Goal: Task Accomplishment & Management: Manage account settings

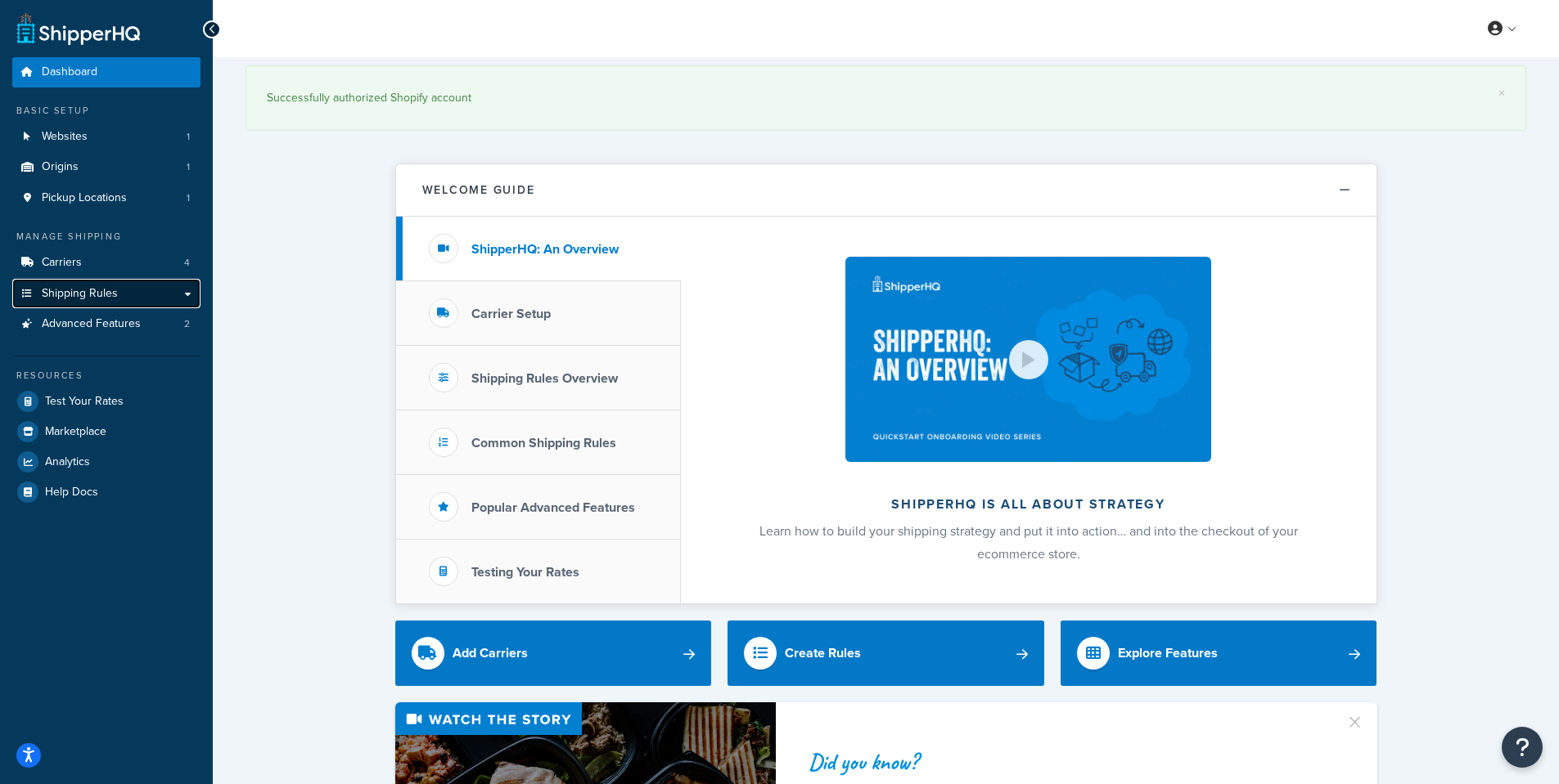
click at [114, 297] on span "Shipping Rules" at bounding box center [80, 294] width 76 height 14
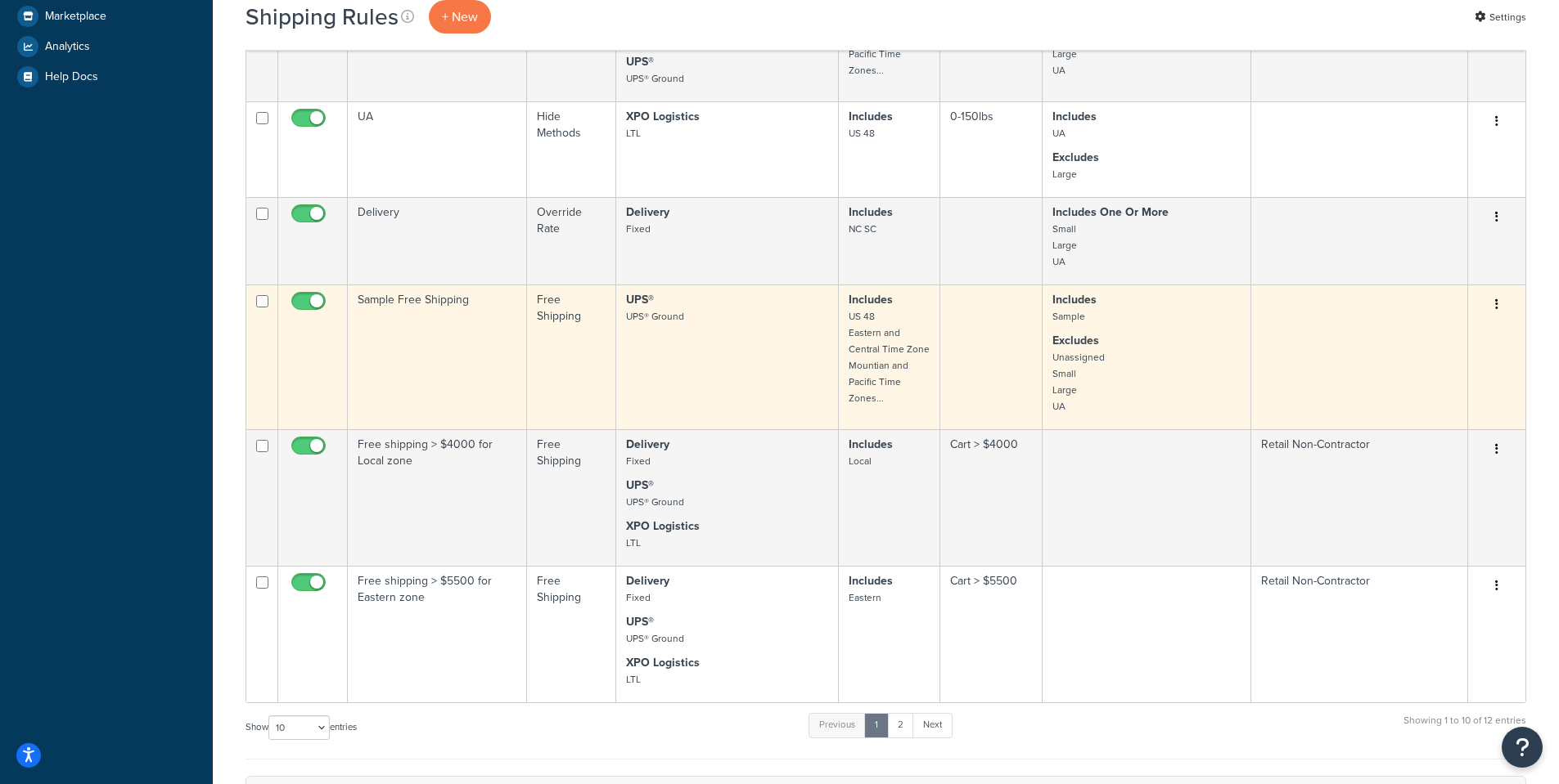
scroll to position [654, 0]
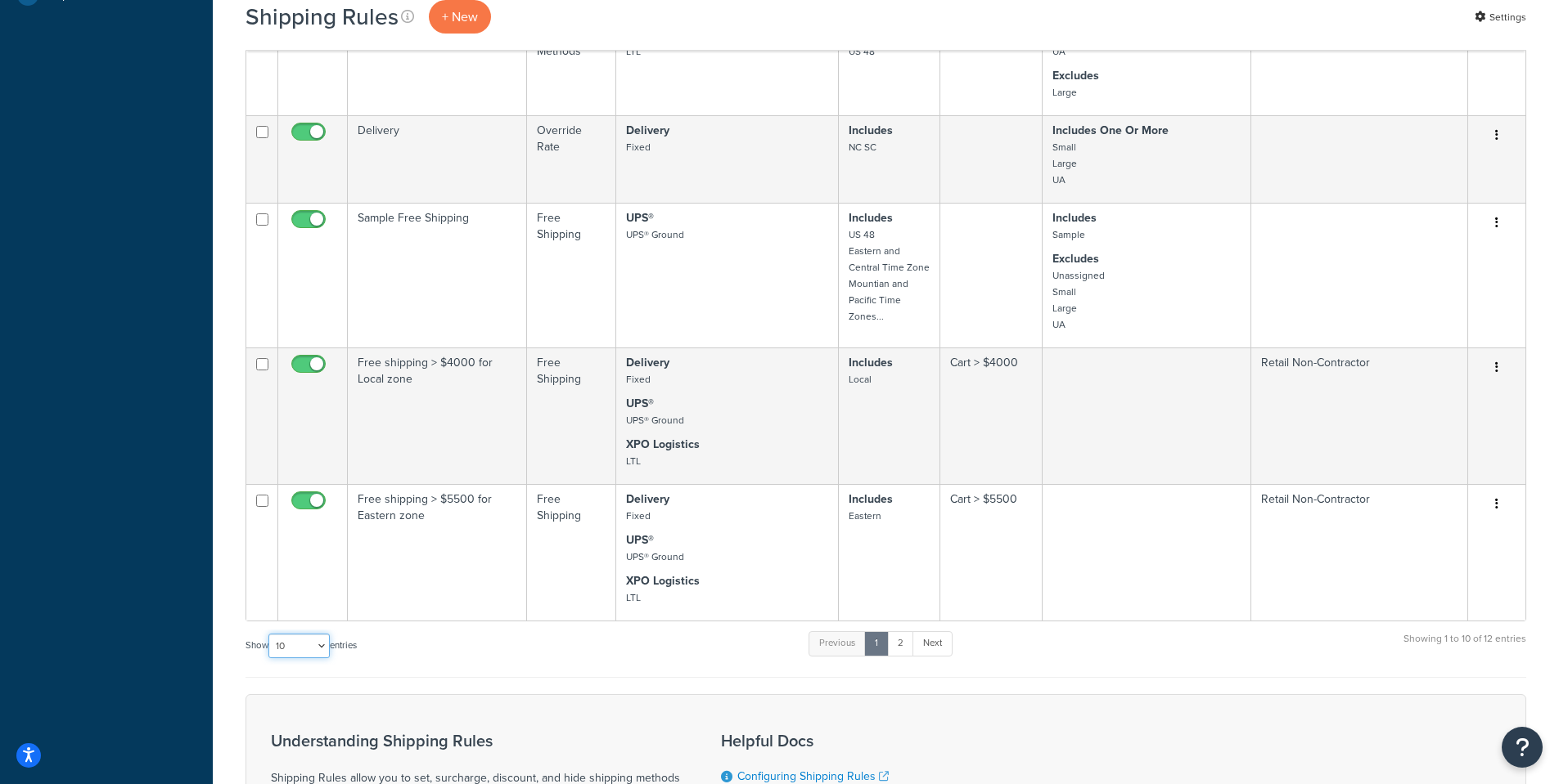
click at [324, 641] on select "10 15 25 50 100 1000" at bounding box center [299, 646] width 62 height 24
select select "100"
click at [270, 634] on select "10 15 25 50 100 1000" at bounding box center [299, 646] width 62 height 24
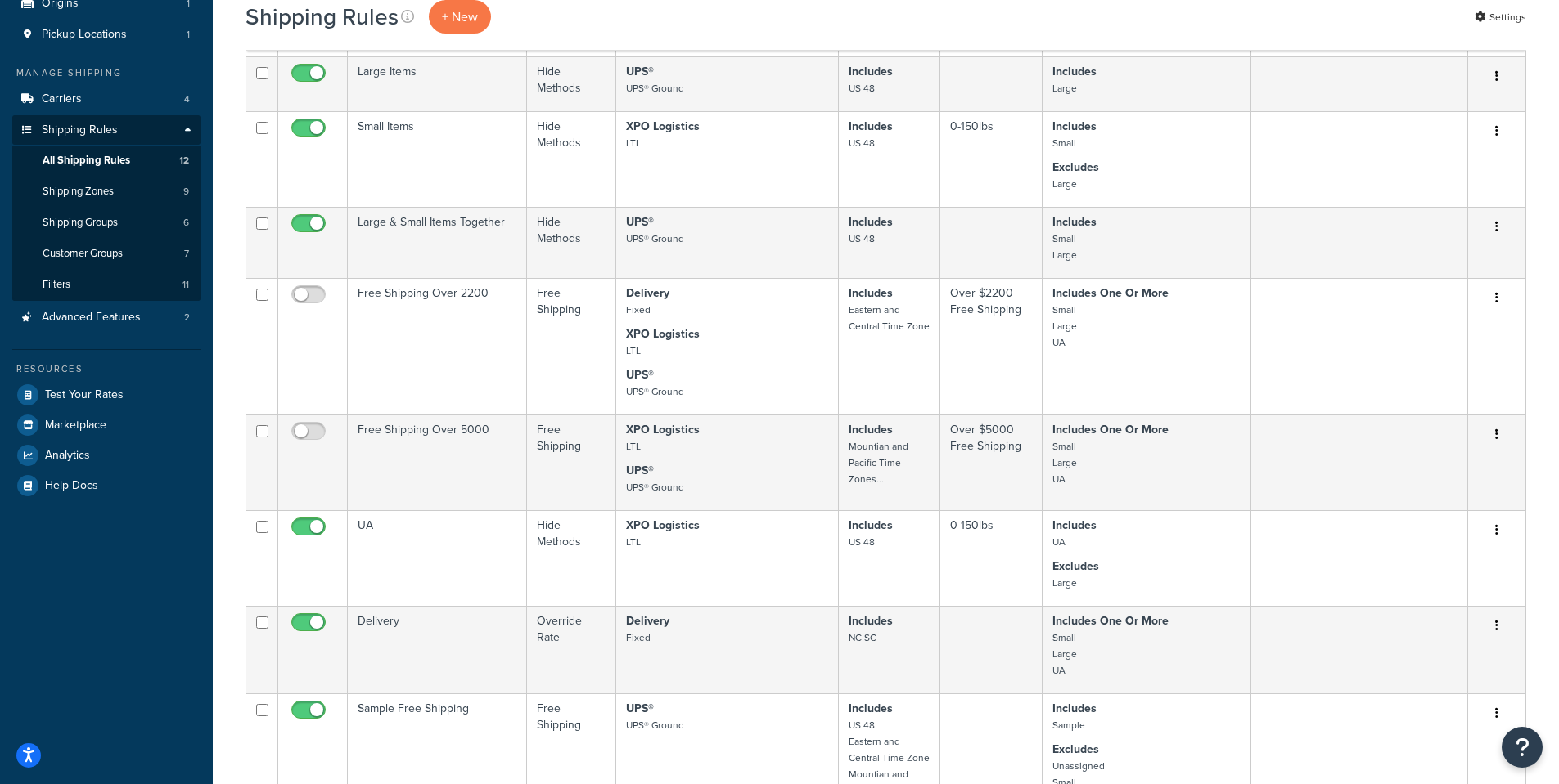
scroll to position [0, 0]
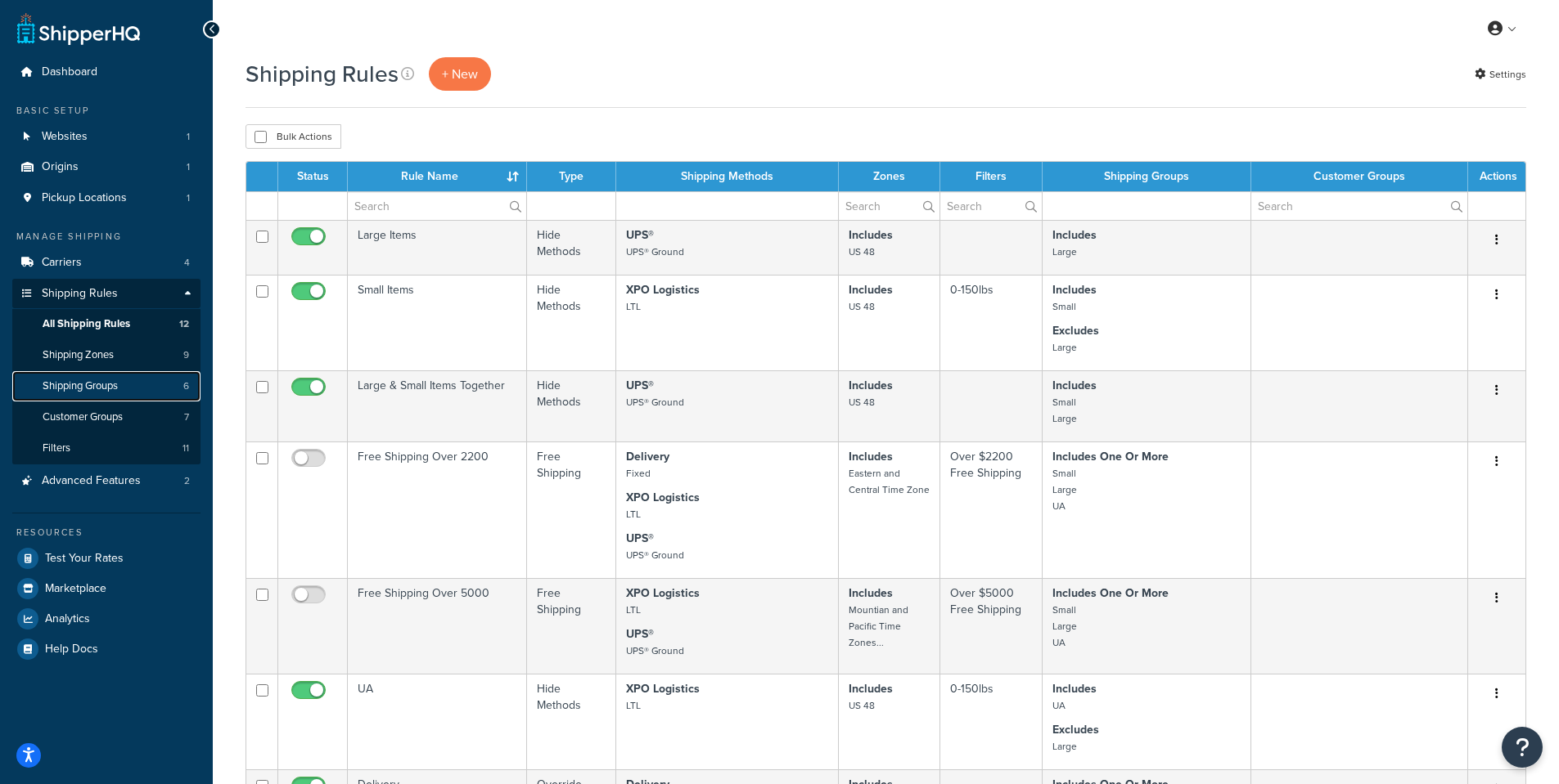
click at [122, 377] on link "Shipping Groups 6" at bounding box center [106, 386] width 188 height 30
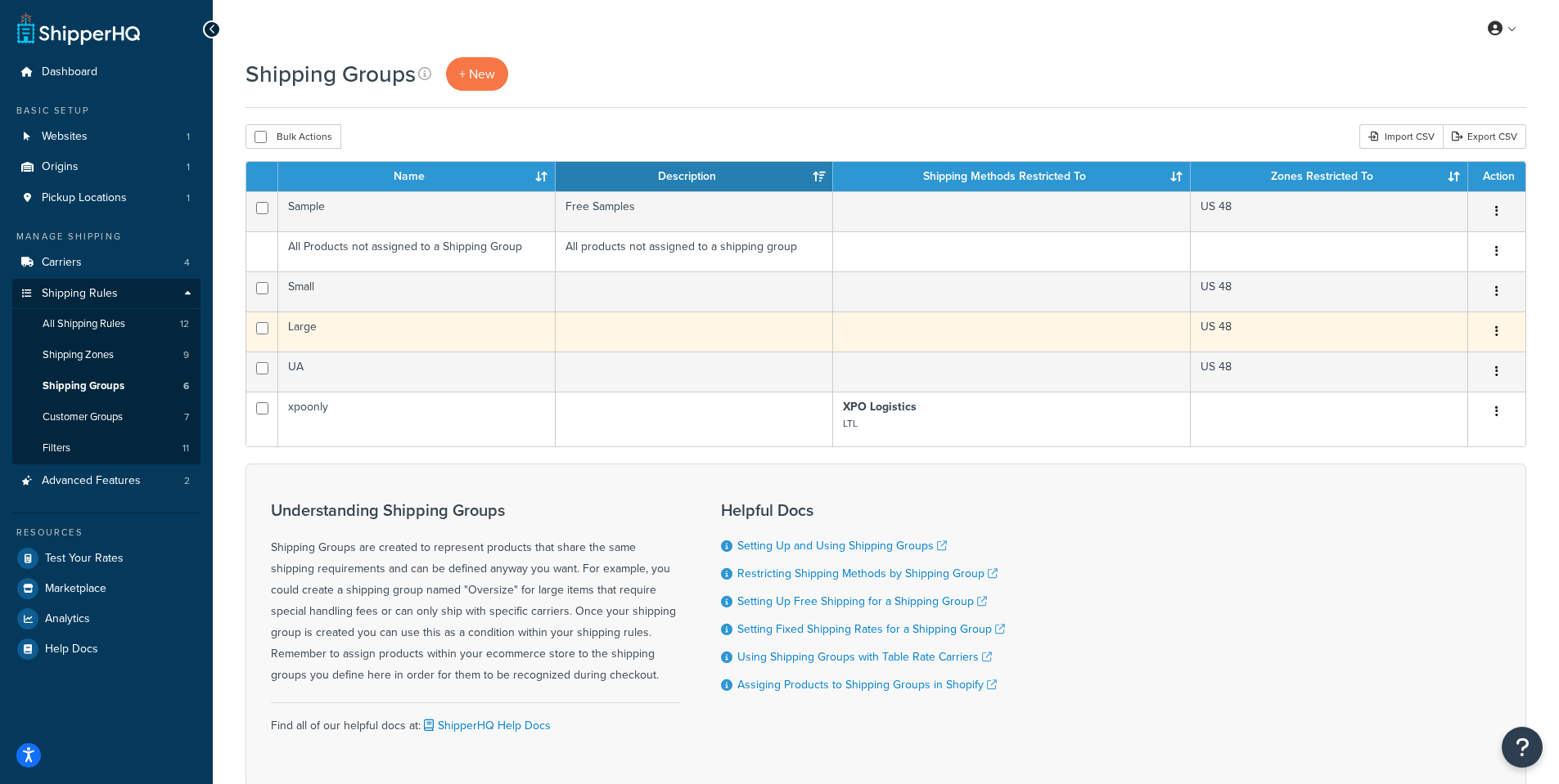
click at [328, 329] on td "Large" at bounding box center [416, 331] width 277 height 40
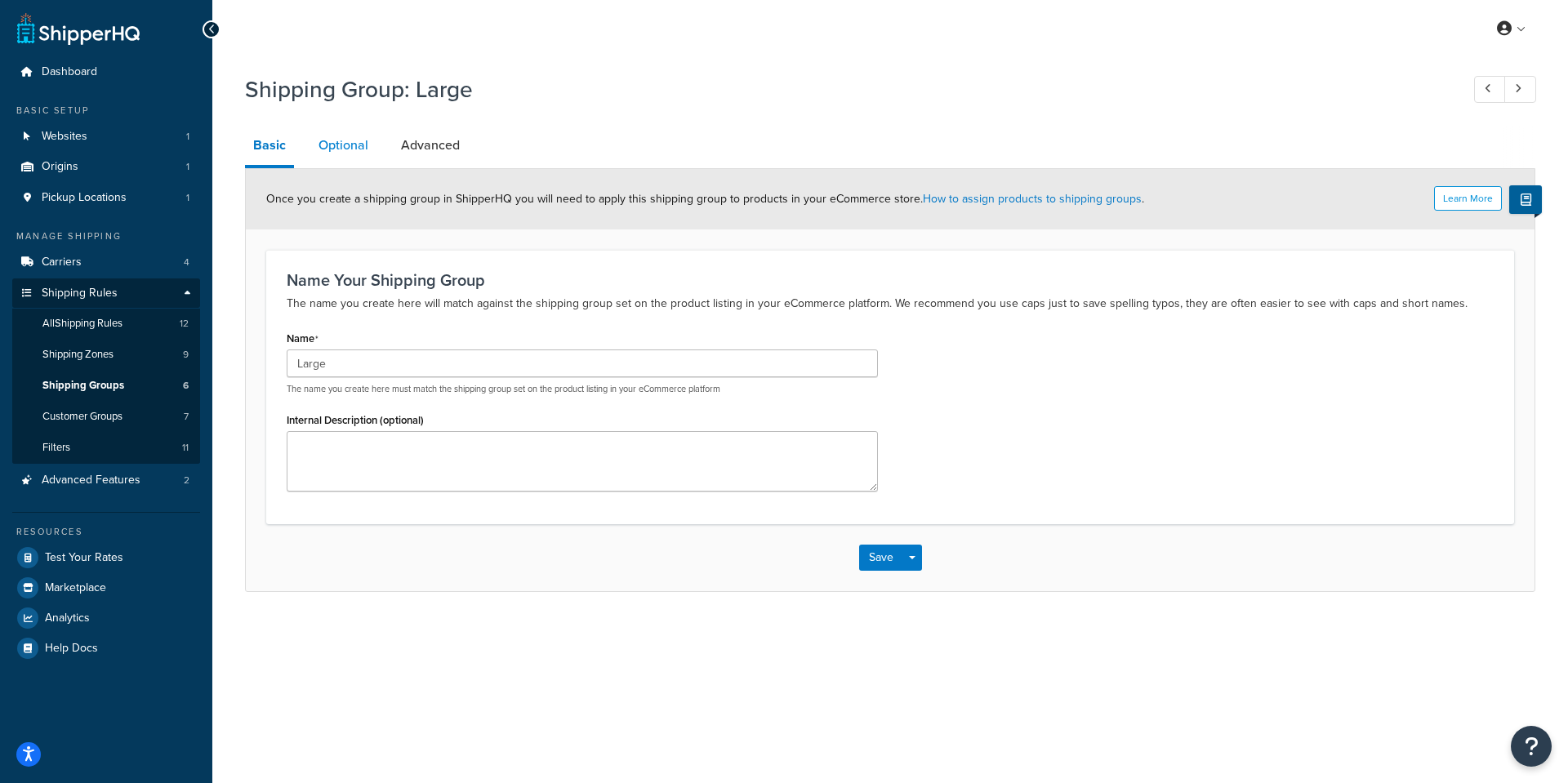
click at [360, 146] on link "Optional" at bounding box center [343, 146] width 66 height 39
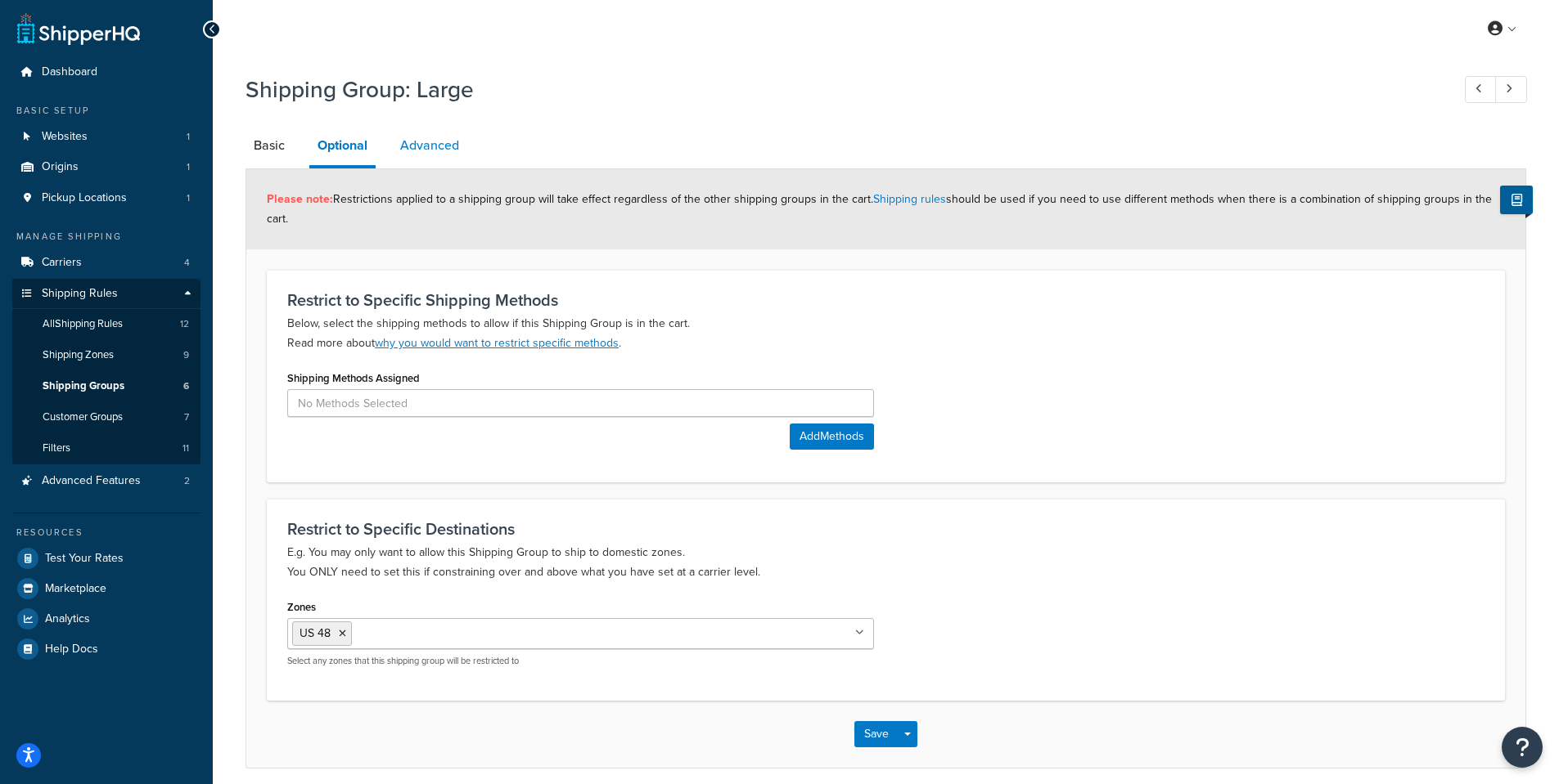
click at [413, 152] on link "Advanced" at bounding box center [430, 146] width 75 height 39
select select "85"
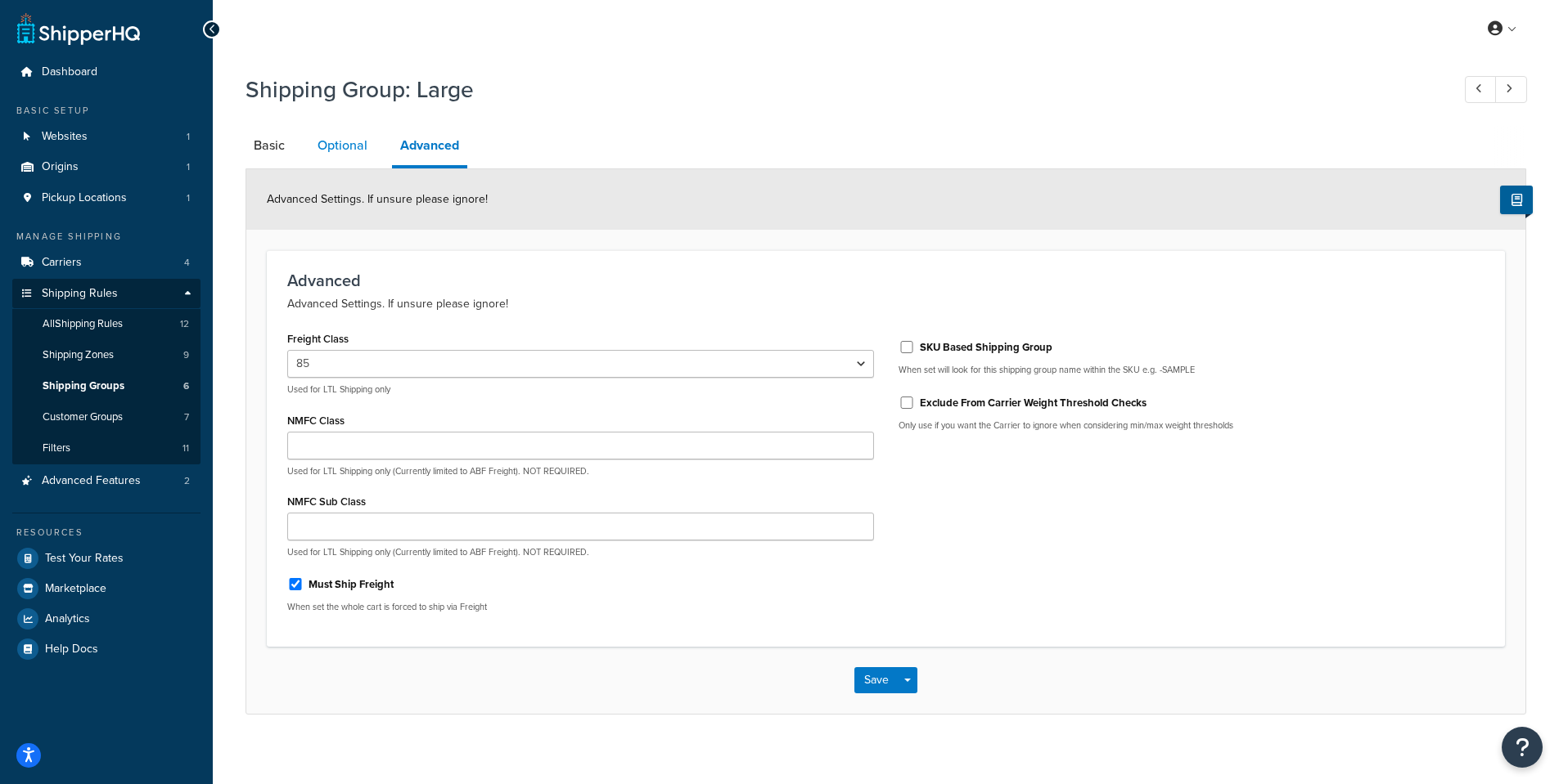
click at [313, 149] on link "Optional" at bounding box center [342, 146] width 66 height 39
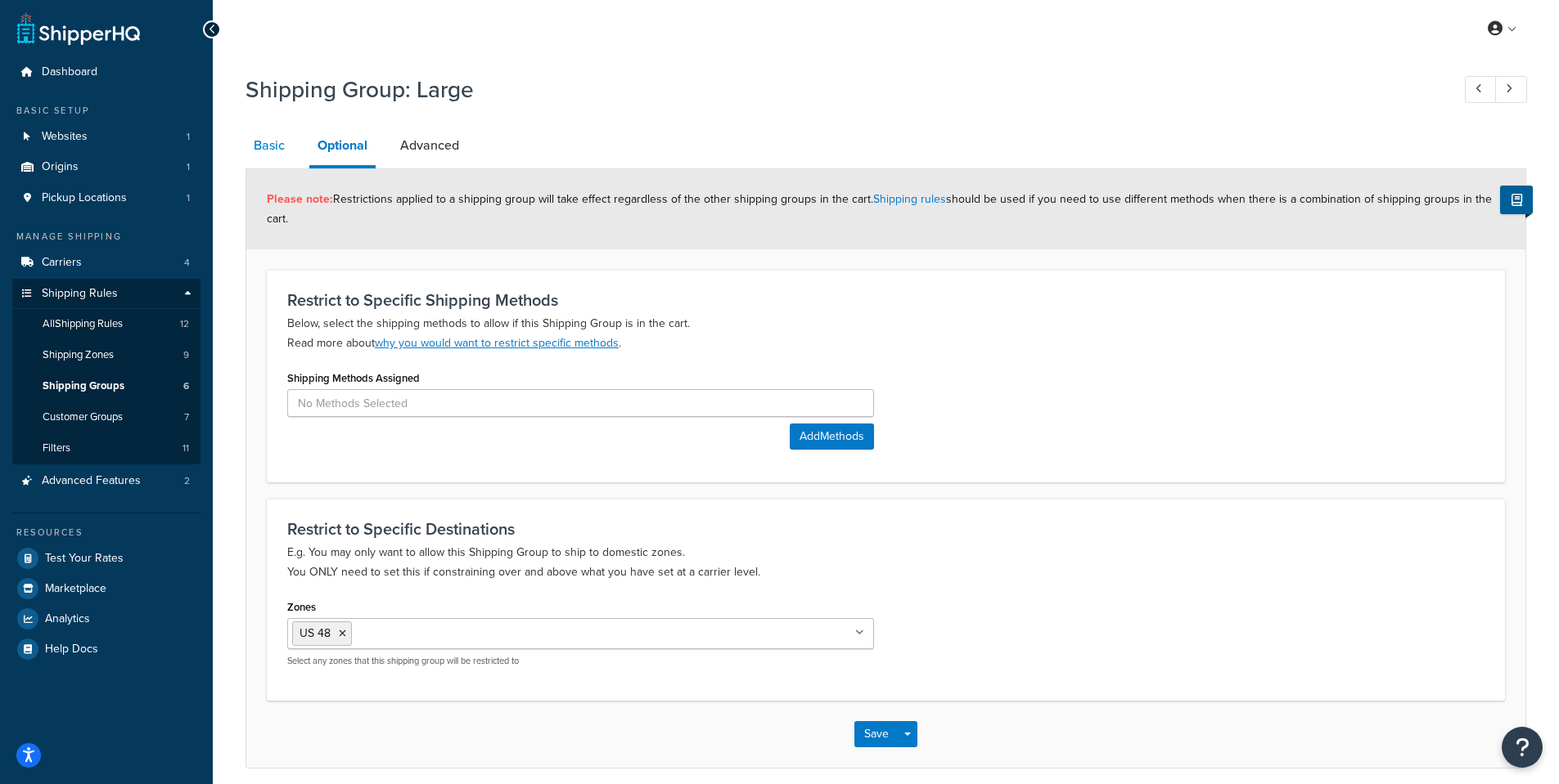
click at [257, 146] on link "Basic" at bounding box center [269, 146] width 48 height 39
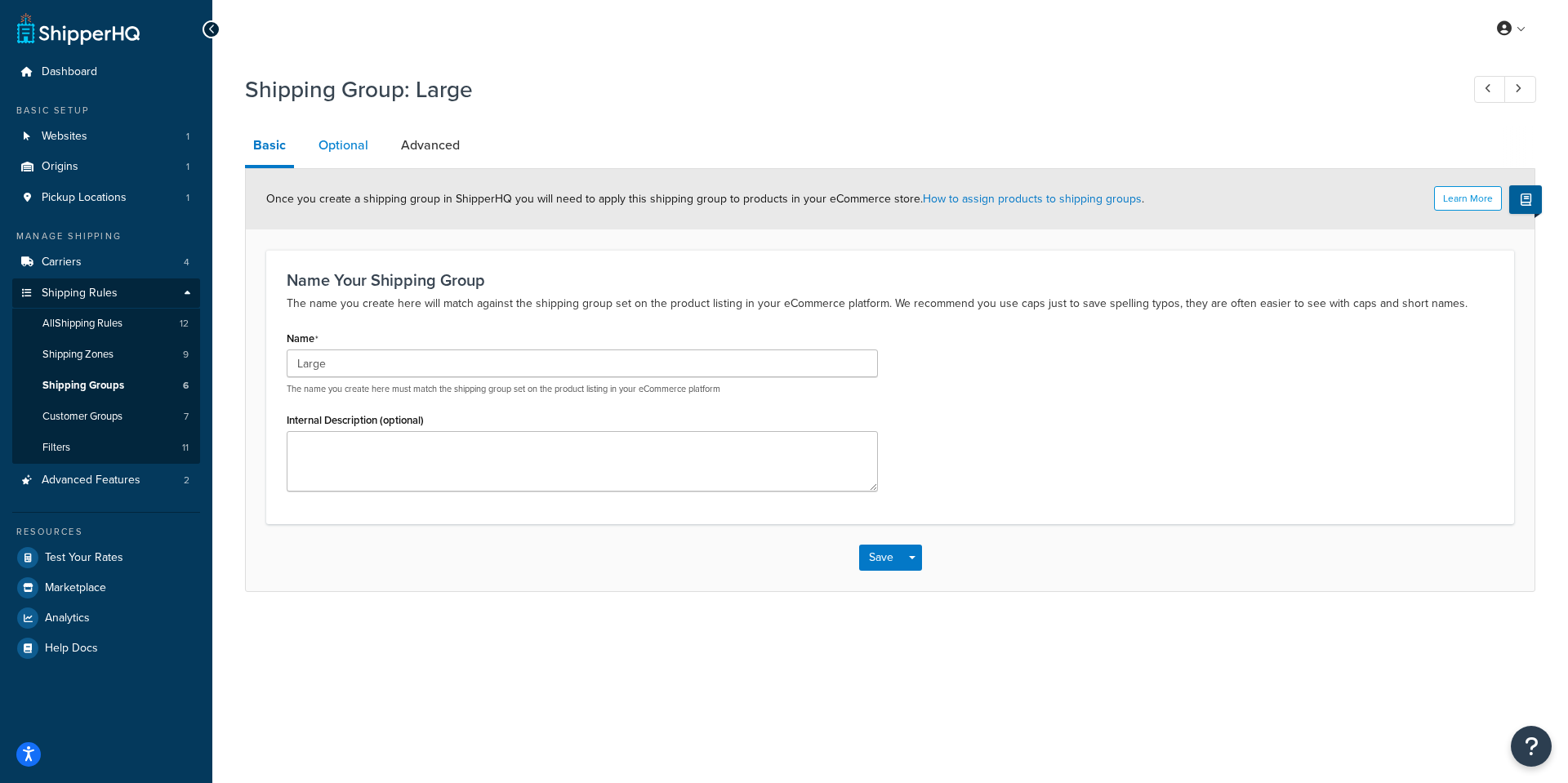
click at [334, 147] on link "Optional" at bounding box center [343, 146] width 66 height 39
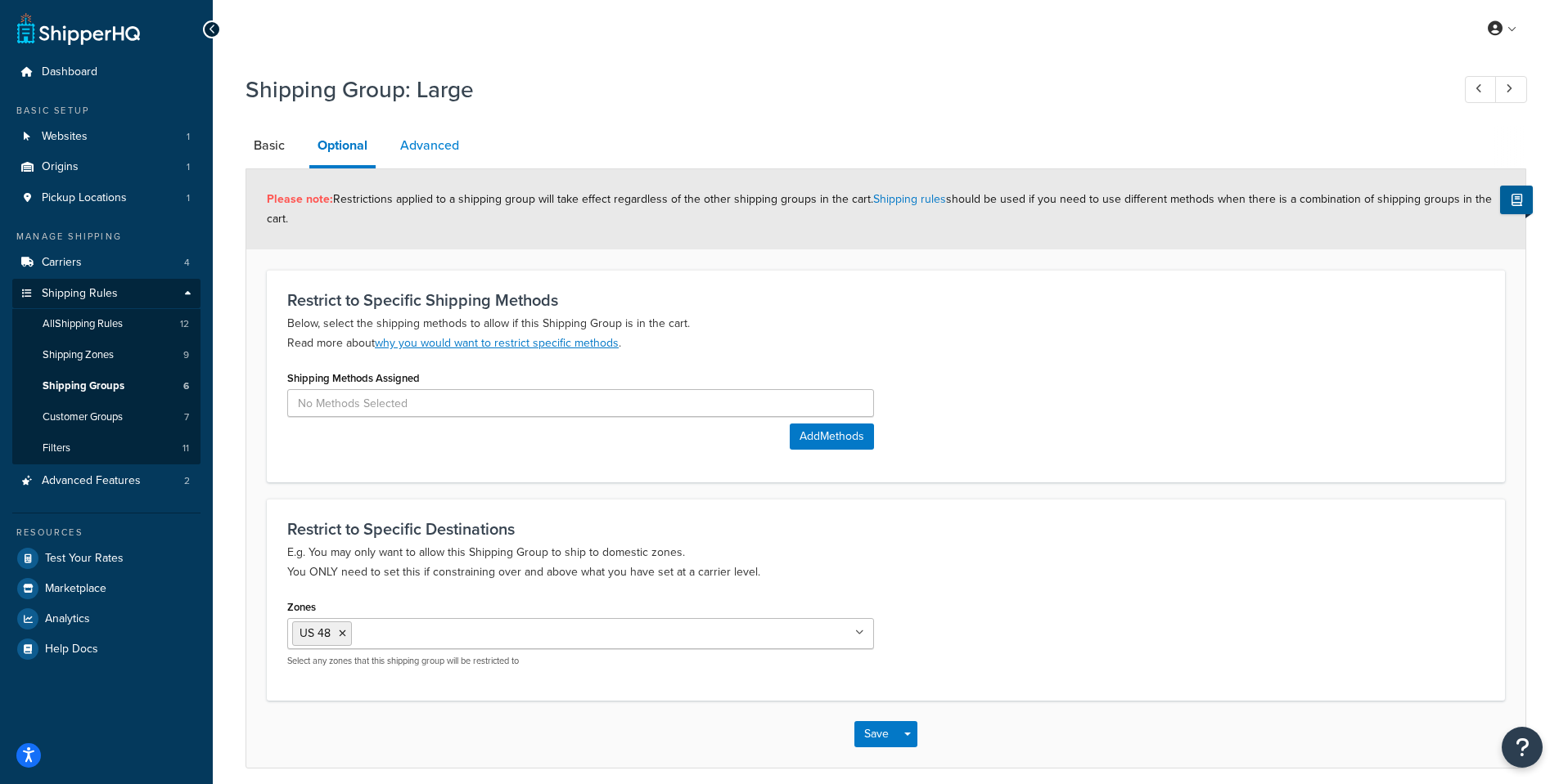
click at [409, 149] on link "Advanced" at bounding box center [430, 146] width 75 height 39
select select "85"
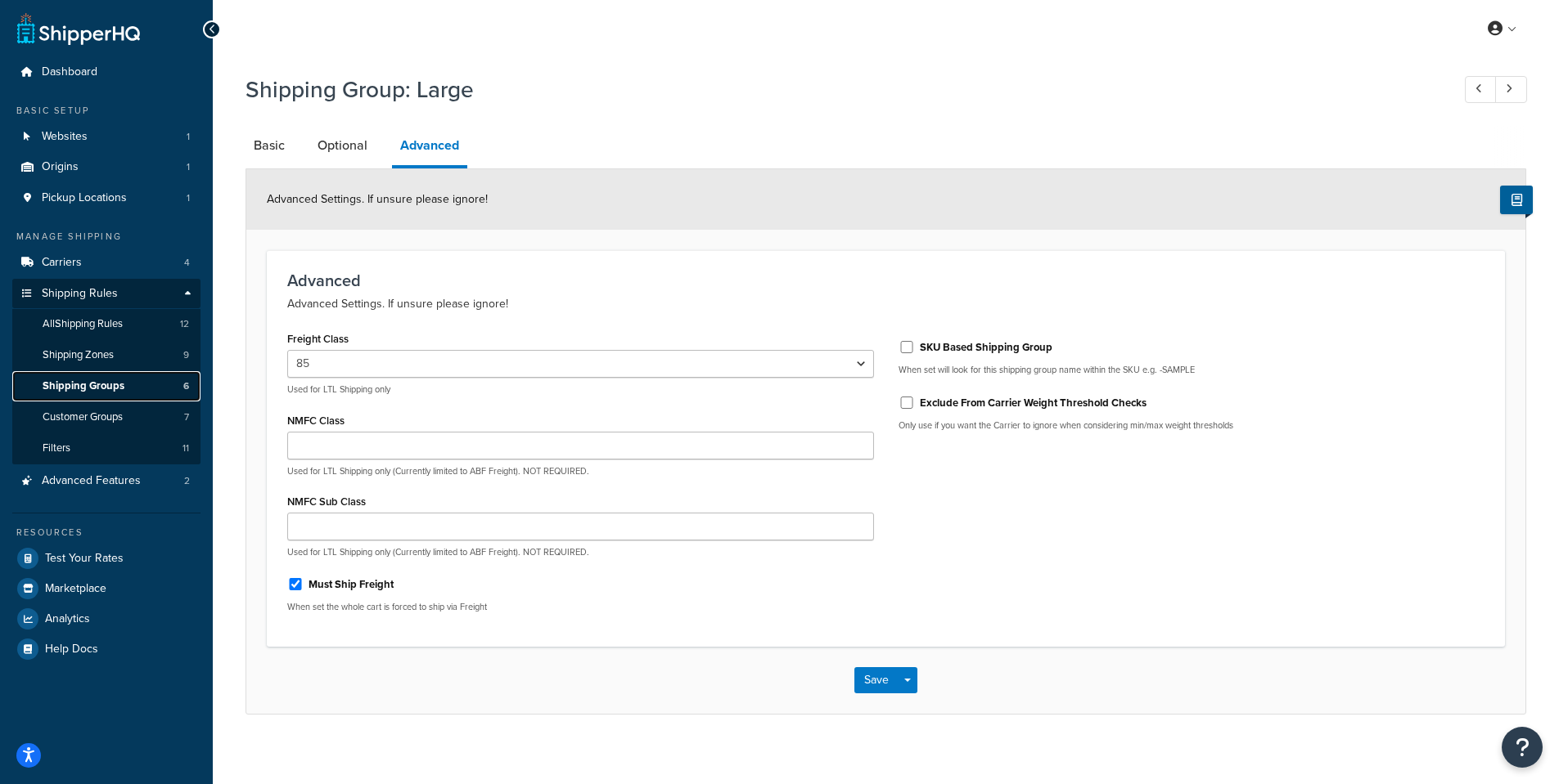
click at [128, 386] on link "Shipping Groups 6" at bounding box center [106, 386] width 188 height 30
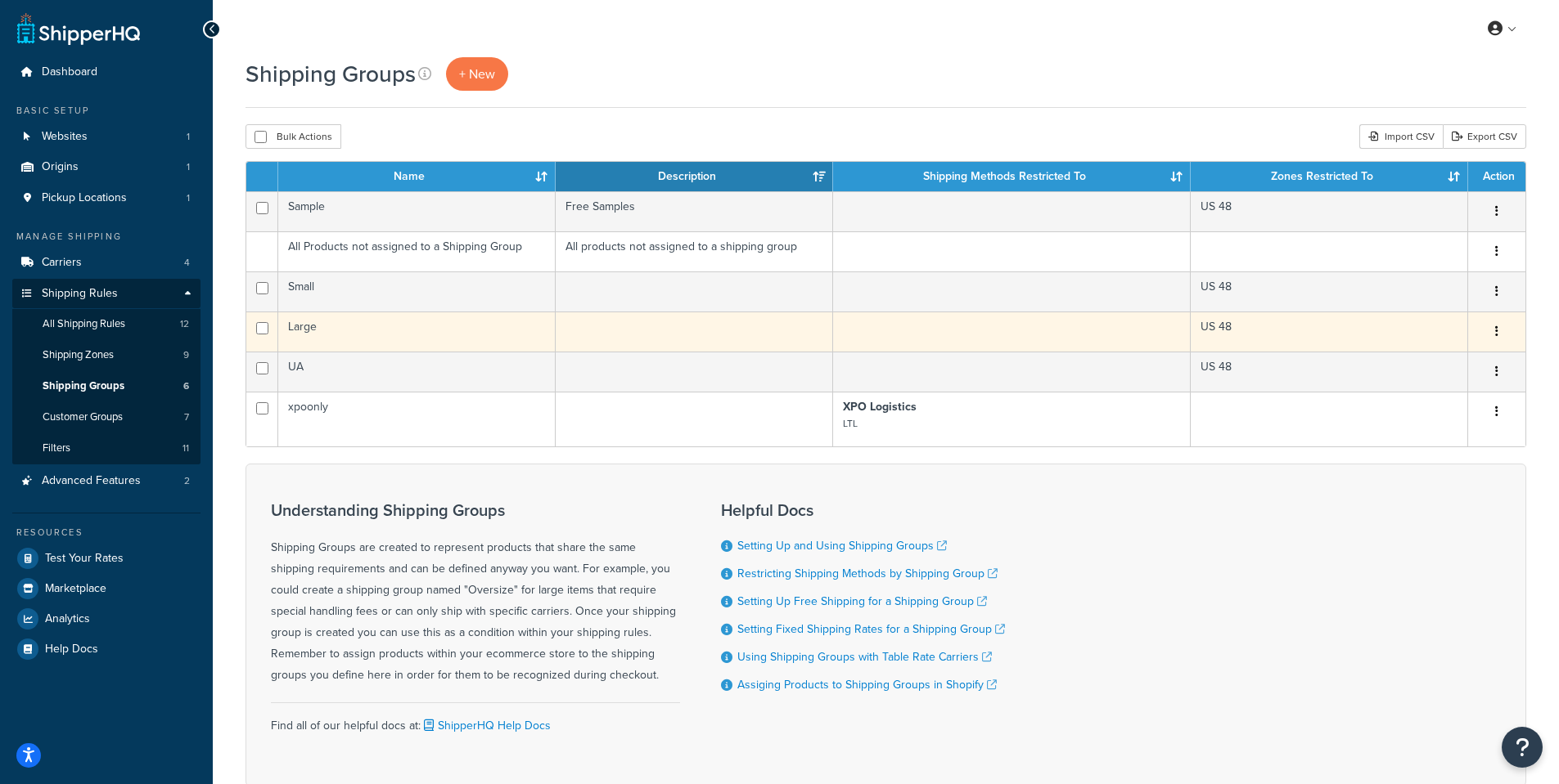
click at [342, 325] on td "Large" at bounding box center [416, 331] width 277 height 40
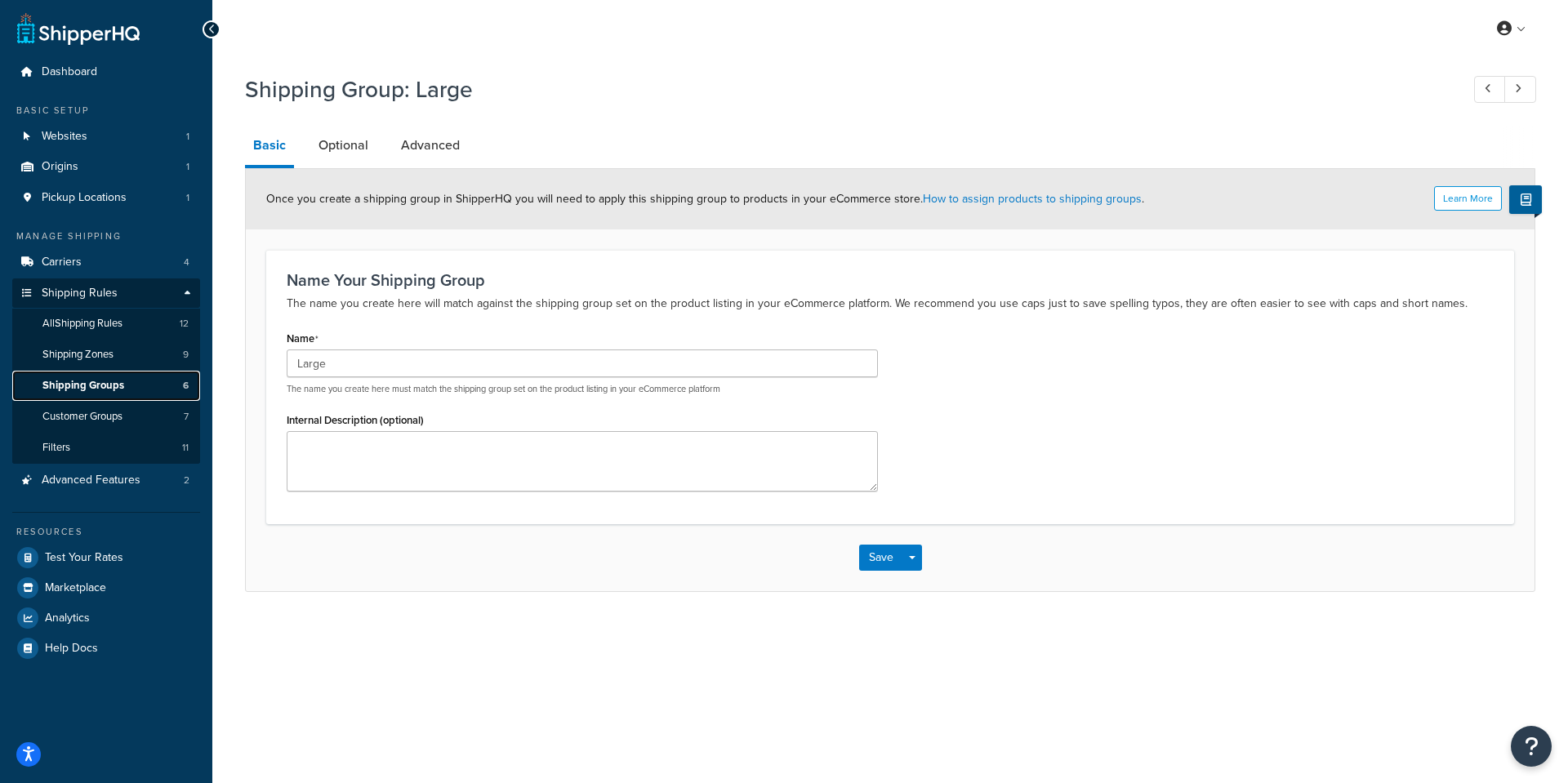
click at [111, 382] on span "Shipping Groups" at bounding box center [82, 386] width 81 height 14
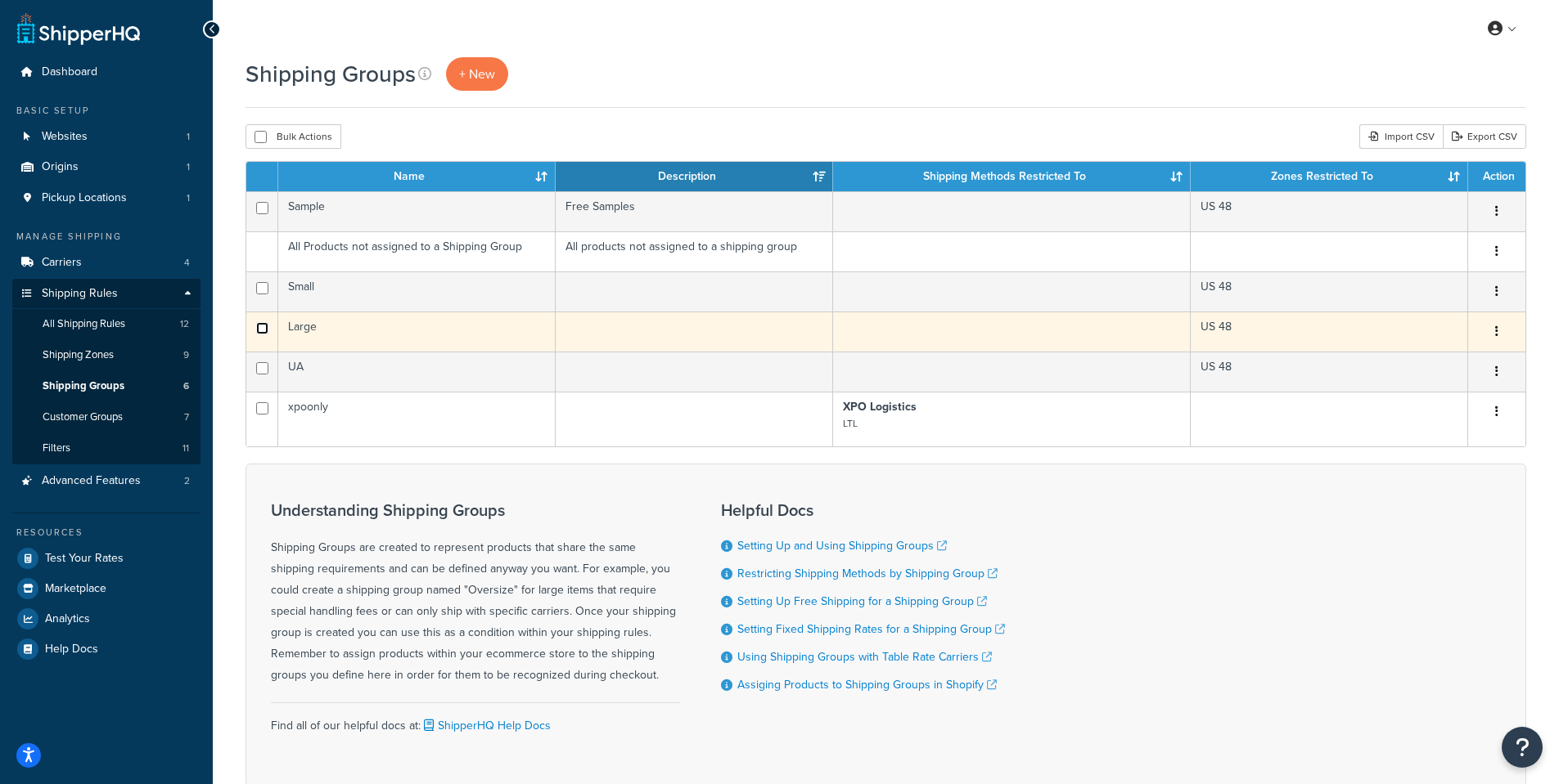
click at [264, 331] on input "checkbox" at bounding box center [262, 327] width 12 height 12
checkbox input "true"
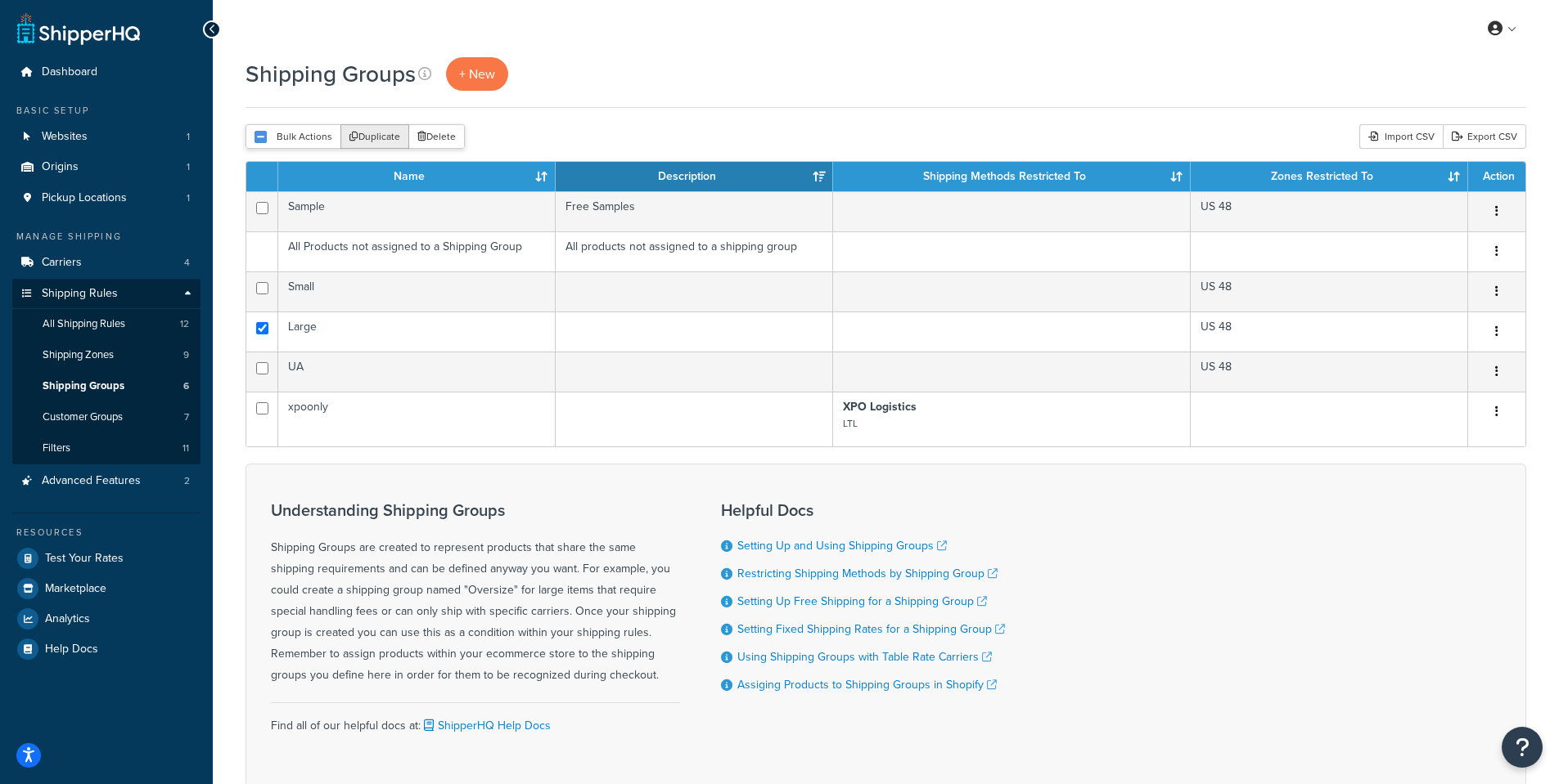
click at [372, 144] on button "Duplicate" at bounding box center [374, 137] width 68 height 24
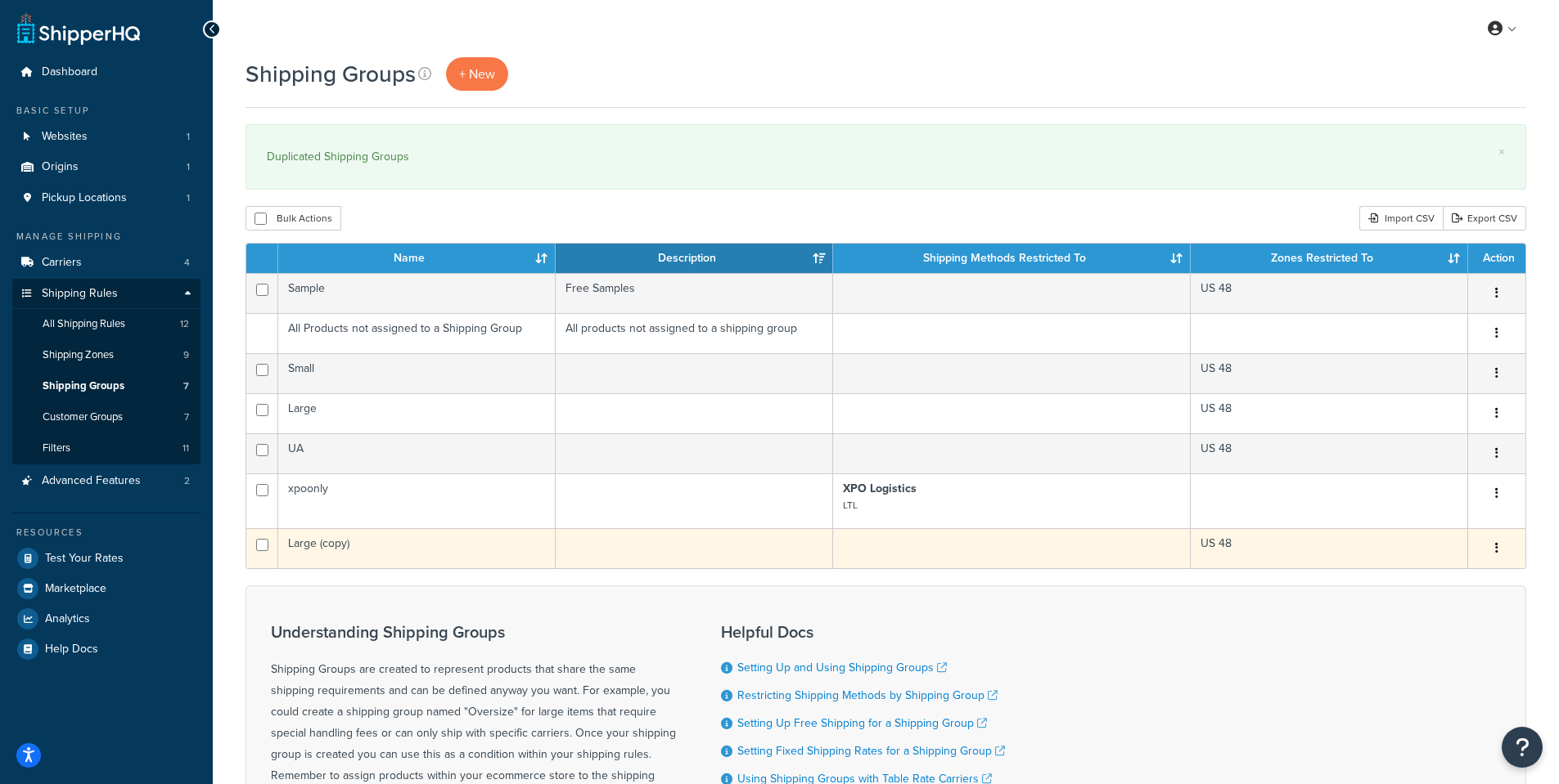
click at [381, 536] on td "Large (copy)" at bounding box center [416, 548] width 277 height 40
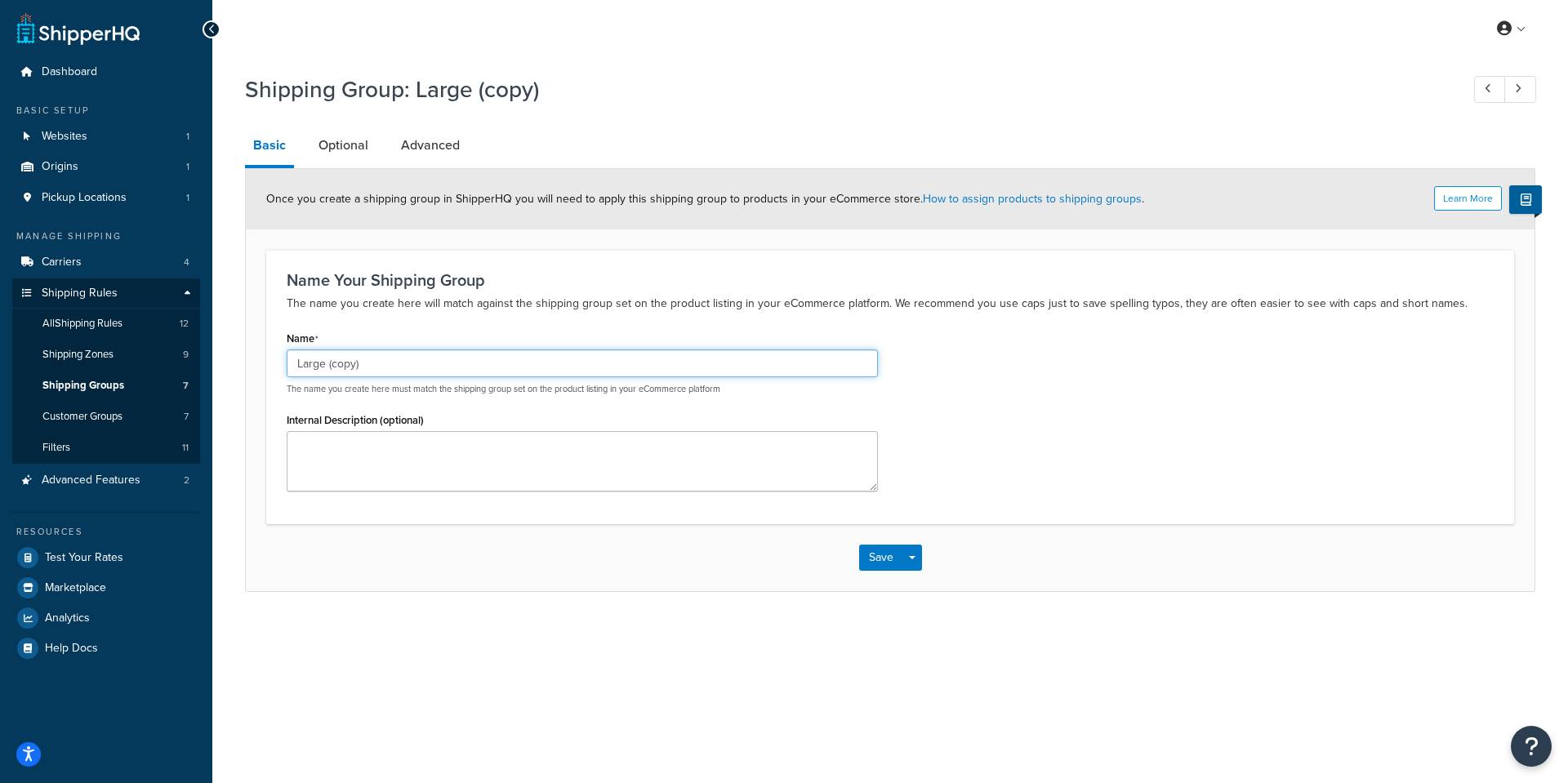
click at [389, 377] on input "Large (copy)" at bounding box center [582, 363] width 591 height 28
click at [389, 373] on input "Large (copy)" at bounding box center [582, 363] width 591 height 28
click at [395, 370] on input "Large (copy)" at bounding box center [582, 363] width 591 height 28
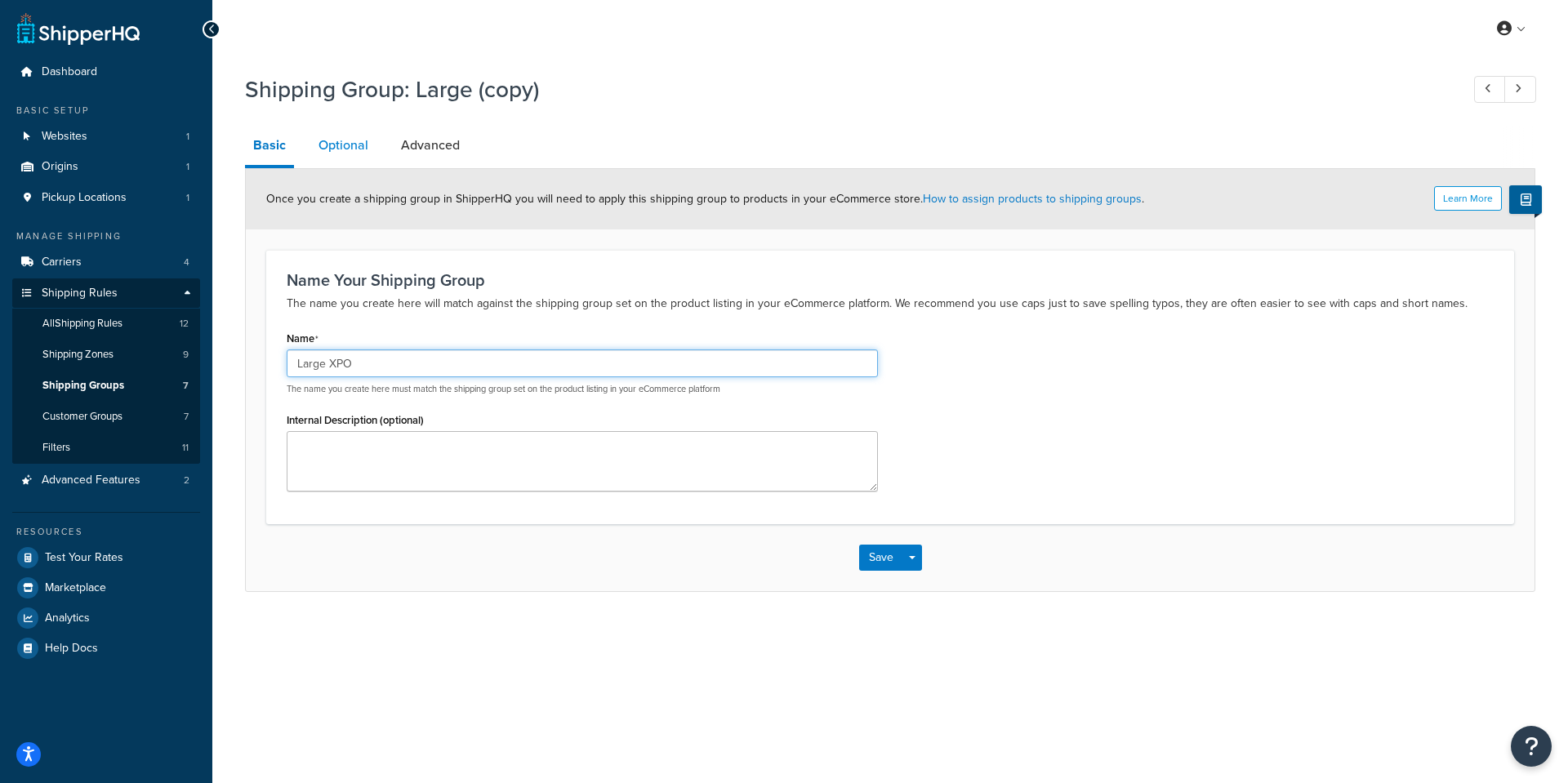
type input "Large XPO"
click at [320, 143] on link "Optional" at bounding box center [343, 146] width 66 height 39
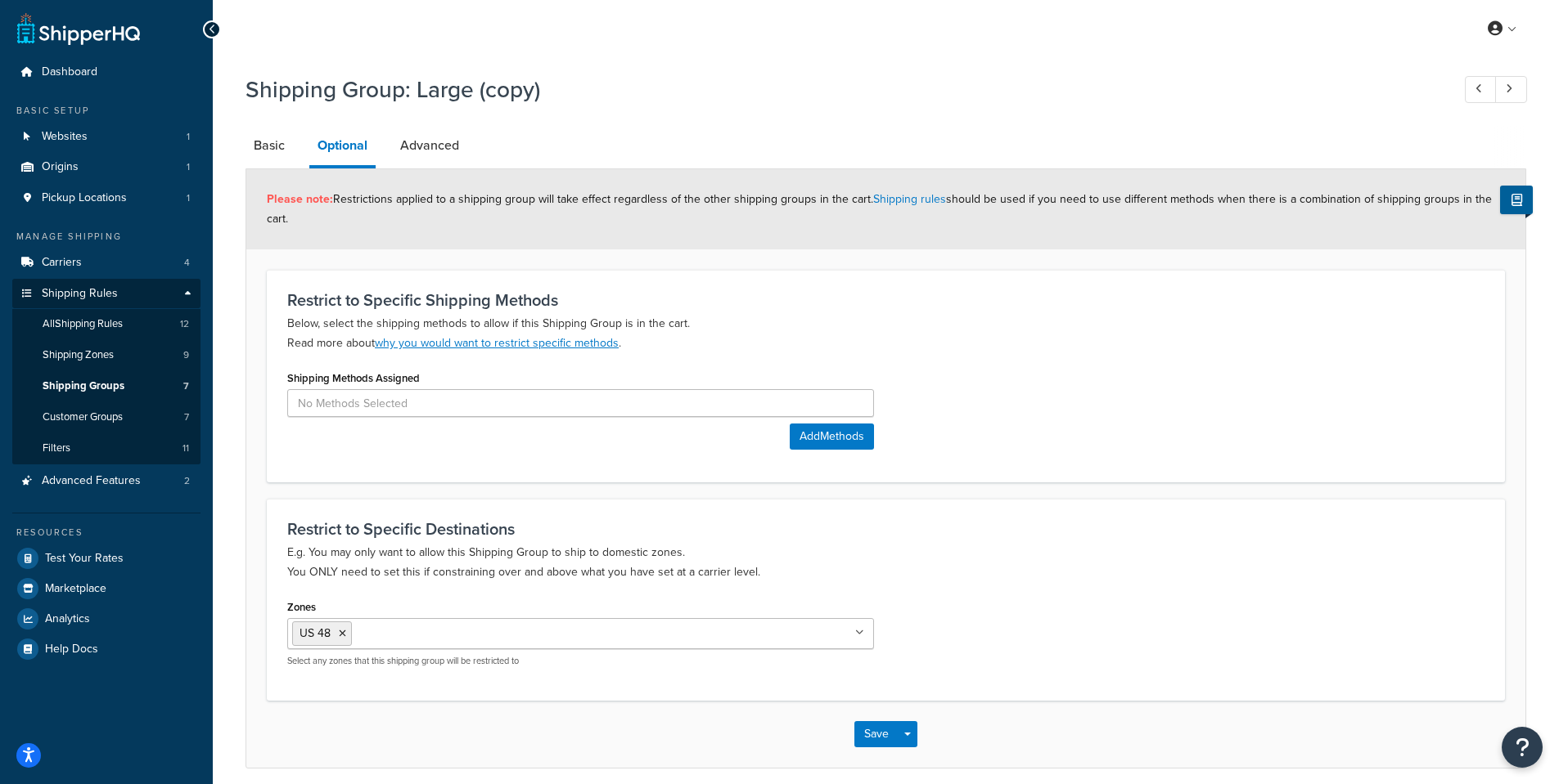
scroll to position [67, 0]
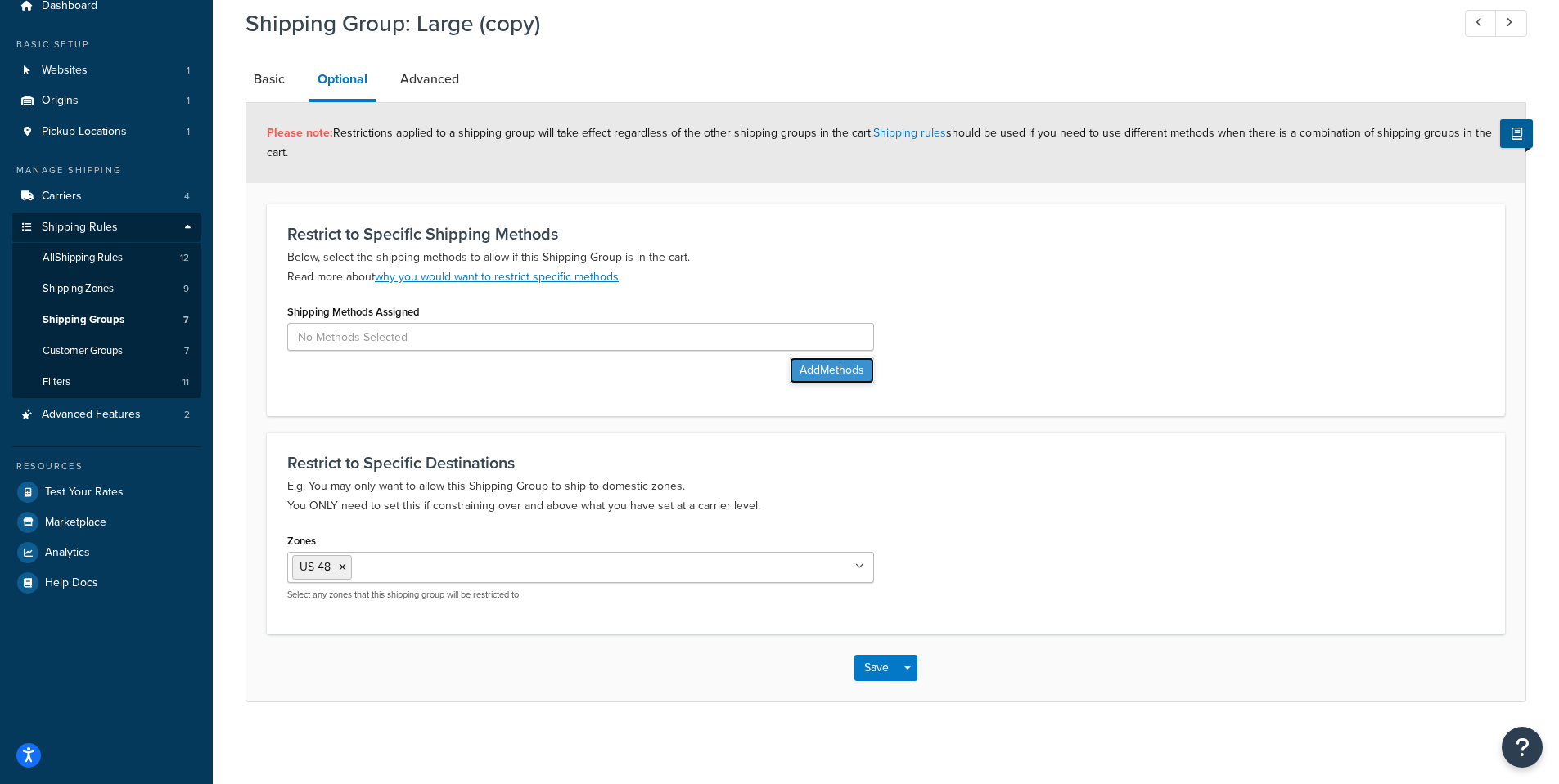
click at [830, 362] on button "Add Methods" at bounding box center [832, 370] width 84 height 26
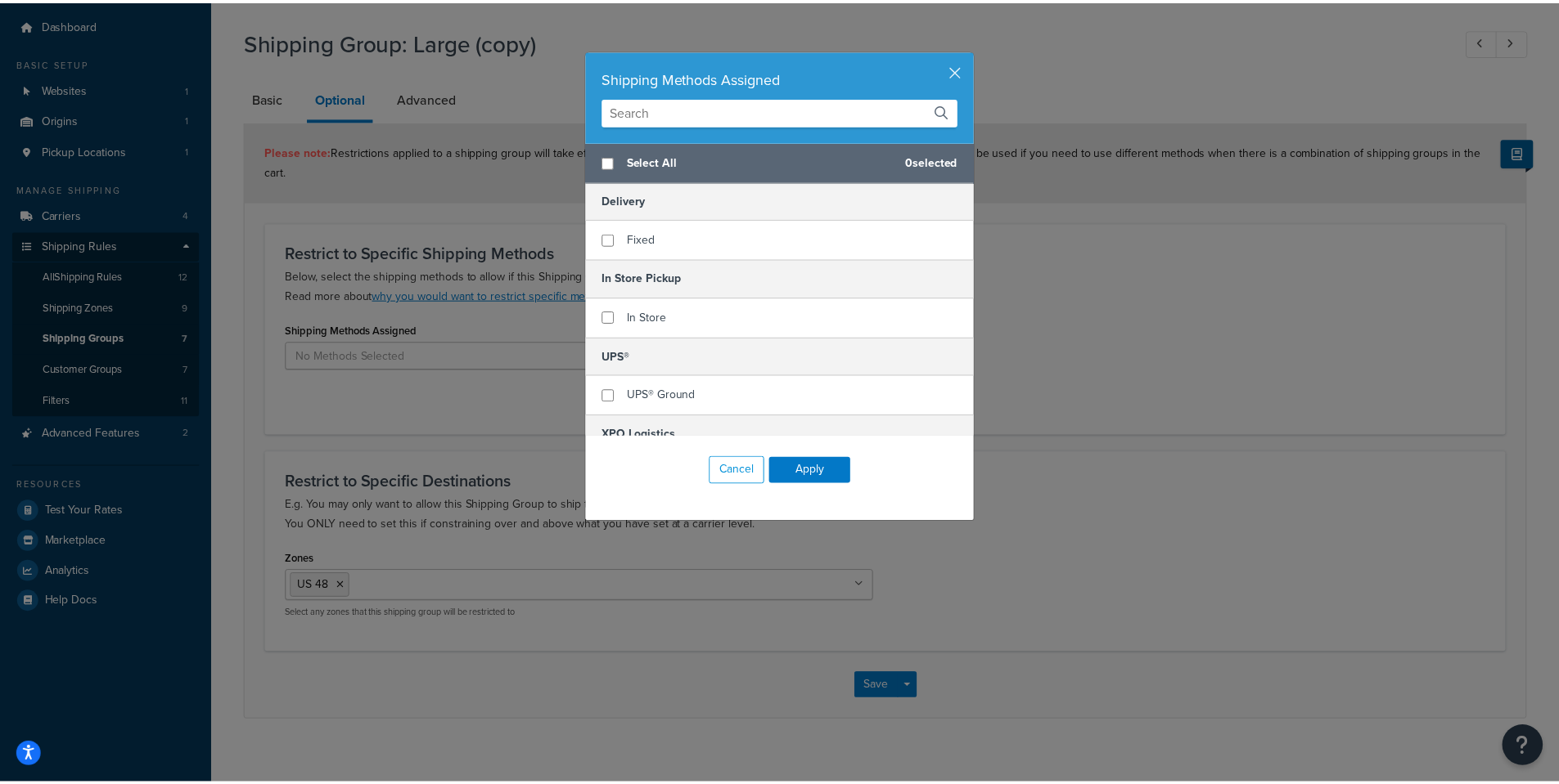
scroll to position [57, 0]
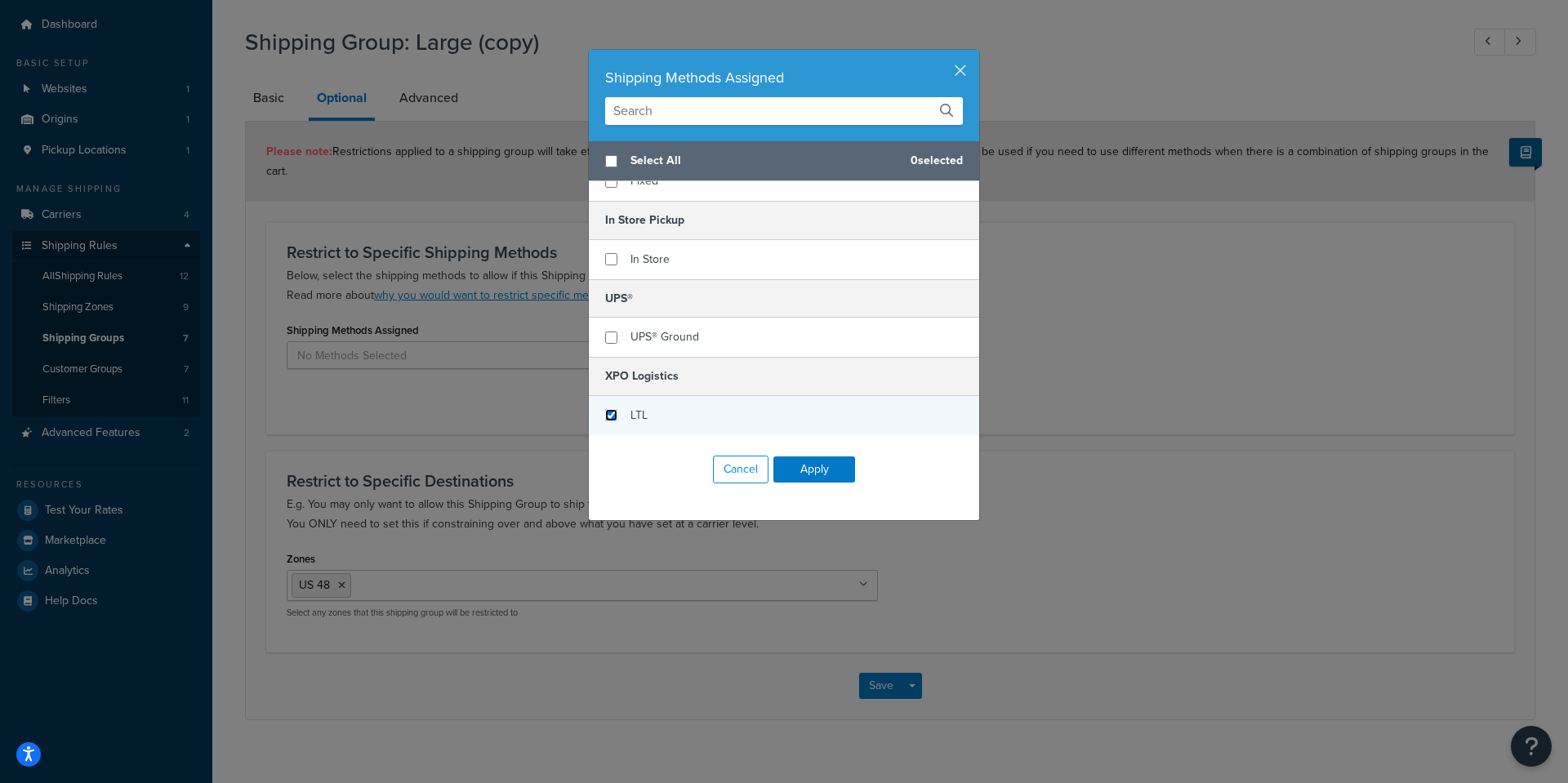
click at [608, 418] on input "checkbox" at bounding box center [611, 415] width 12 height 12
checkbox input "true"
click at [799, 474] on button "Apply" at bounding box center [813, 470] width 81 height 26
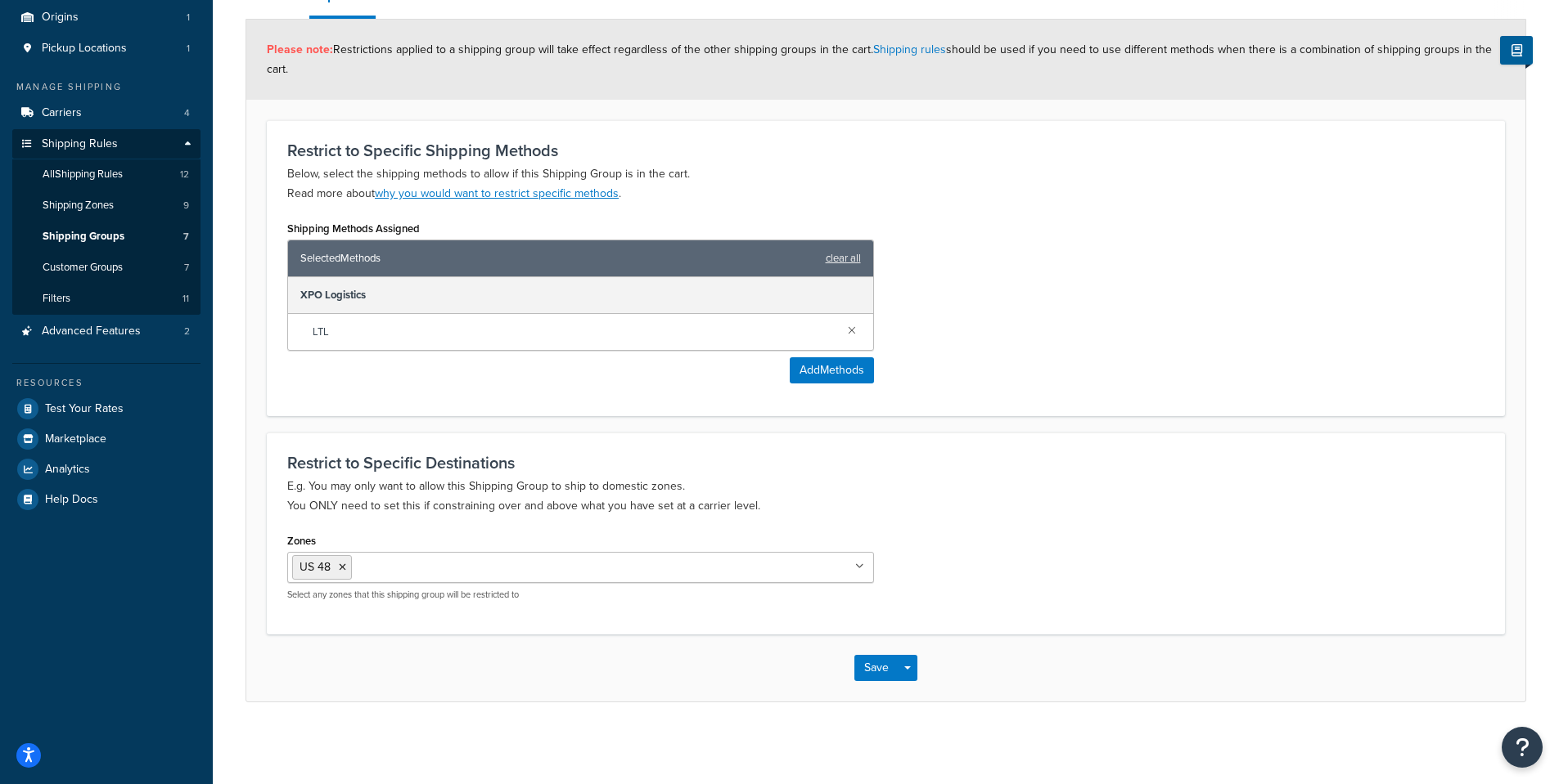
scroll to position [0, 0]
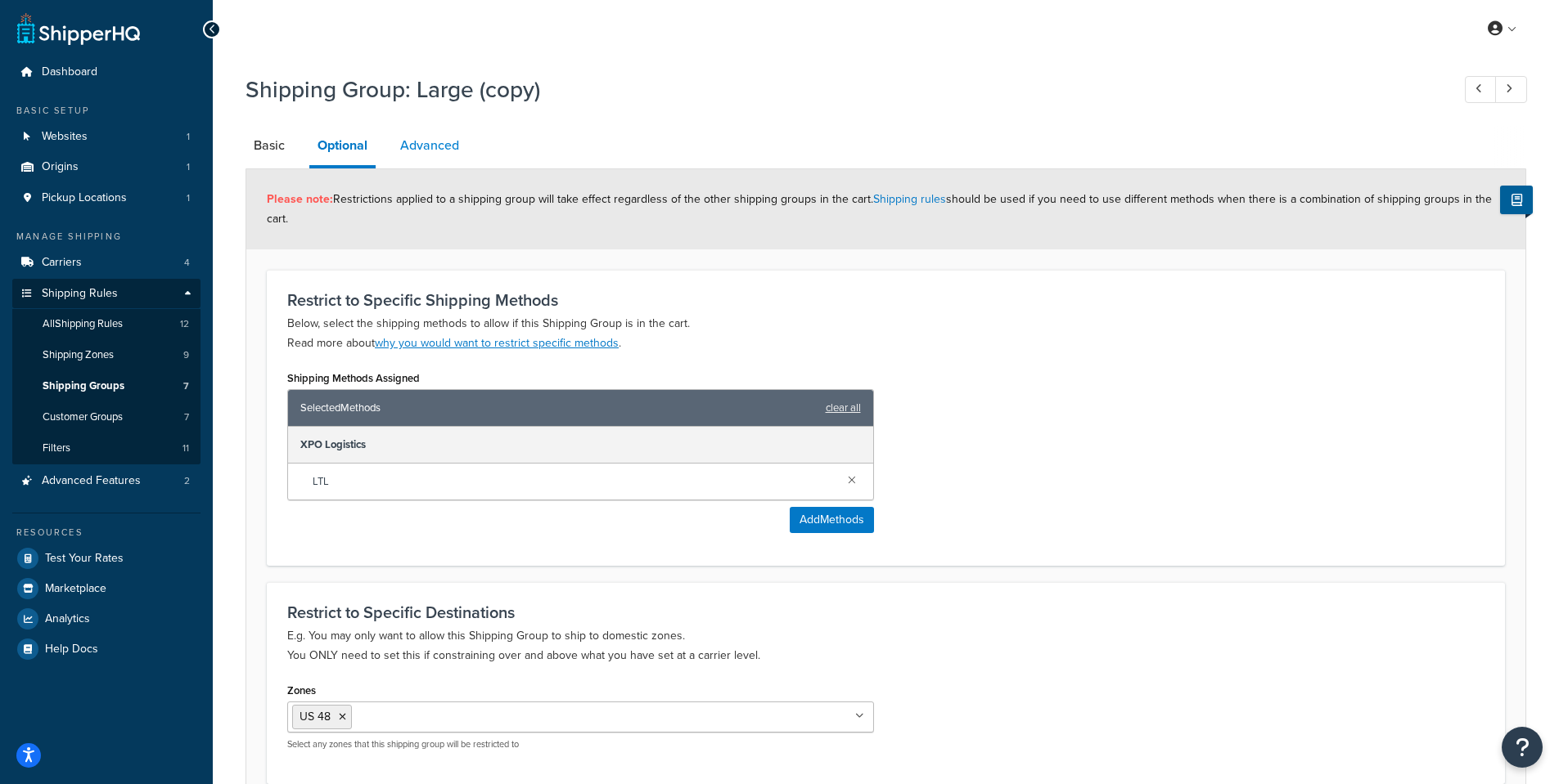
click at [431, 137] on link "Advanced" at bounding box center [430, 146] width 75 height 39
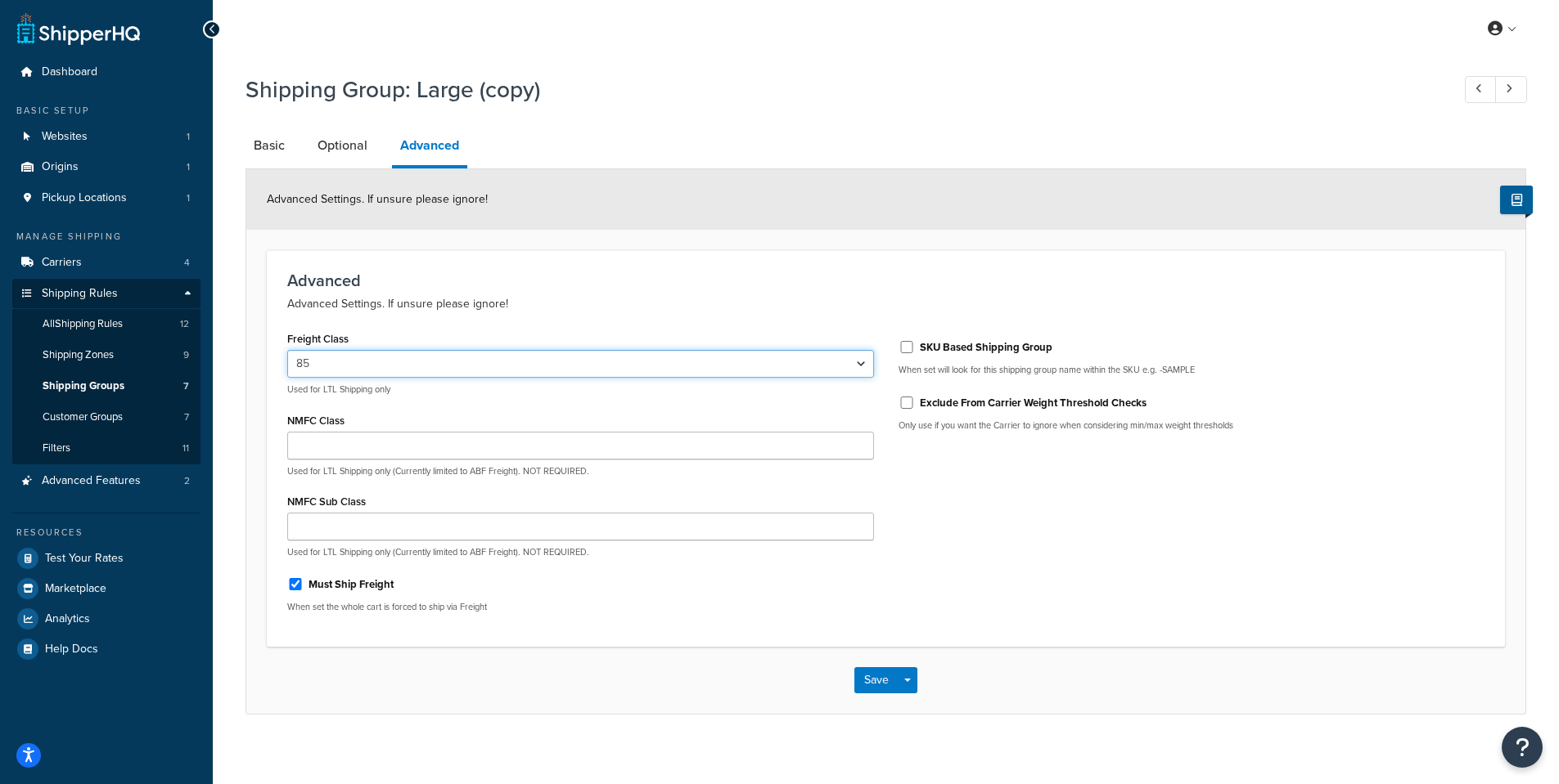
click at [837, 356] on select "50 55 60 65 70 77.5 85 92.5 100 110 125 150 175 200 250 300 400 500" at bounding box center [580, 364] width 587 height 28
select select "125"
click at [287, 351] on select "50 55 60 65 70 77.5 85 92.5 100 110 125 150 175 200 250 300 400 500" at bounding box center [580, 364] width 587 height 28
click at [470, 465] on p "Used for LTL Shipping only (Currently limited to ABF Freight). NOT REQUIRED." at bounding box center [580, 471] width 587 height 12
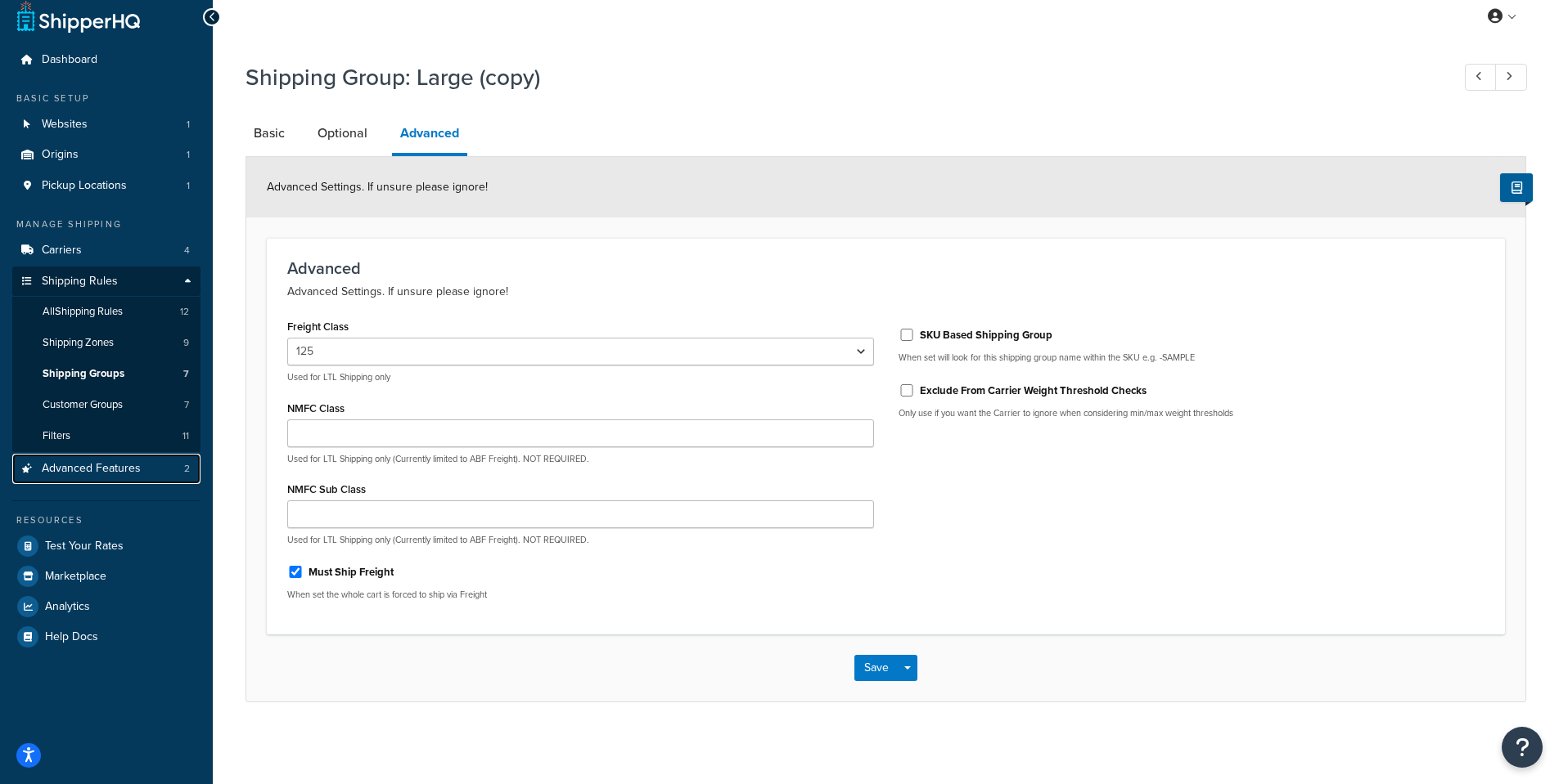
drag, startPoint x: 162, startPoint y: 471, endPoint x: 917, endPoint y: 72, distance: 853.9
click at [162, 471] on link "Advanced Features 2" at bounding box center [106, 469] width 188 height 30
click at [488, 443] on input "NMFC Class" at bounding box center [580, 434] width 587 height 28
click at [881, 669] on button "Save" at bounding box center [876, 668] width 44 height 26
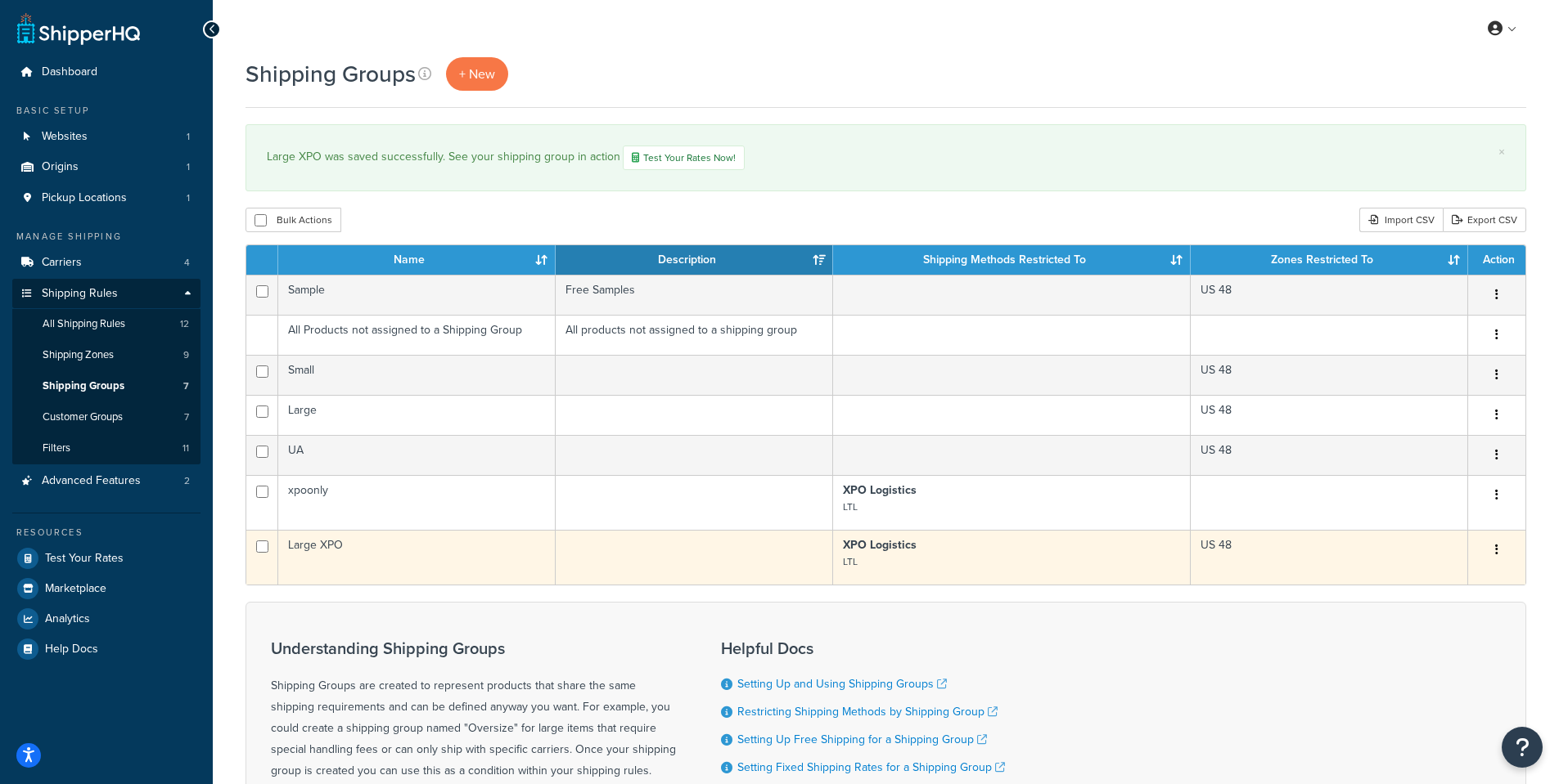
click at [381, 542] on td "Large XPO" at bounding box center [416, 558] width 277 height 55
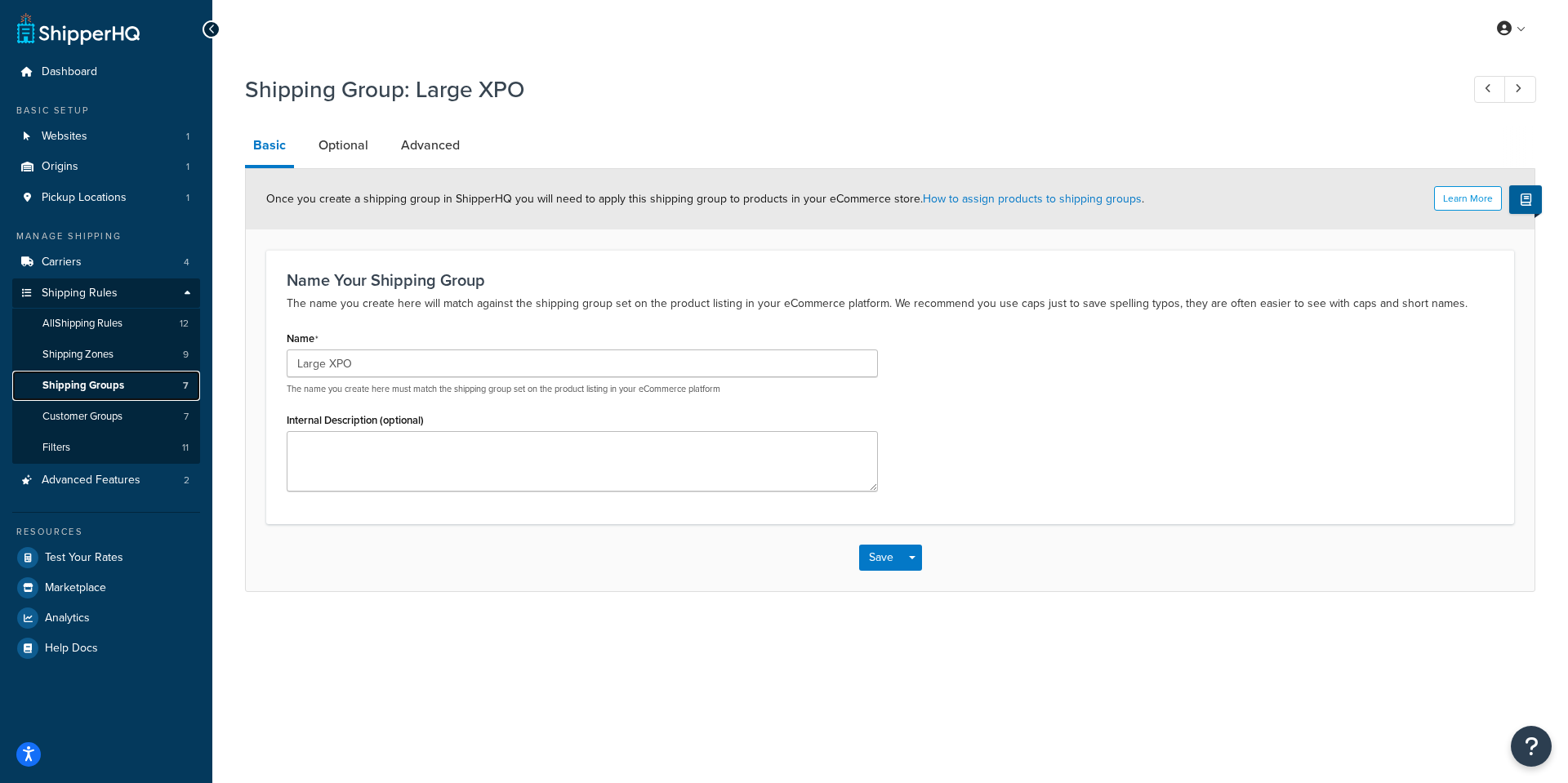
click at [95, 387] on span "Shipping Groups" at bounding box center [82, 386] width 81 height 14
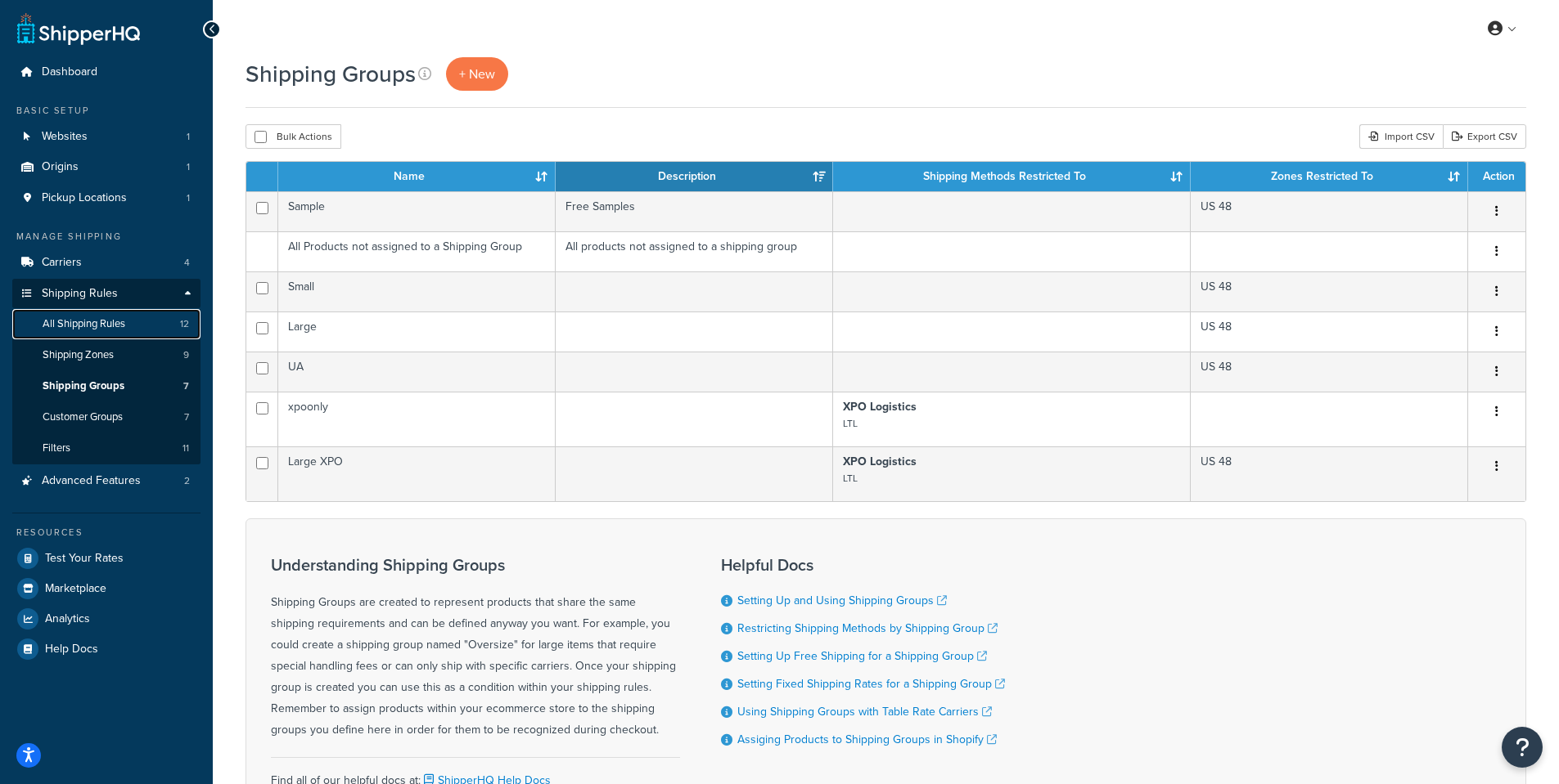
click at [123, 330] on span "All Shipping Rules" at bounding box center [83, 324] width 82 height 14
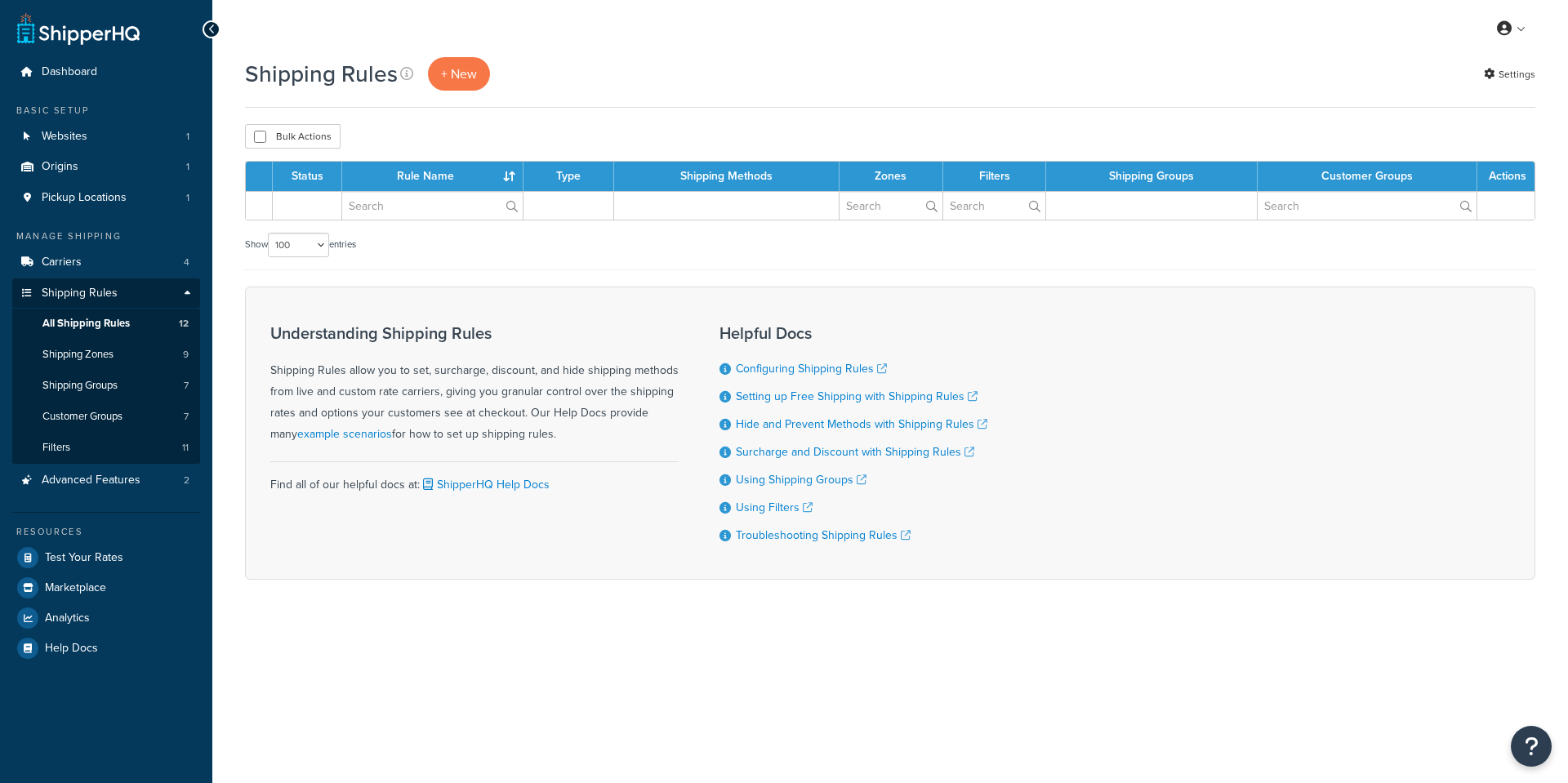
select select "100"
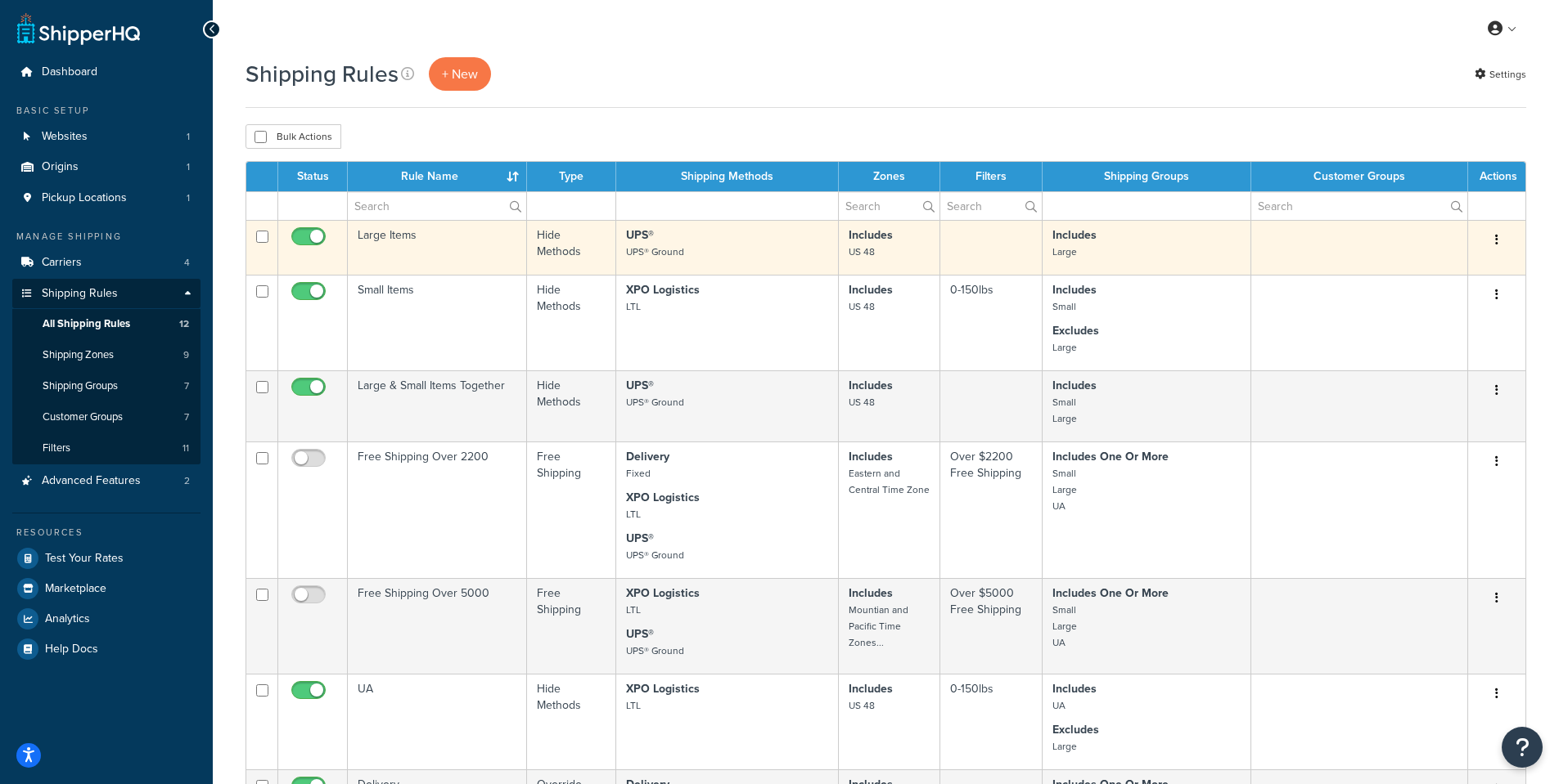
click at [266, 233] on input "checkbox" at bounding box center [262, 237] width 12 height 12
checkbox input "true"
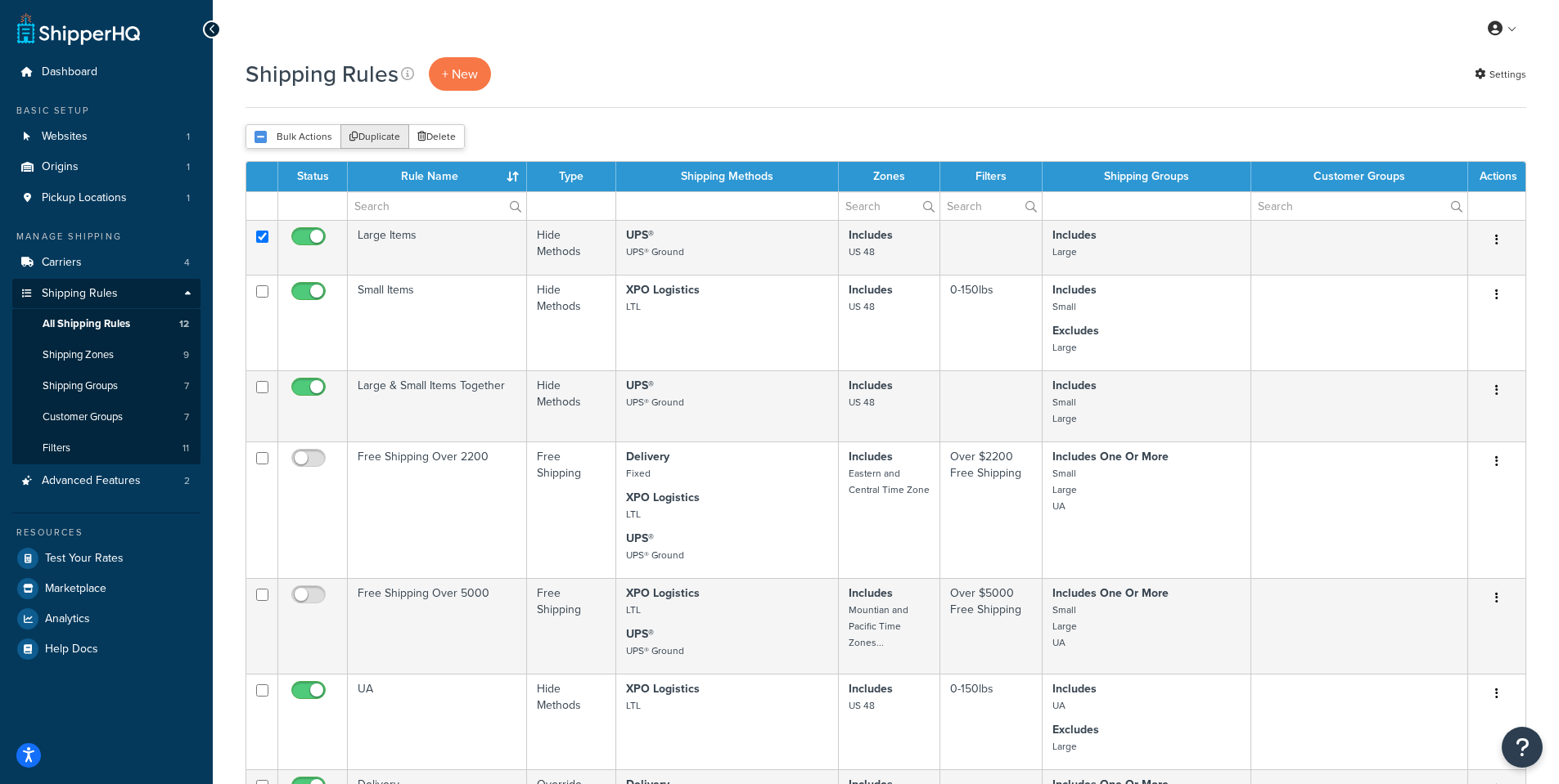
click at [359, 139] on button "Duplicate" at bounding box center [374, 137] width 68 height 24
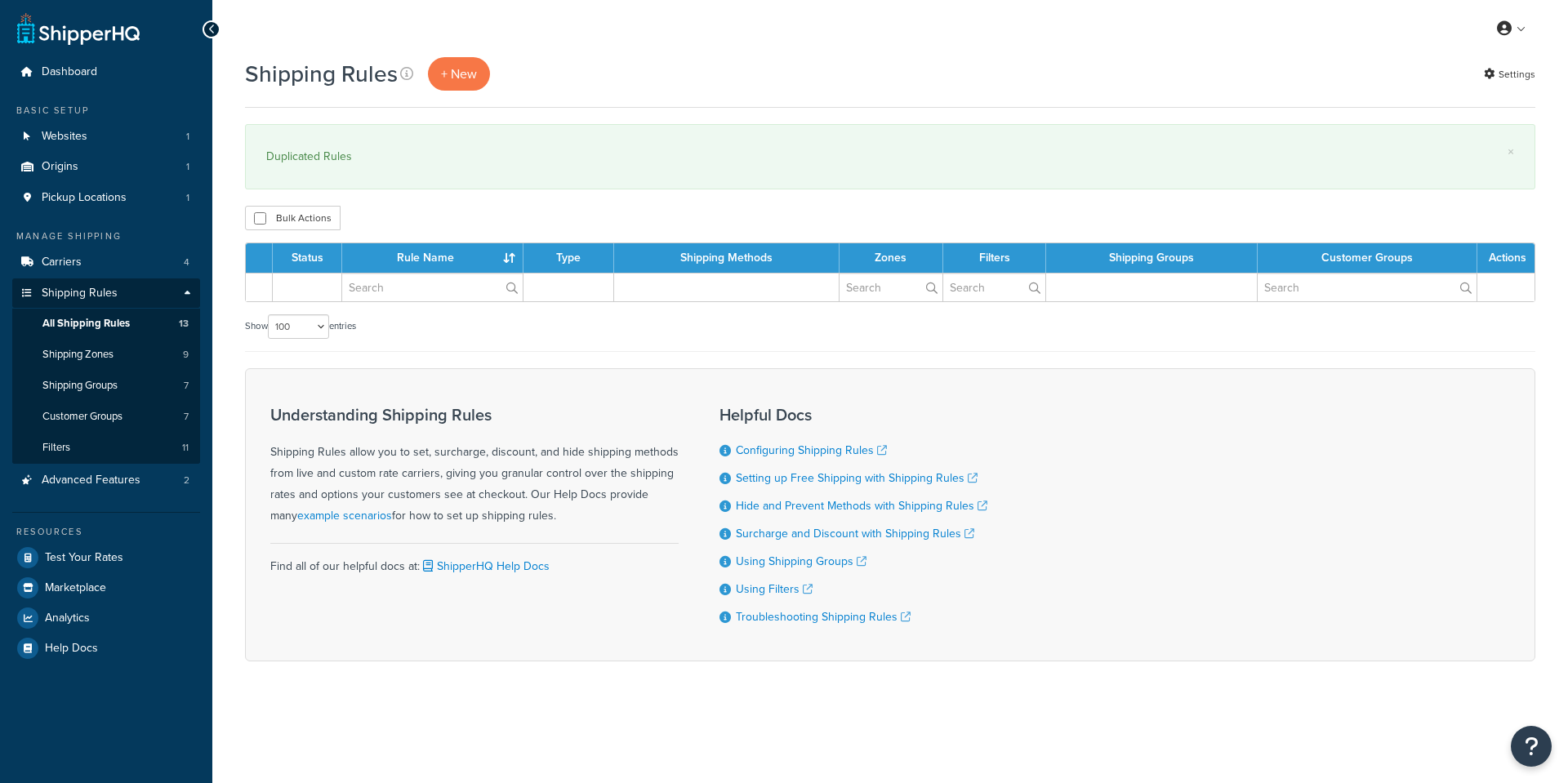
select select "100"
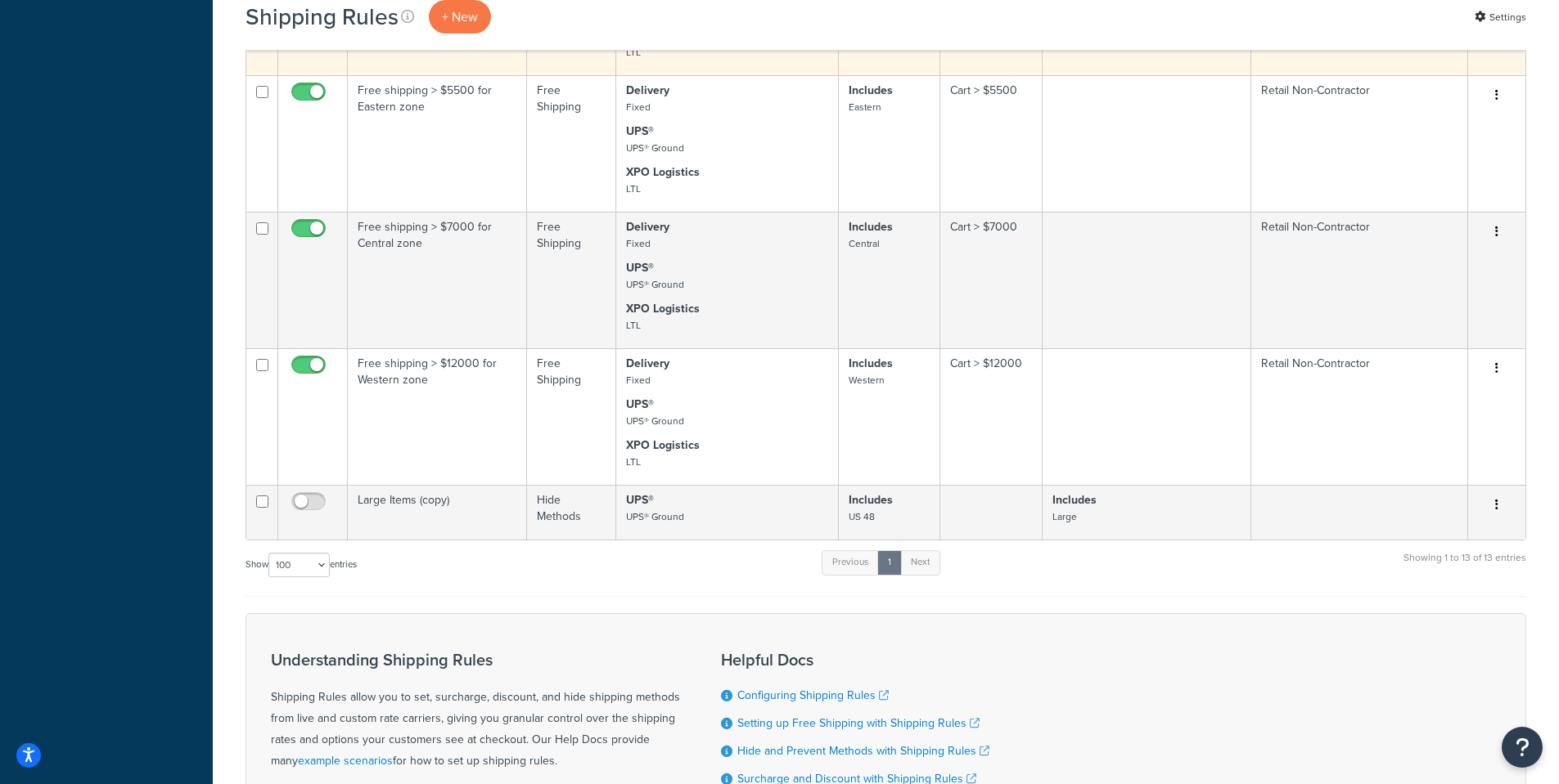
scroll to position [1227, 0]
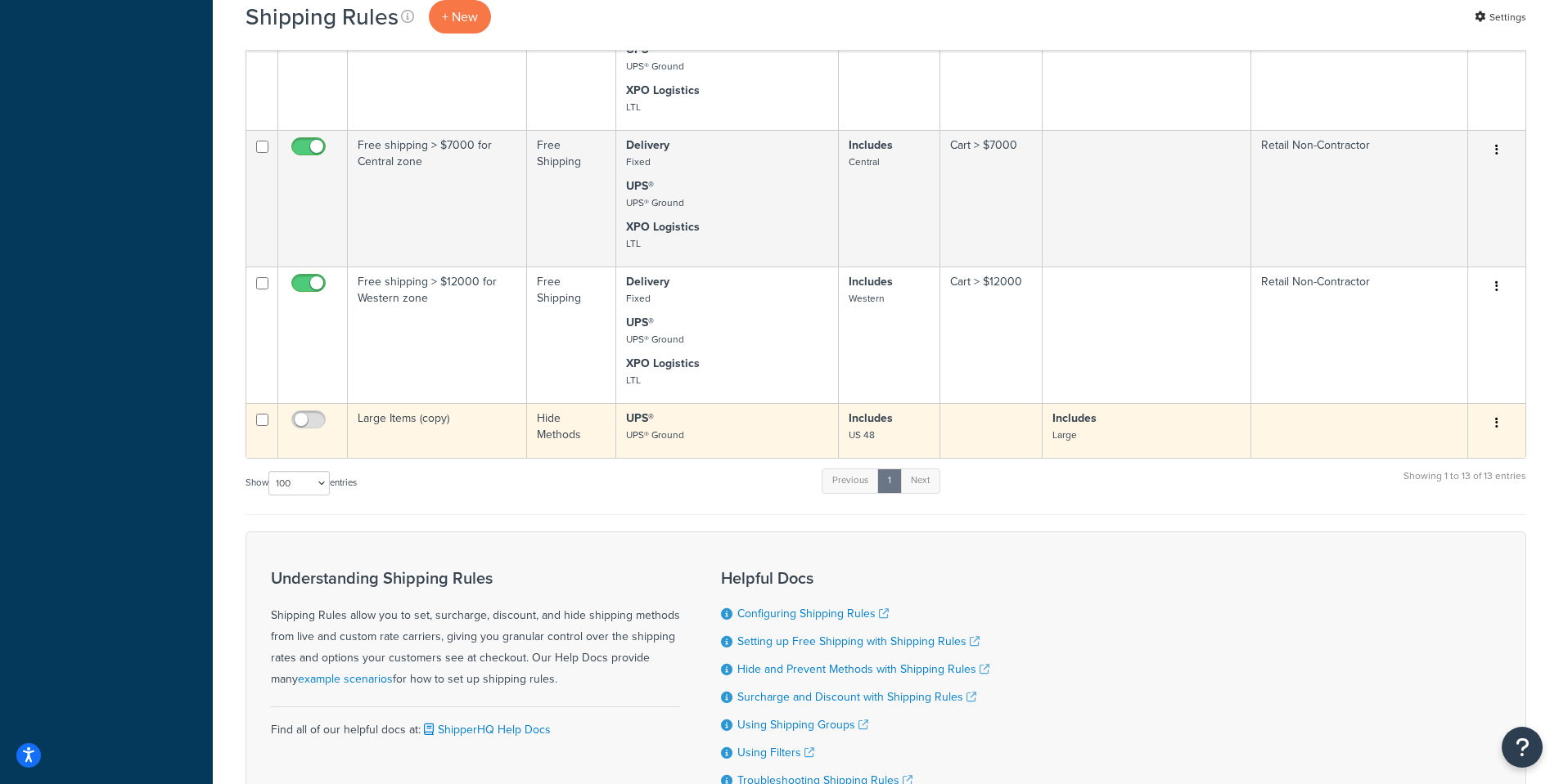
click at [414, 429] on td "Large Items (copy)" at bounding box center [437, 430] width 179 height 55
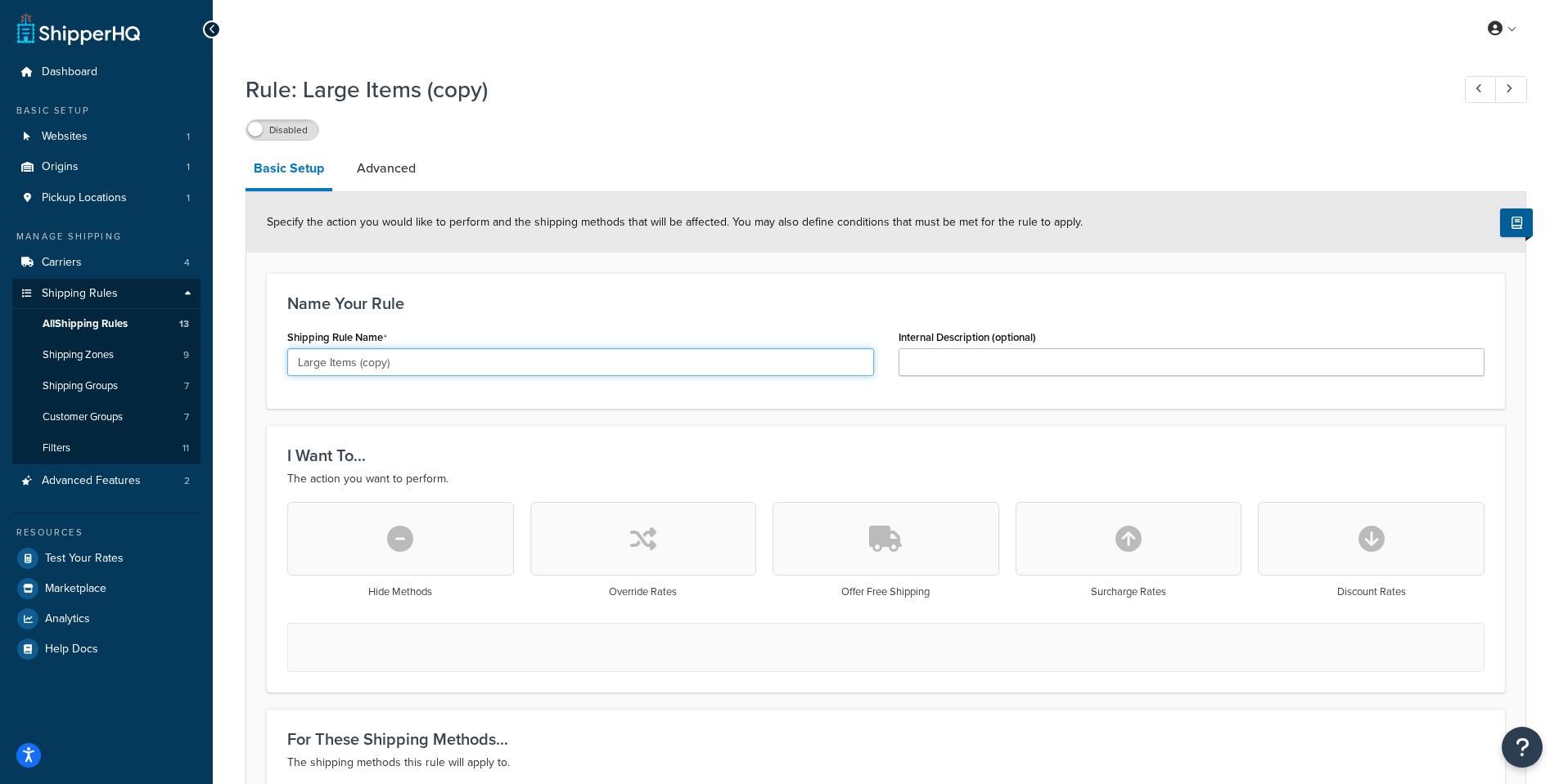
click at [411, 375] on input "Large Items (copy)" at bounding box center [580, 362] width 587 height 28
click at [411, 374] on input "Large Items (copy)" at bounding box center [580, 362] width 587 height 28
type input "Large Items - XPO"
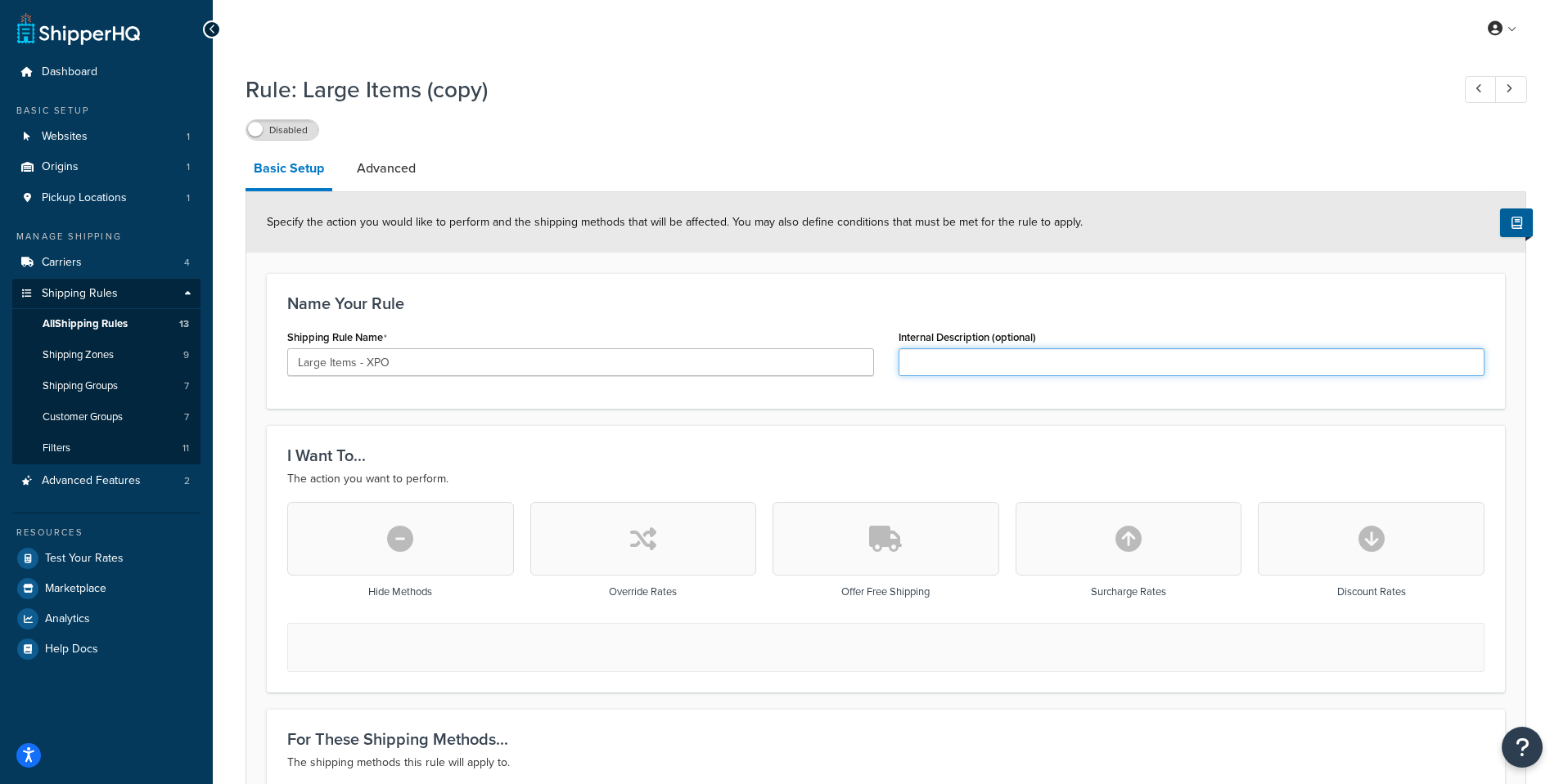
click at [1131, 360] on input "Internal Description (optional)" at bounding box center [1191, 362] width 587 height 28
type input "Large items >150 lbs"
click at [401, 538] on icon "button" at bounding box center [401, 539] width 26 height 26
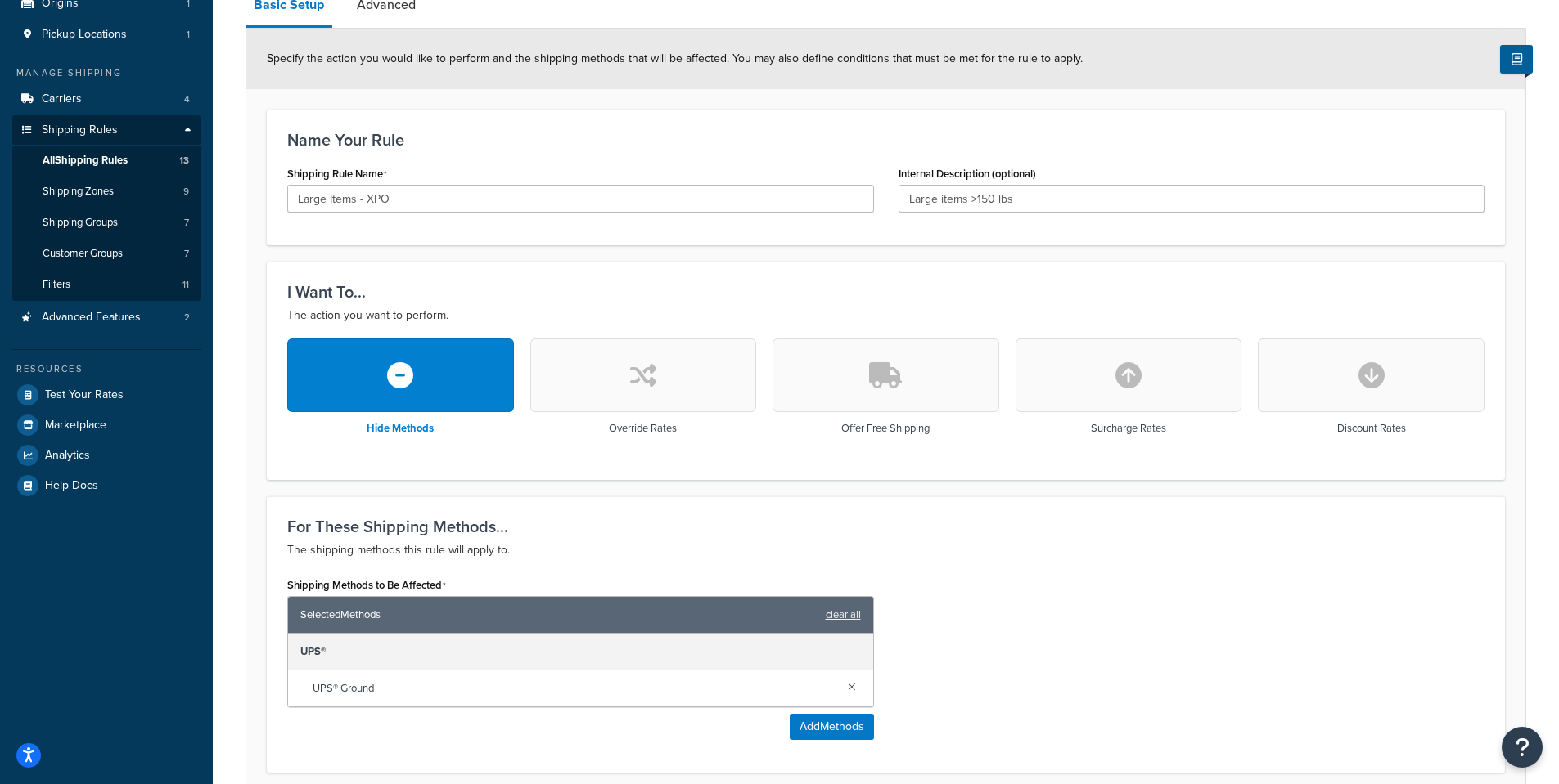
scroll to position [81, 0]
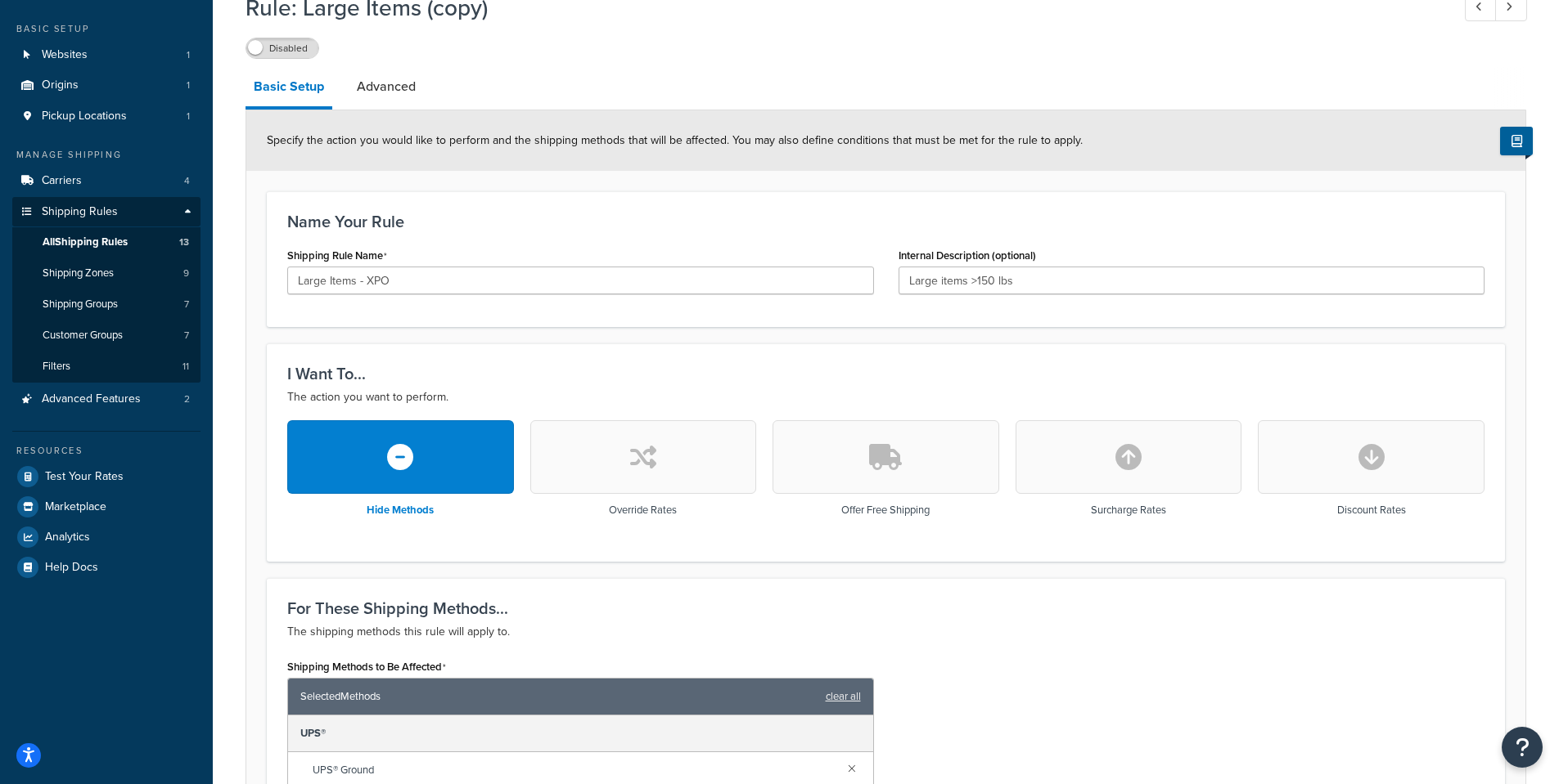
click at [1136, 440] on button "button" at bounding box center [1129, 457] width 226 height 74
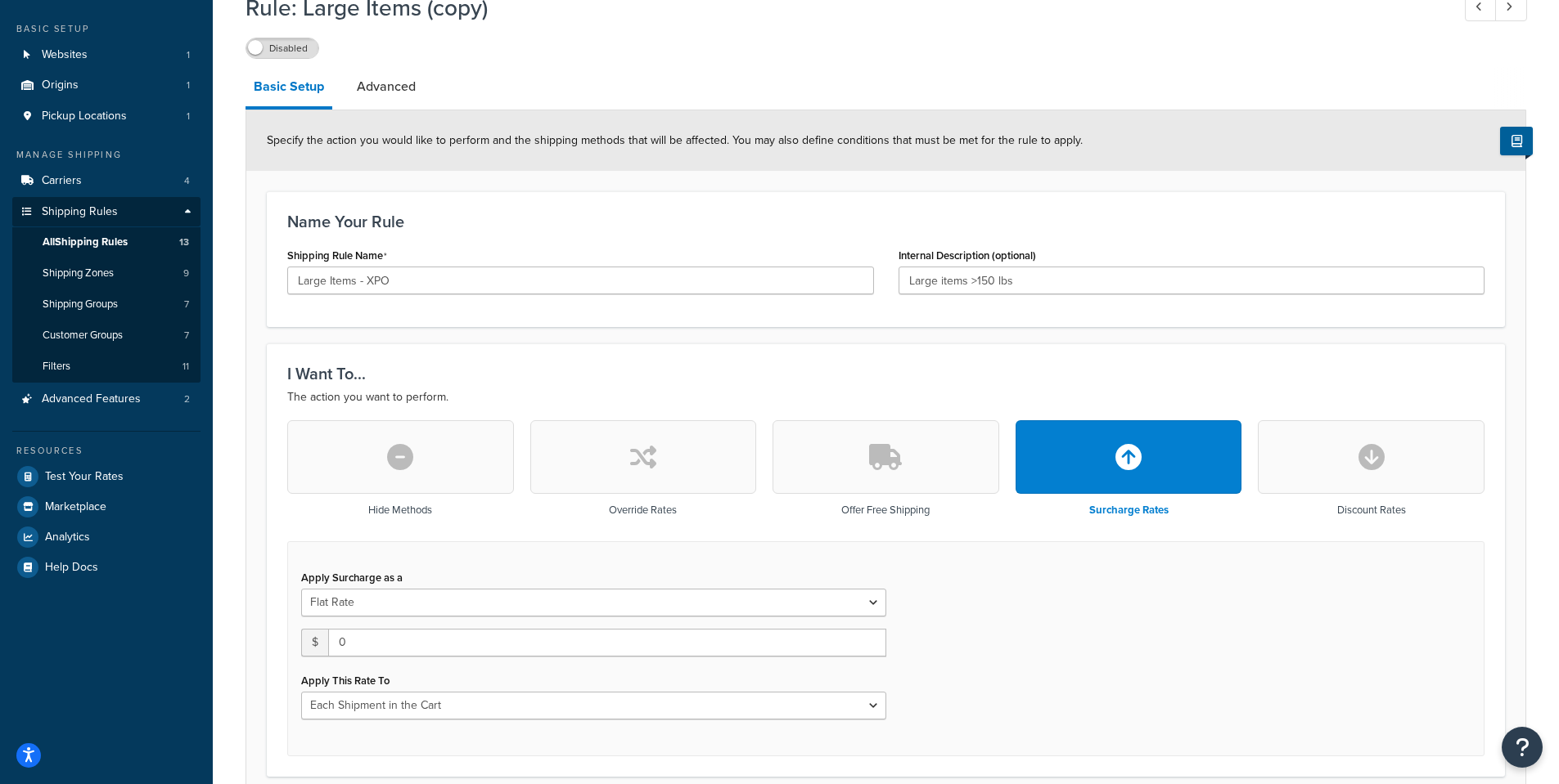
scroll to position [245, 0]
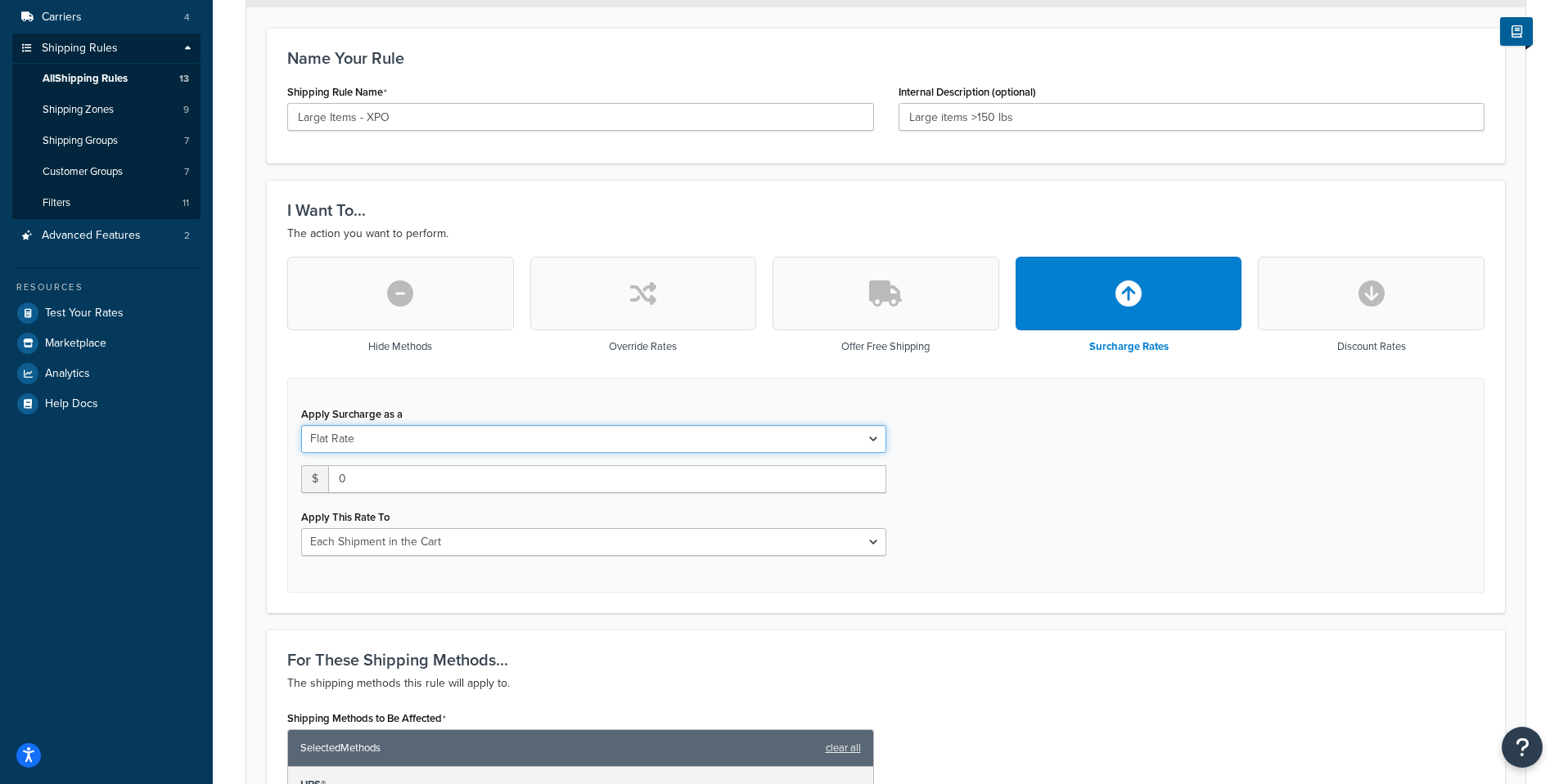
click at [606, 446] on select "Flat Rate Percentage Flat Rate & Percentage" at bounding box center [593, 440] width 585 height 28
click at [301, 427] on select "Flat Rate Percentage Flat Rate & Percentage" at bounding box center [593, 440] width 585 height 28
click at [576, 486] on input "0" at bounding box center [607, 479] width 558 height 28
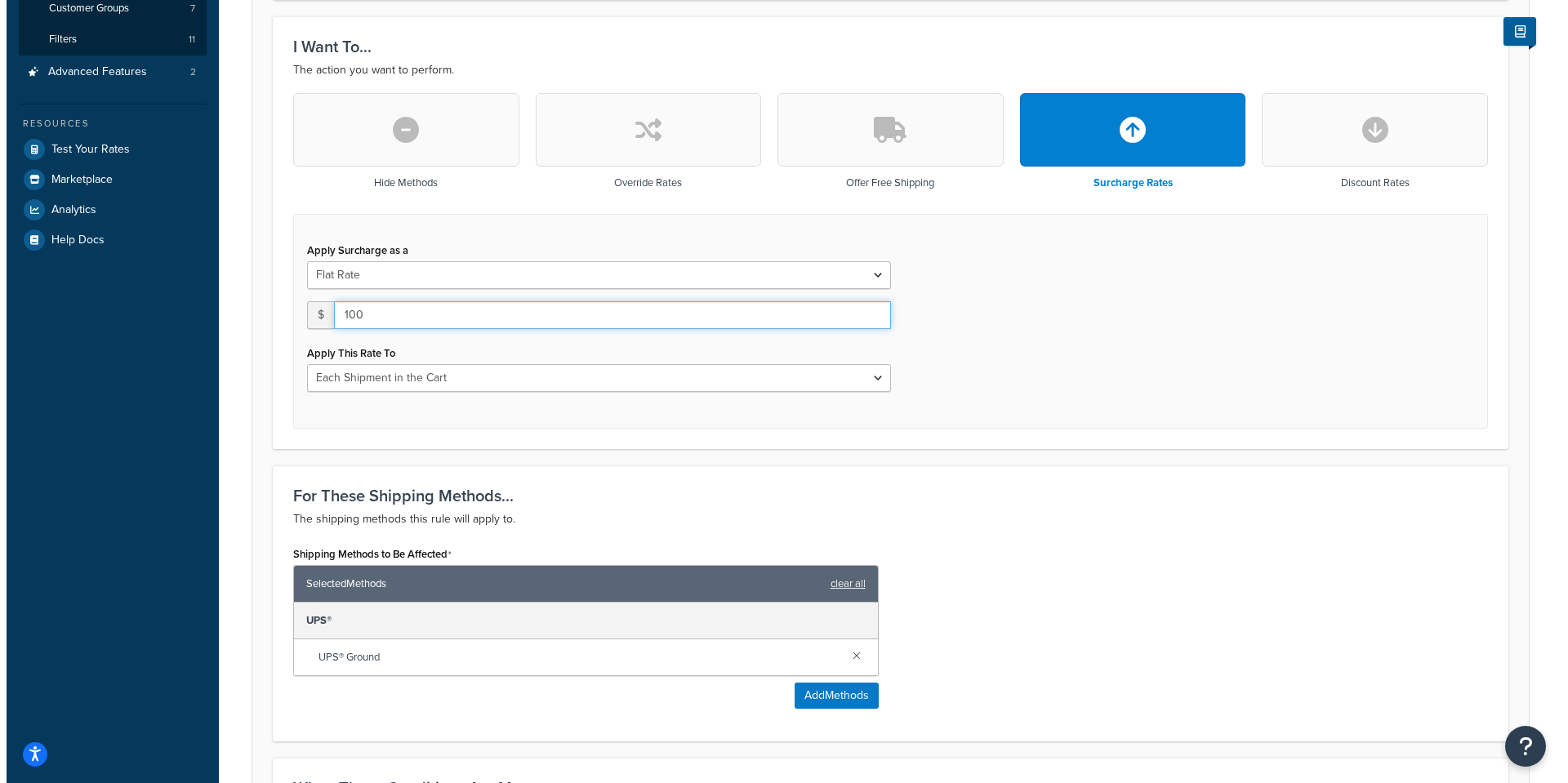
scroll to position [491, 0]
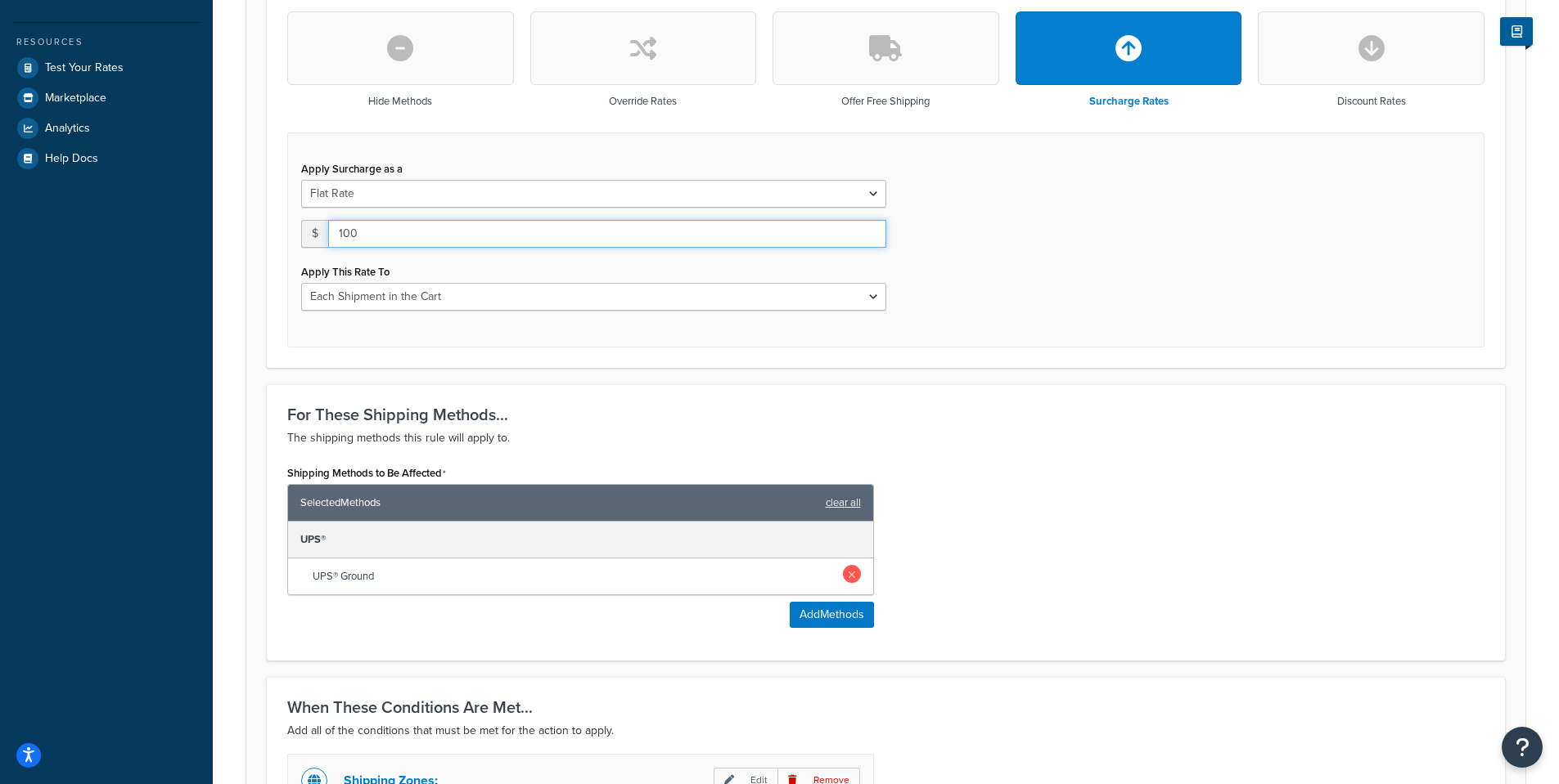
type input "100"
click at [849, 576] on link at bounding box center [852, 573] width 18 height 18
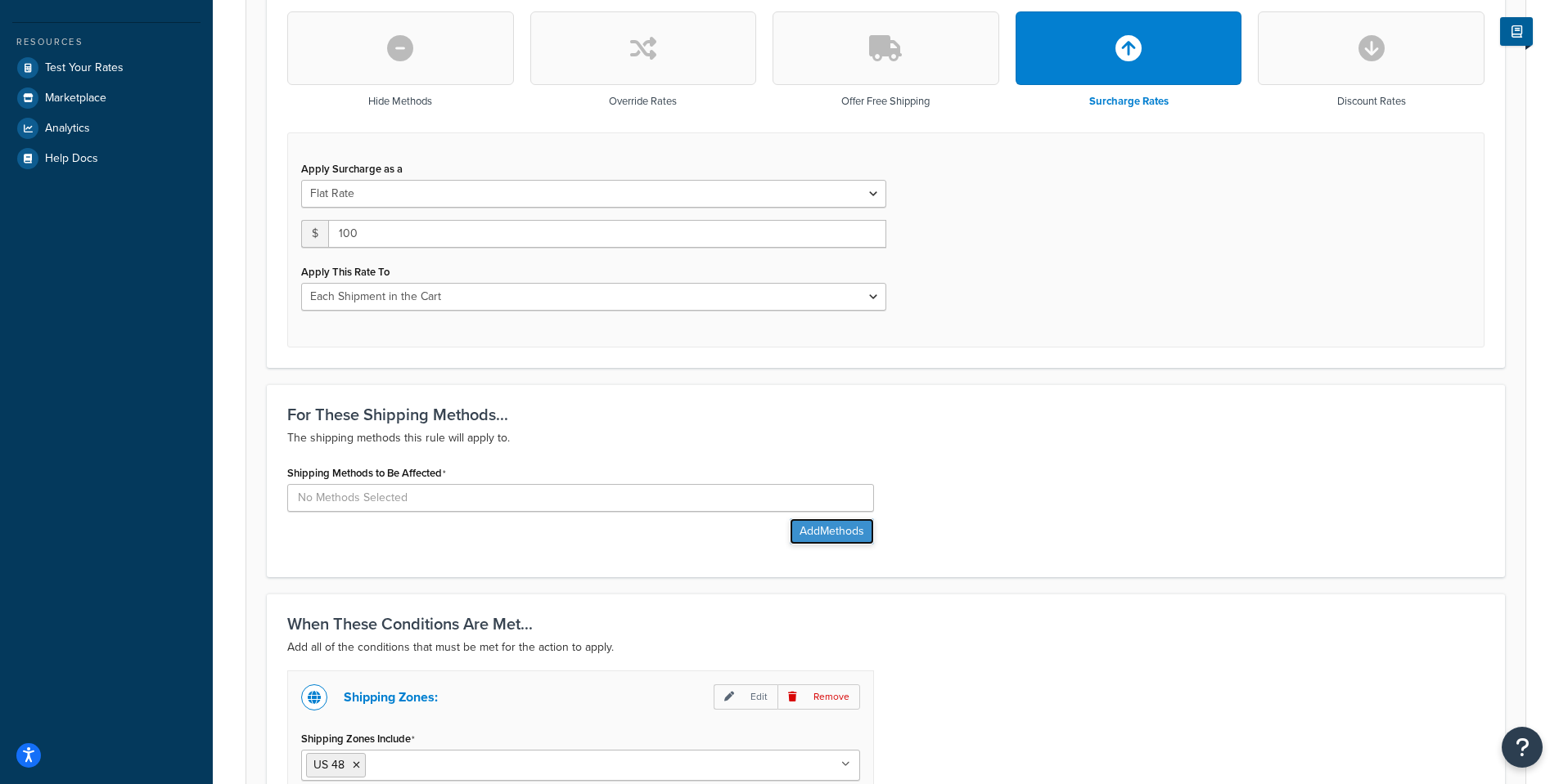
click at [835, 532] on button "Add Methods" at bounding box center [832, 531] width 84 height 26
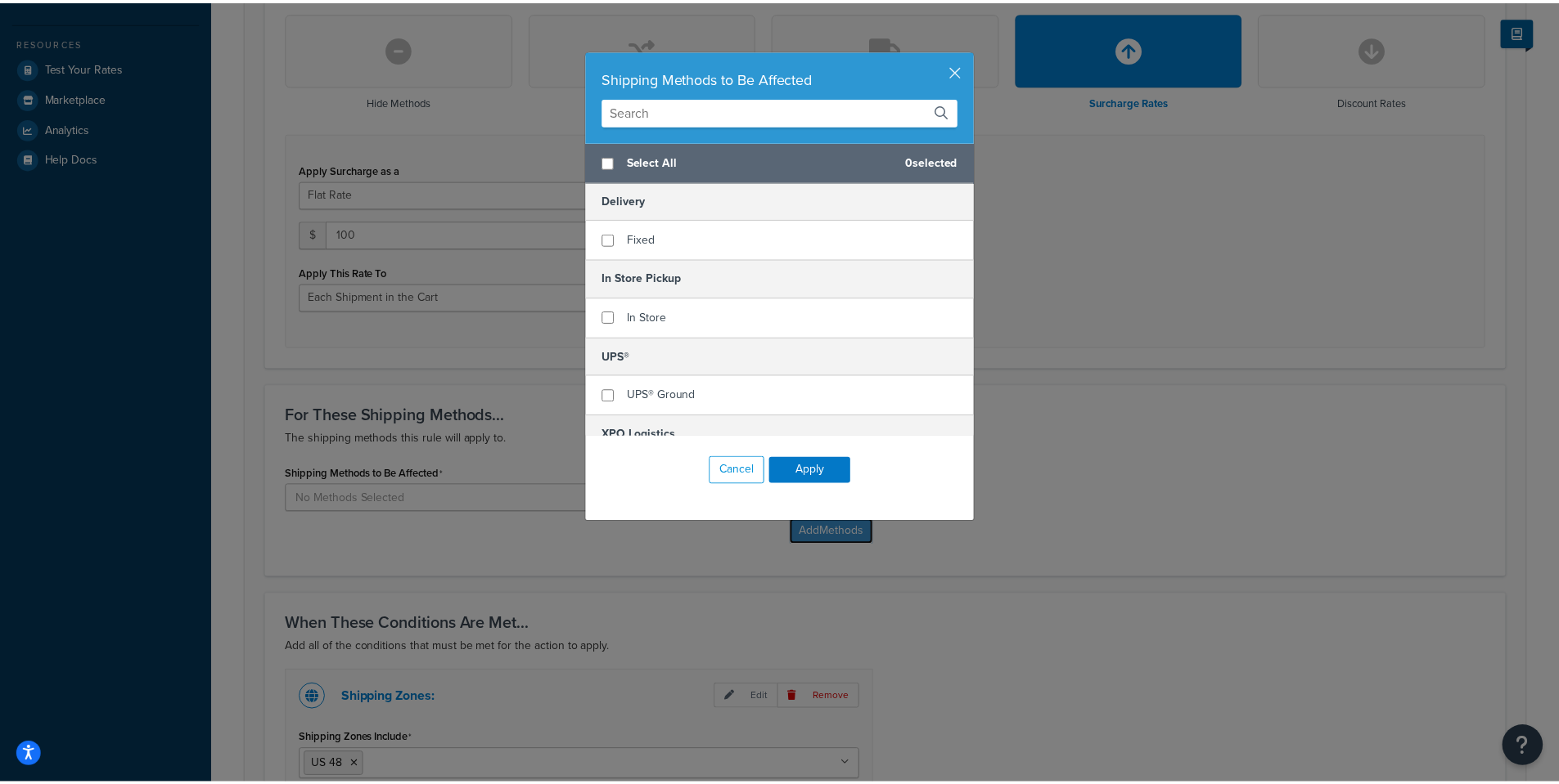
scroll to position [57, 0]
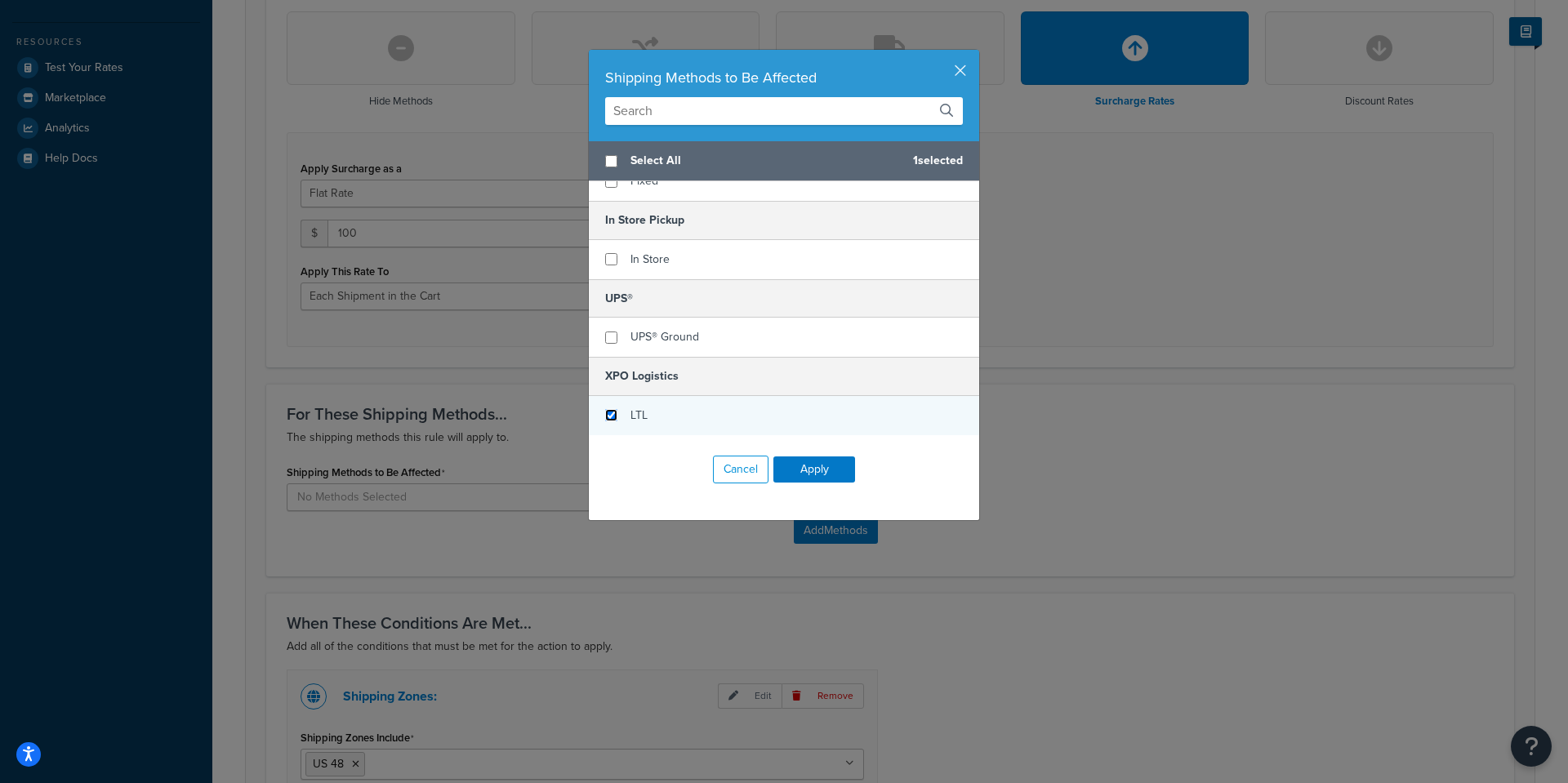
click at [610, 410] on input "checkbox" at bounding box center [611, 415] width 12 height 12
checkbox input "true"
click at [785, 465] on button "Apply" at bounding box center [813, 470] width 81 height 26
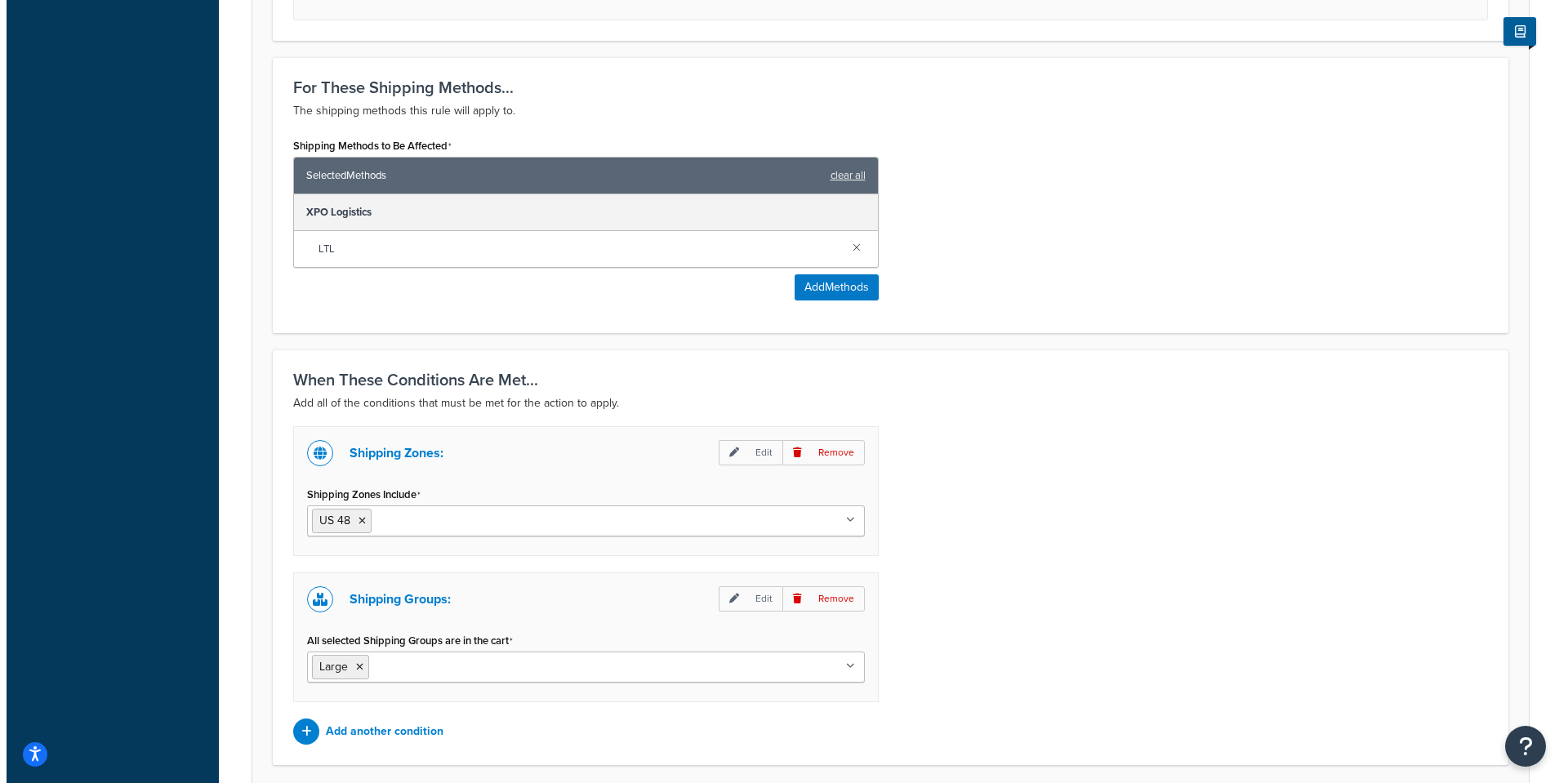
scroll to position [899, 0]
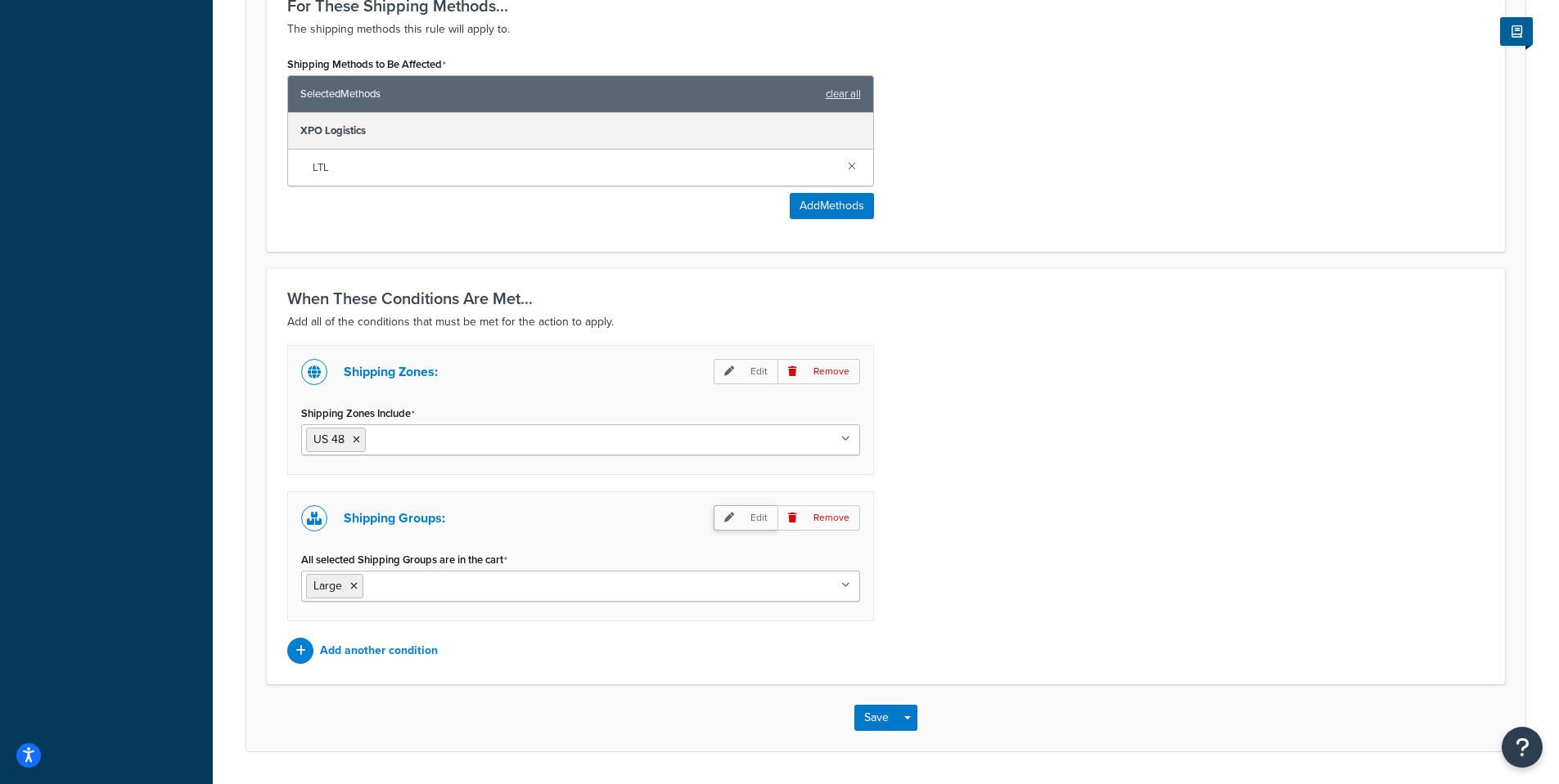
click at [734, 519] on icon at bounding box center [729, 517] width 9 height 9
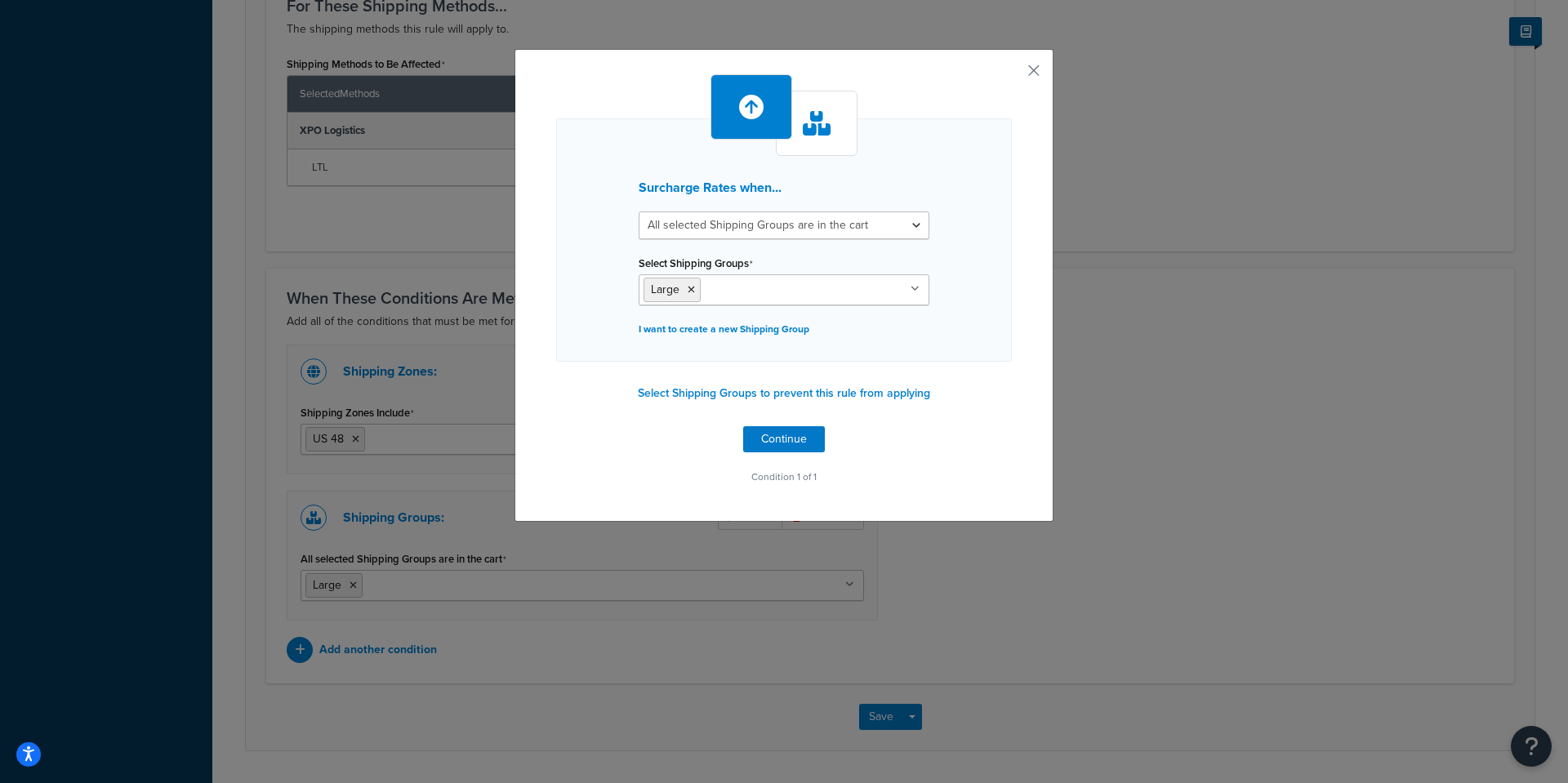
click at [911, 288] on icon at bounding box center [915, 289] width 9 height 9
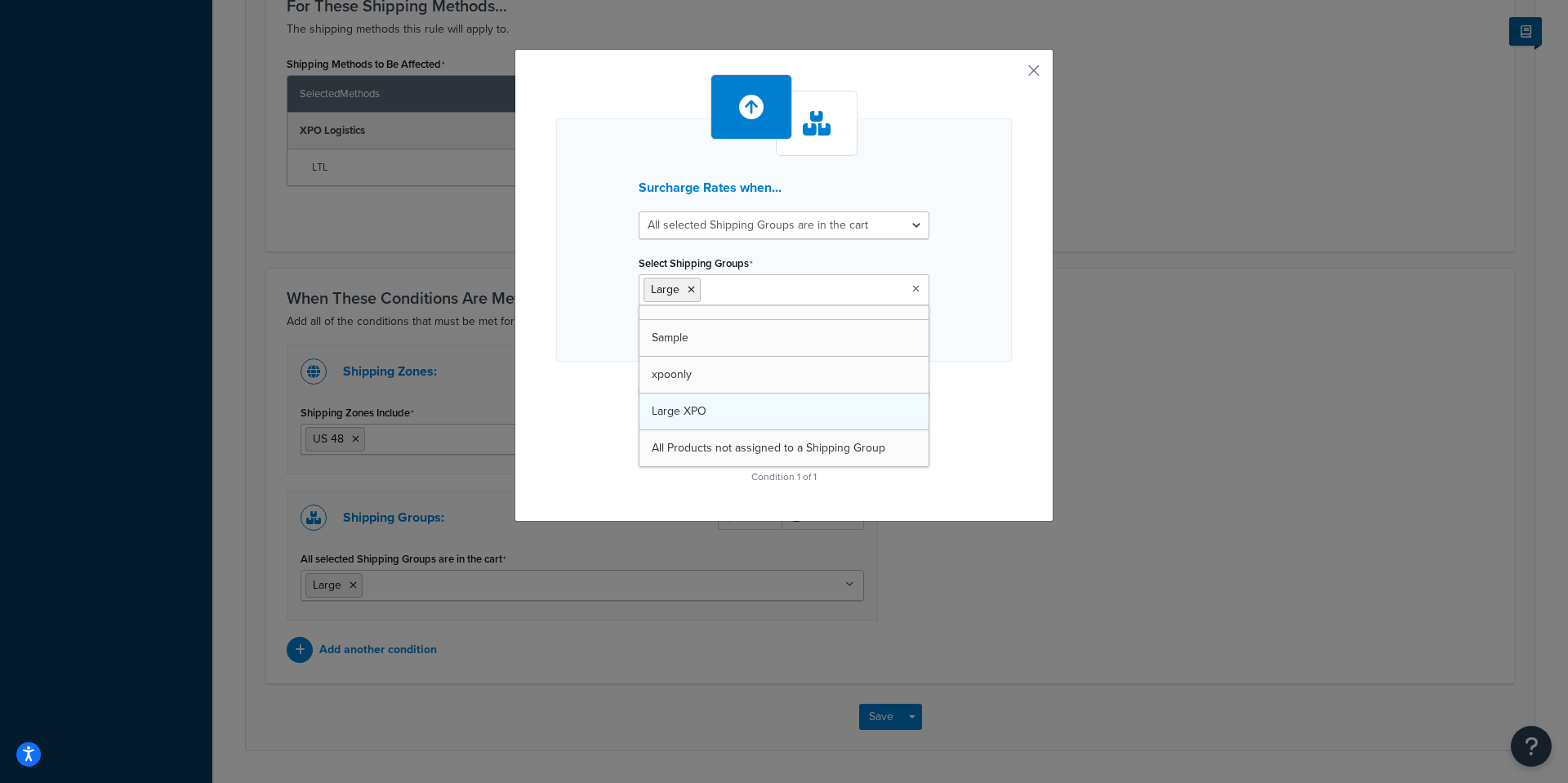
scroll to position [21, 0]
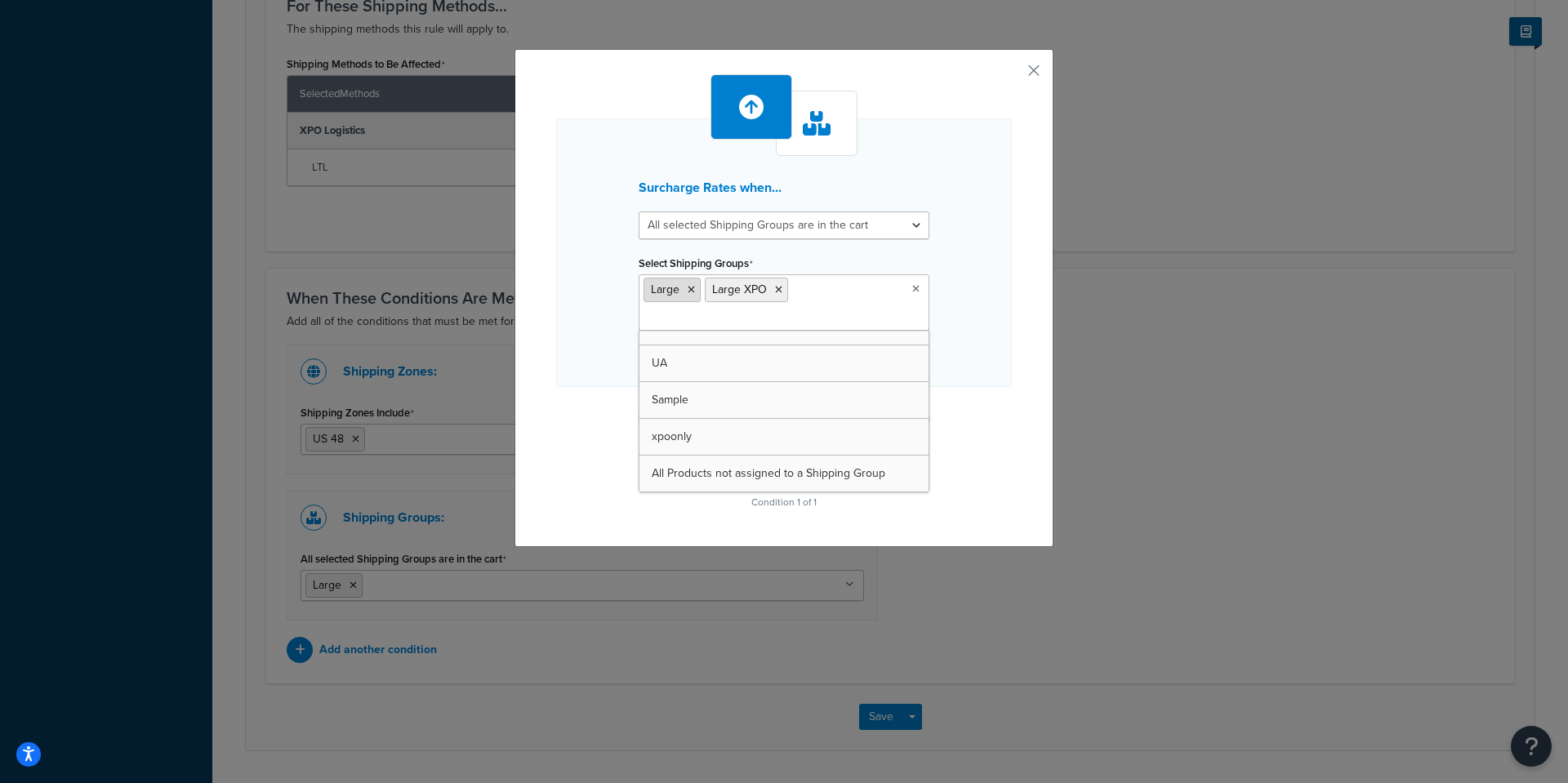
click at [687, 292] on icon at bounding box center [691, 290] width 7 height 9
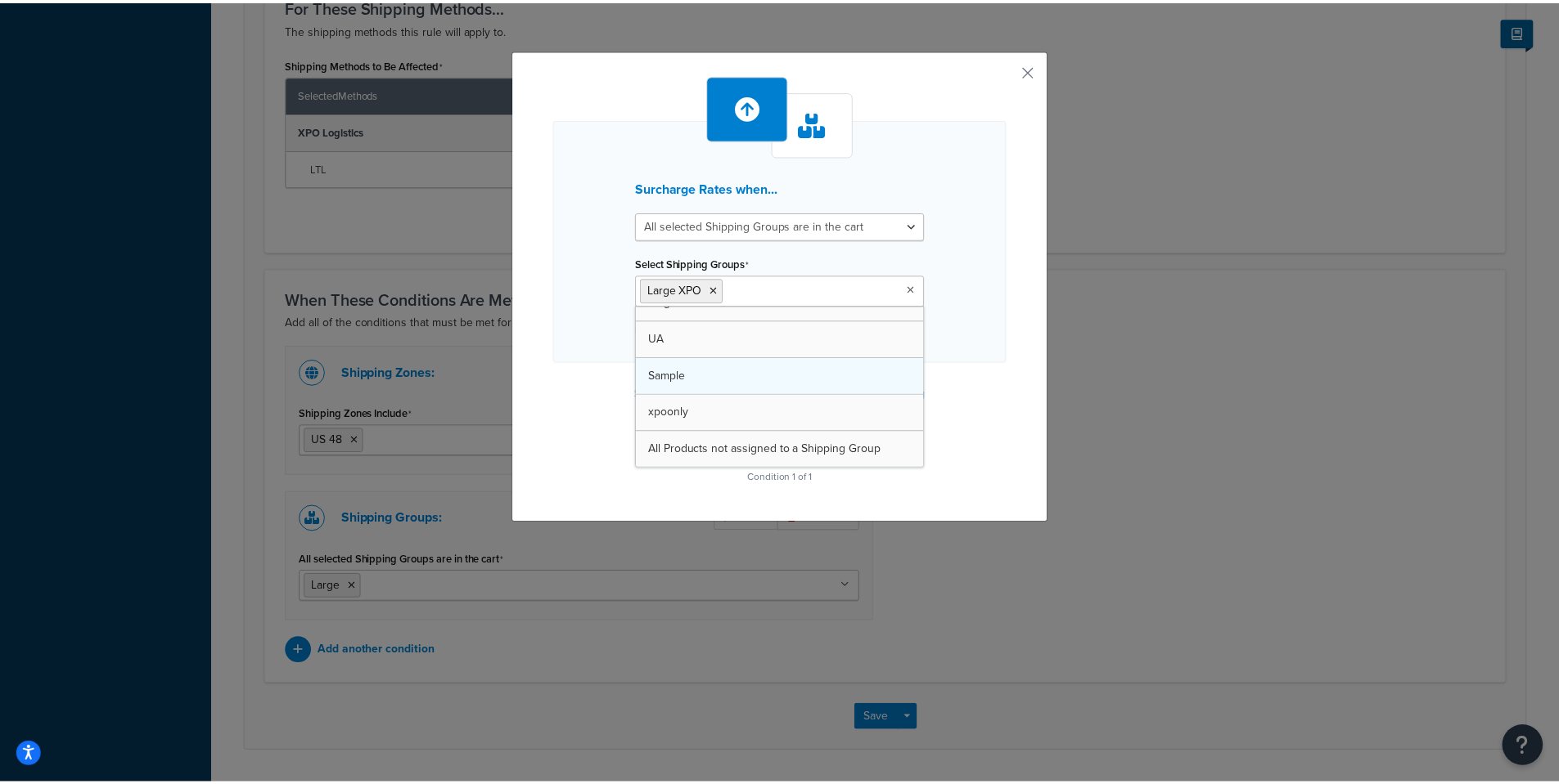
scroll to position [0, 0]
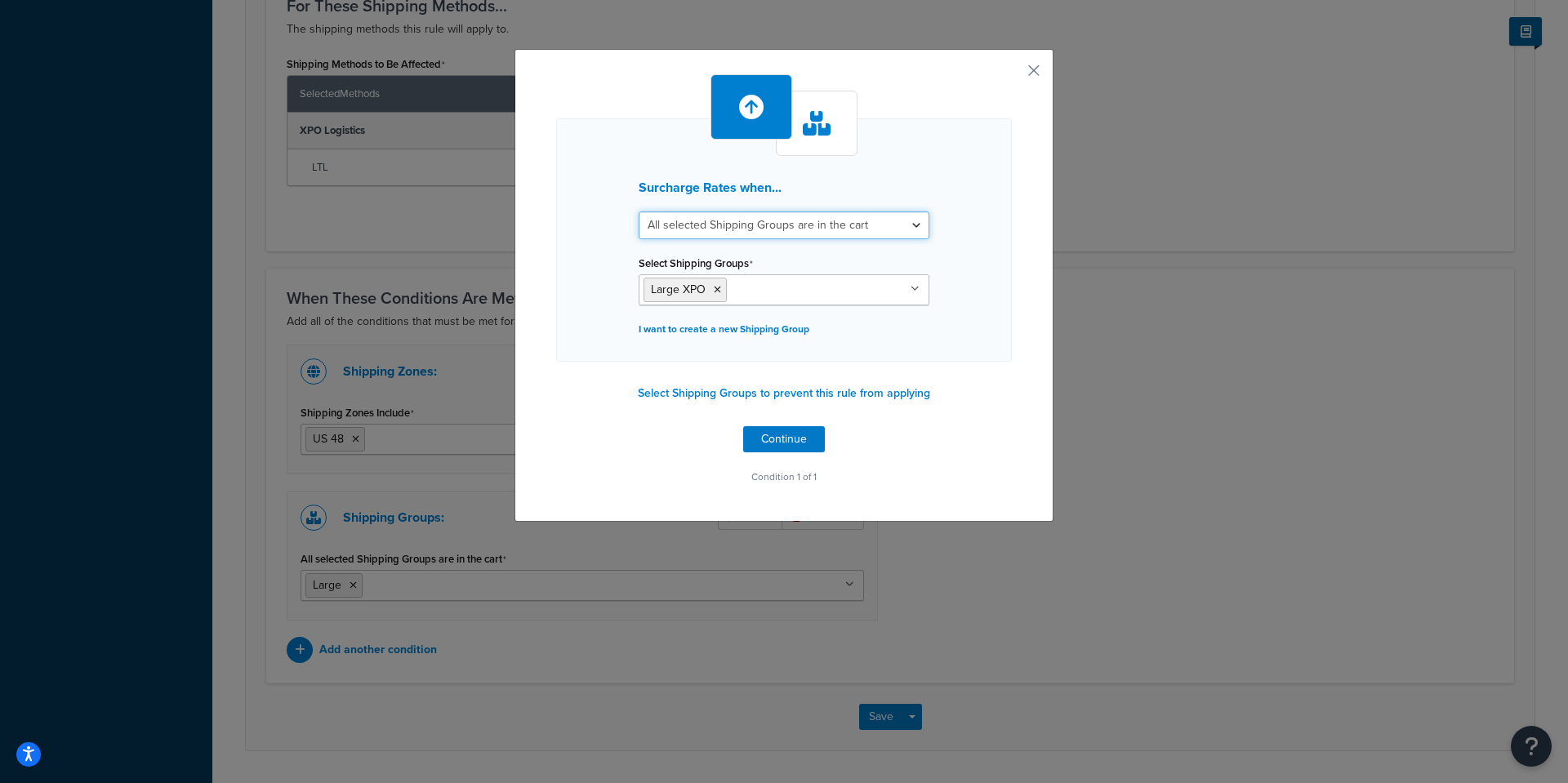
click at [897, 212] on select "All selected Shipping Groups are in the cart Any selected Shipping Groups are i…" at bounding box center [784, 225] width 290 height 28
click at [639, 211] on select "All selected Shipping Groups are in the cart Any selected Shipping Groups are i…" at bounding box center [784, 225] width 290 height 28
click at [908, 224] on select "All selected Shipping Groups are in the cart Any selected Shipping Groups are i…" at bounding box center [784, 225] width 290 height 28
select select "any"
click at [639, 211] on select "All selected Shipping Groups are in the cart Any selected Shipping Groups are i…" at bounding box center [784, 225] width 290 height 28
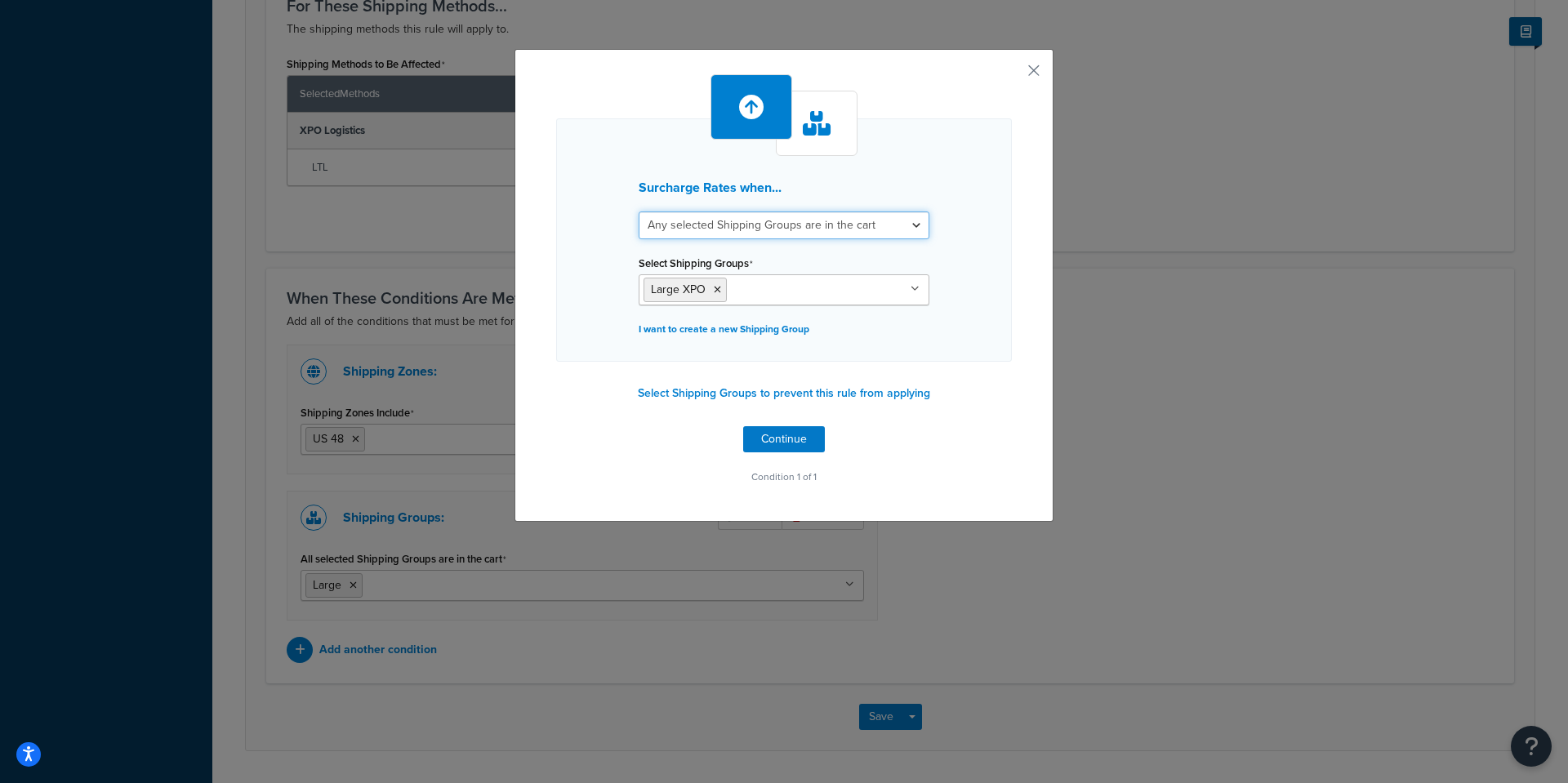
click at [908, 229] on select "All selected Shipping Groups are in the cart Any selected Shipping Groups are i…" at bounding box center [784, 225] width 290 height 28
click at [968, 262] on div "Surcharge Rates when... All selected Shipping Groups are in the cart Any select…" at bounding box center [784, 240] width 456 height 244
click at [789, 439] on button "Continue" at bounding box center [784, 439] width 81 height 26
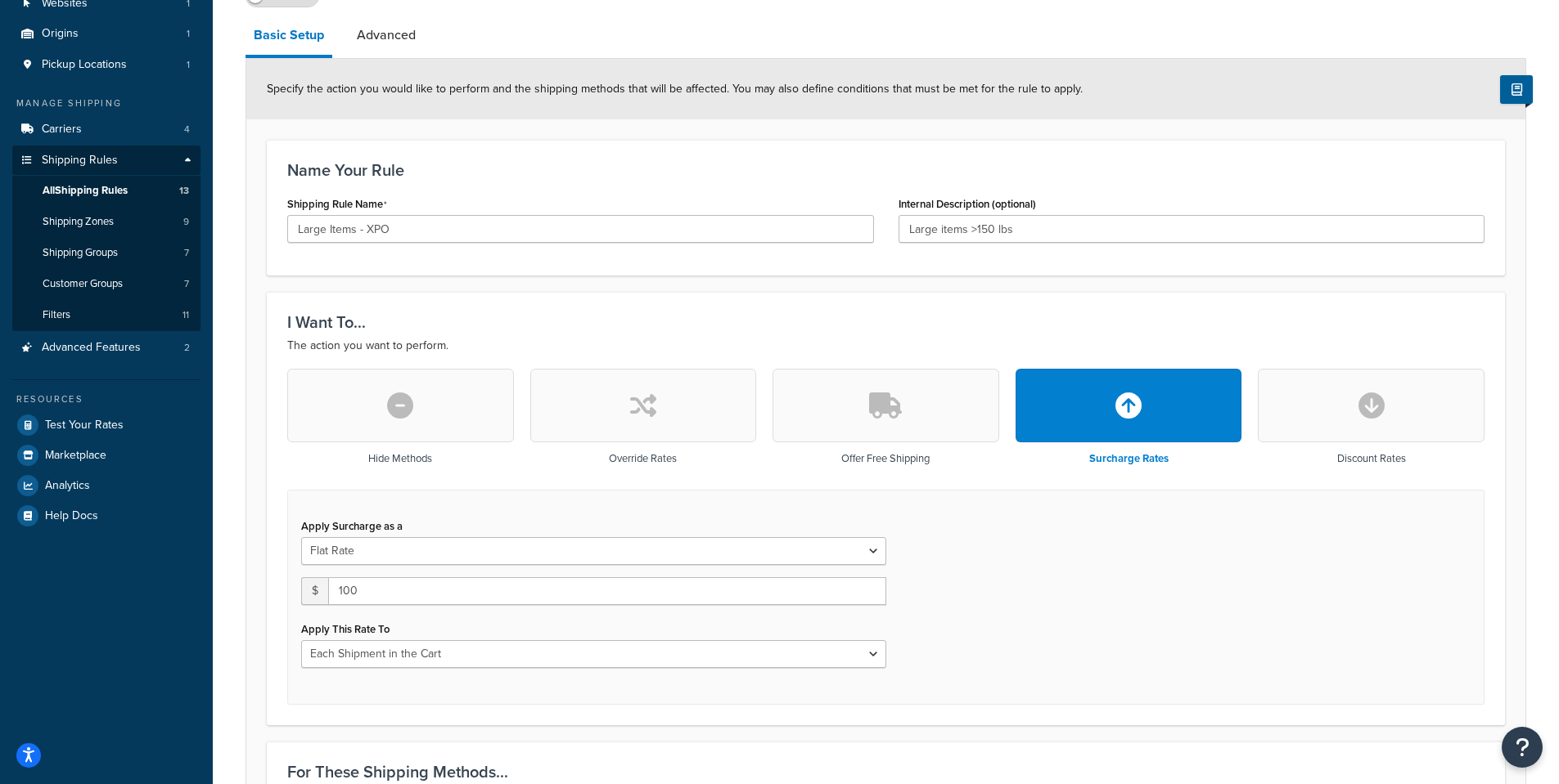
scroll to position [51, 0]
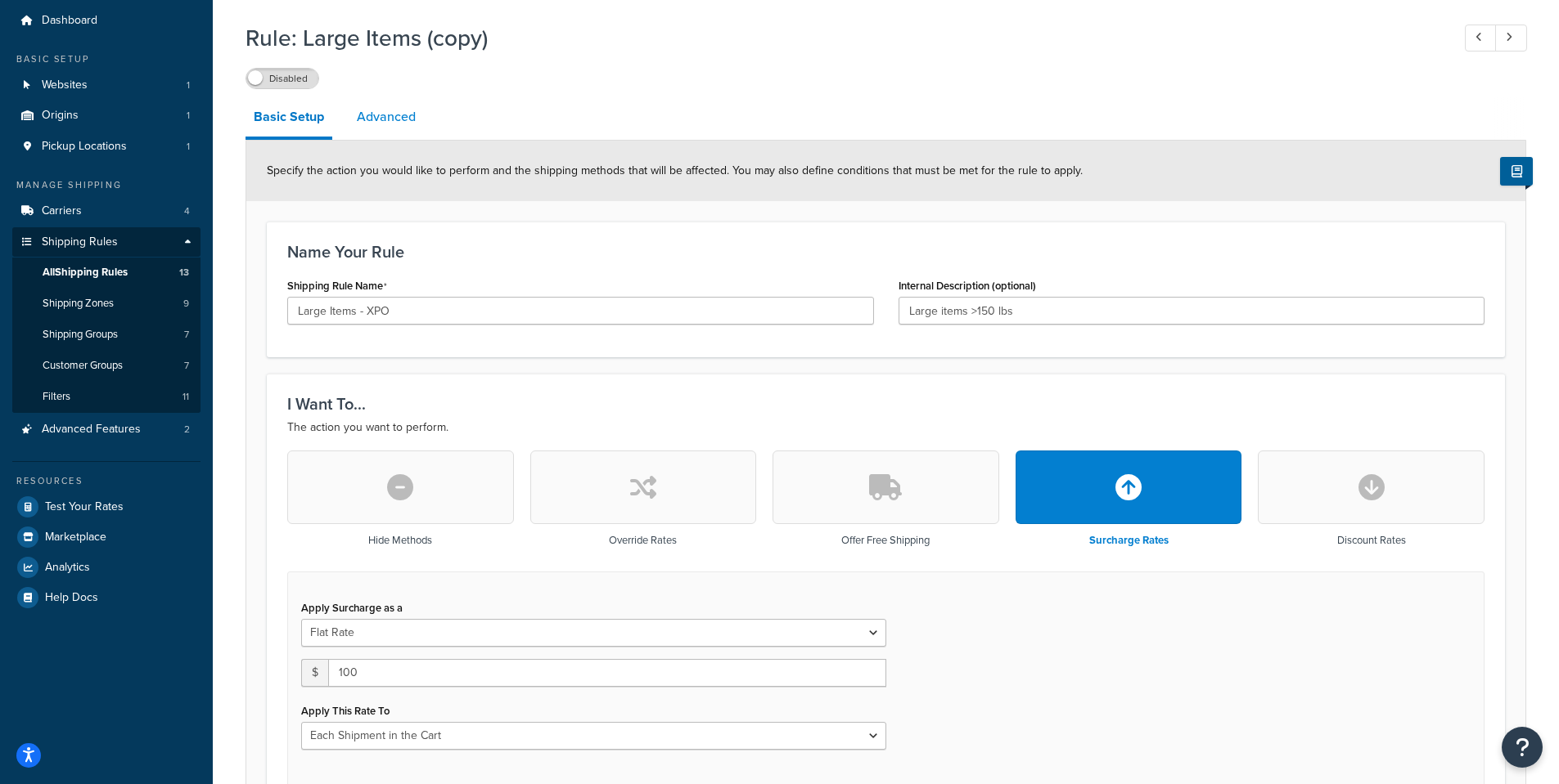
click at [368, 124] on link "Advanced" at bounding box center [386, 117] width 75 height 39
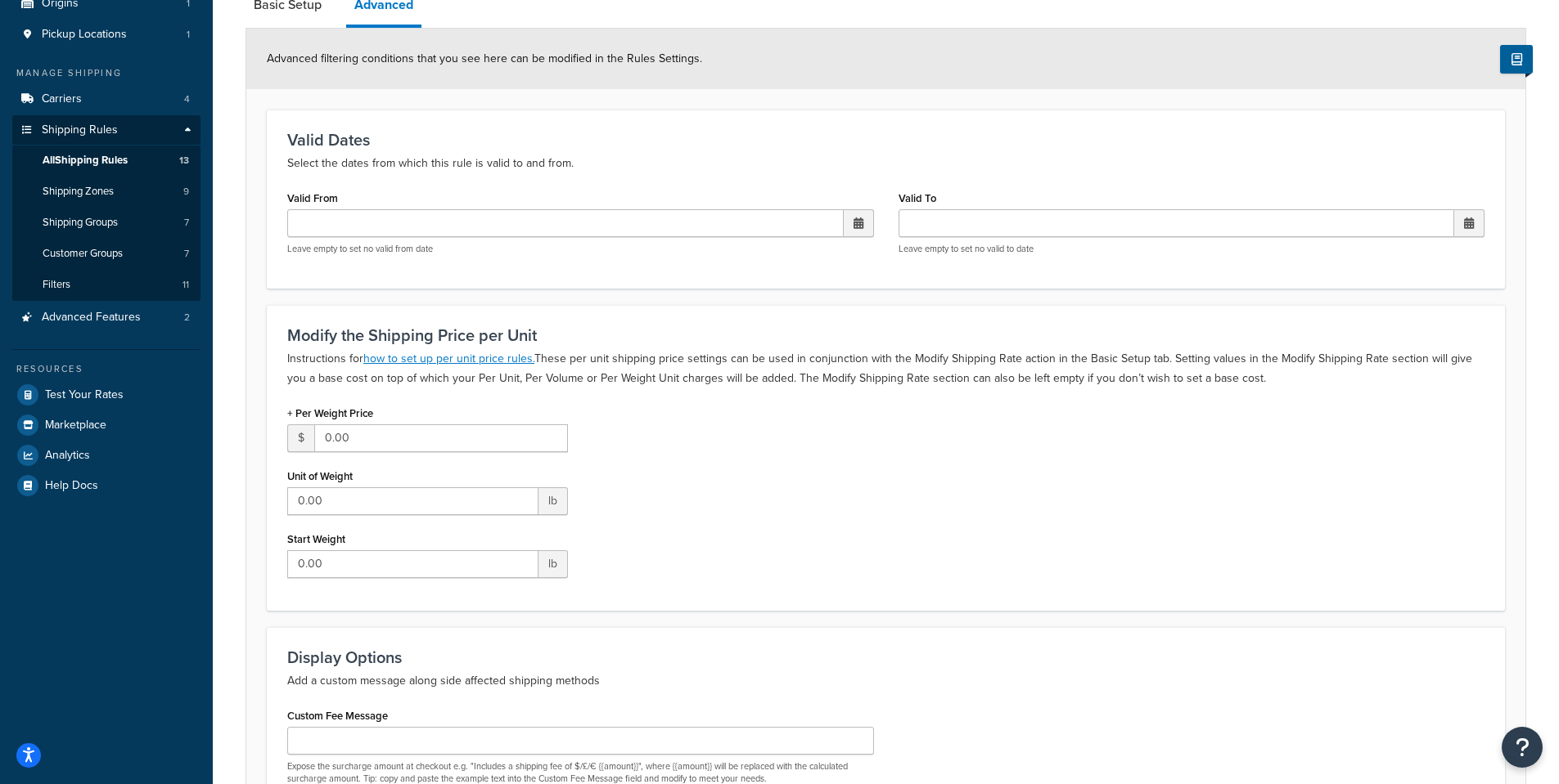
scroll to position [349, 0]
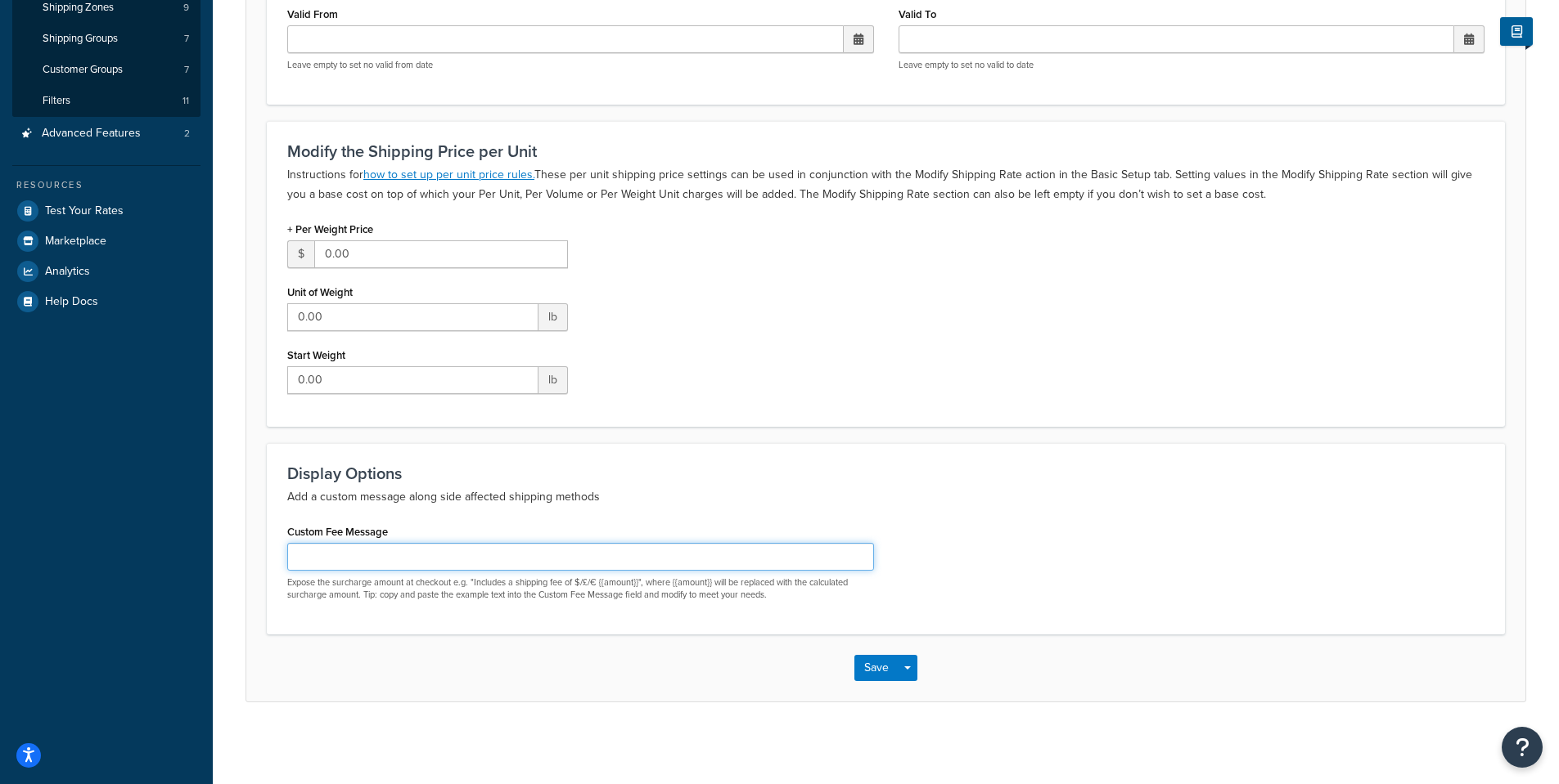
click at [417, 555] on input "Custom Fee Message" at bounding box center [580, 558] width 587 height 28
click at [888, 661] on button "Save" at bounding box center [876, 668] width 44 height 26
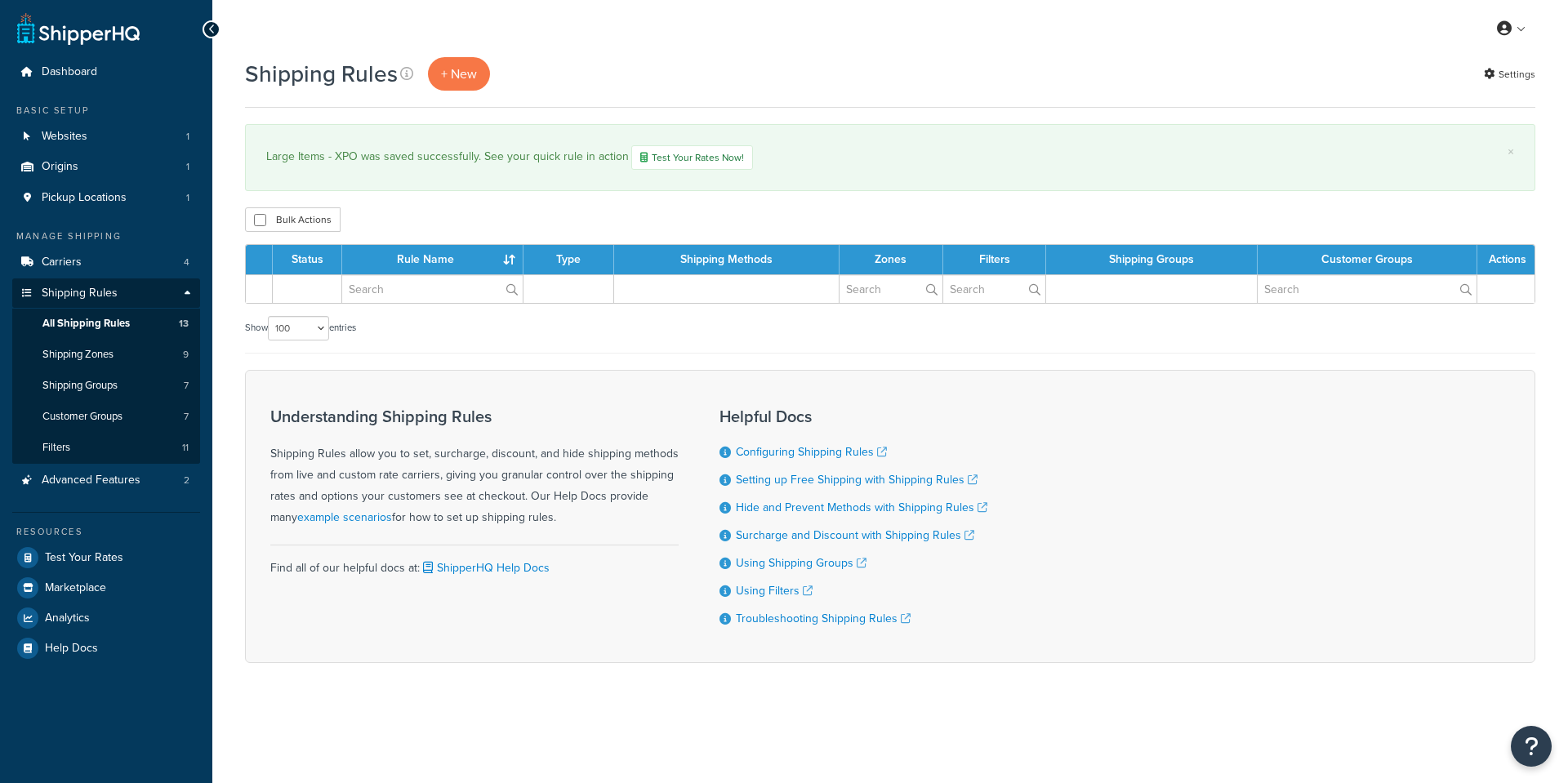
select select "100"
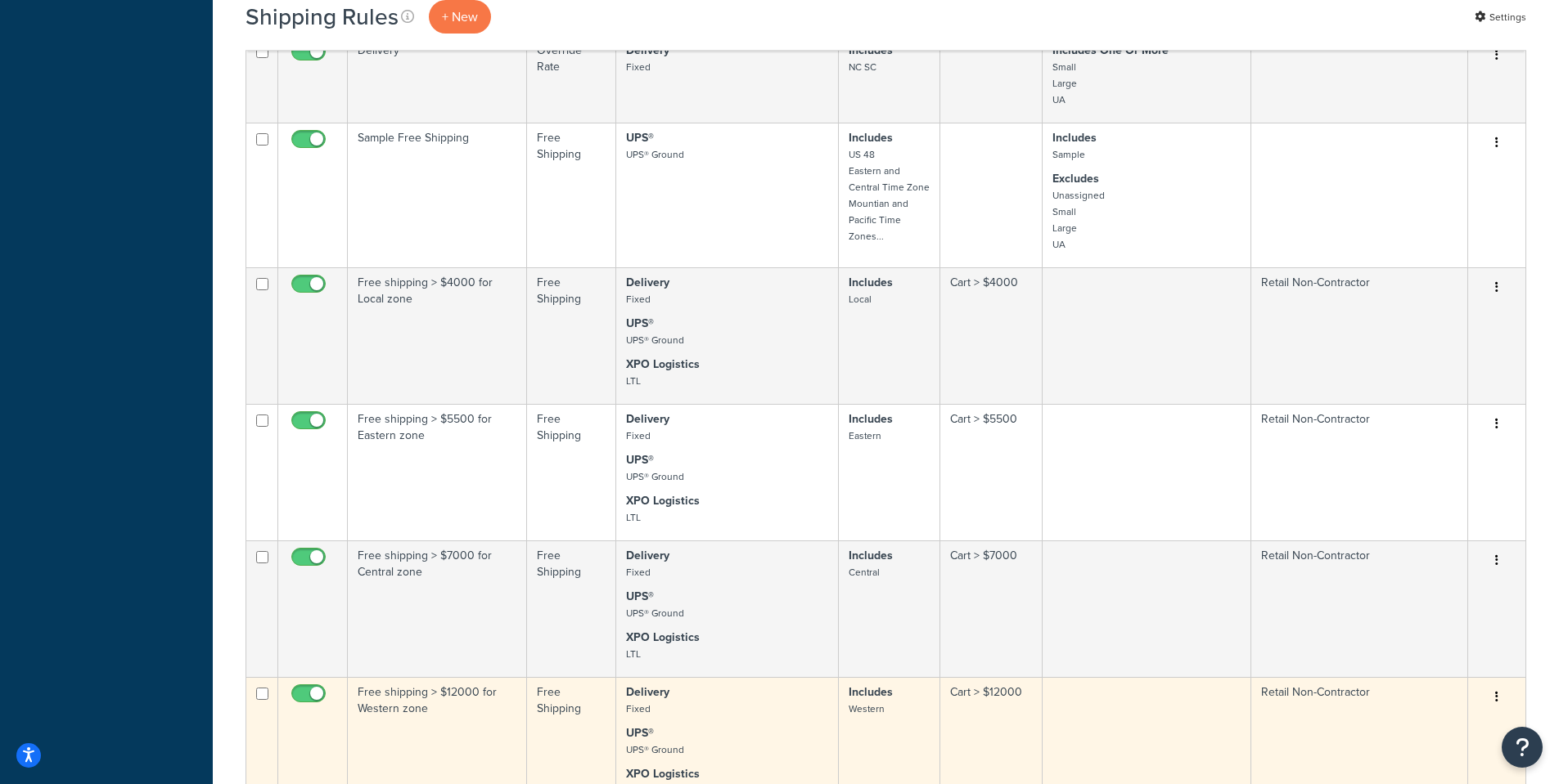
scroll to position [1309, 0]
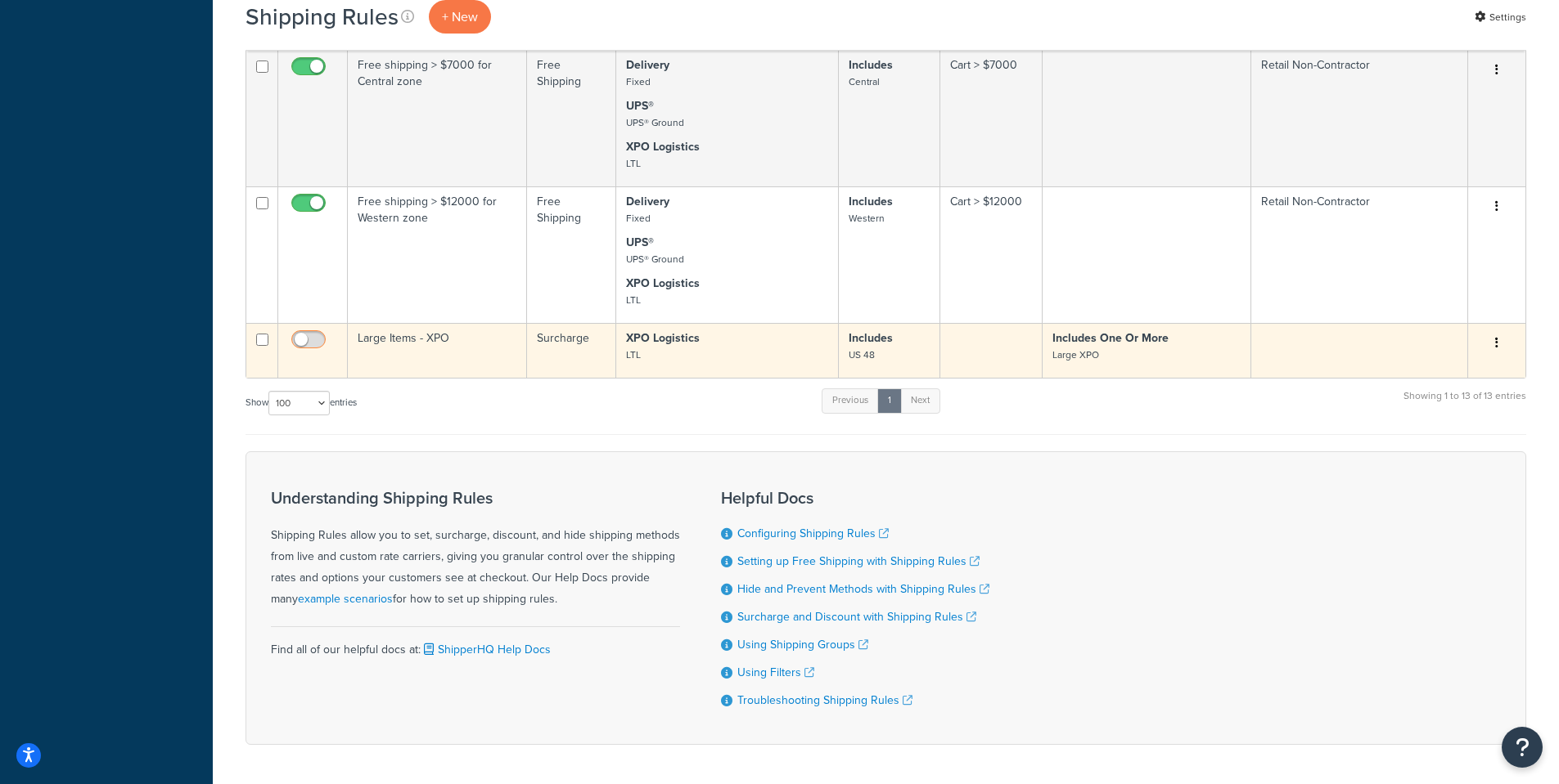
click at [315, 335] on input "checkbox" at bounding box center [311, 344] width 45 height 21
checkbox input "true"
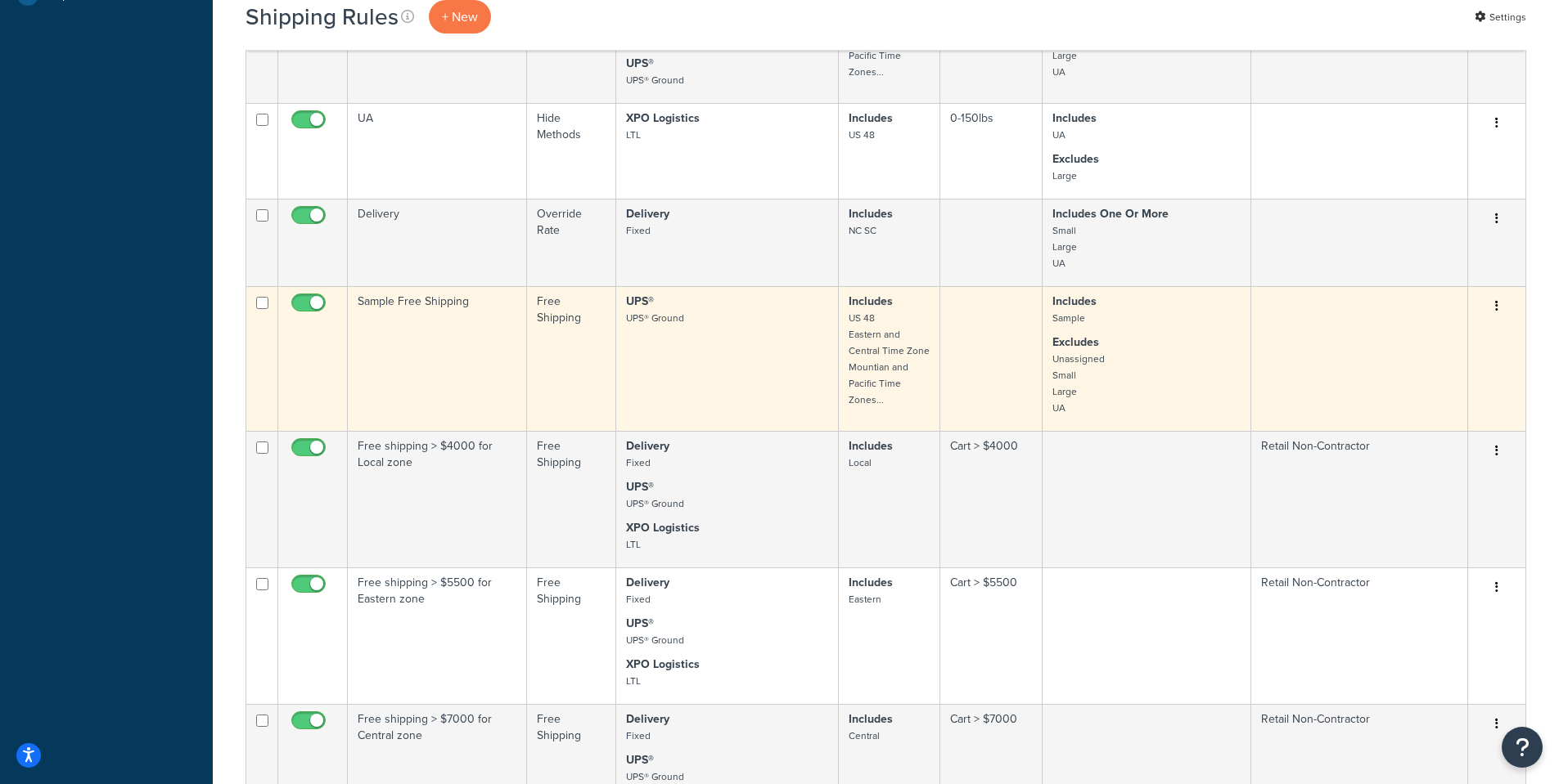
scroll to position [0, 0]
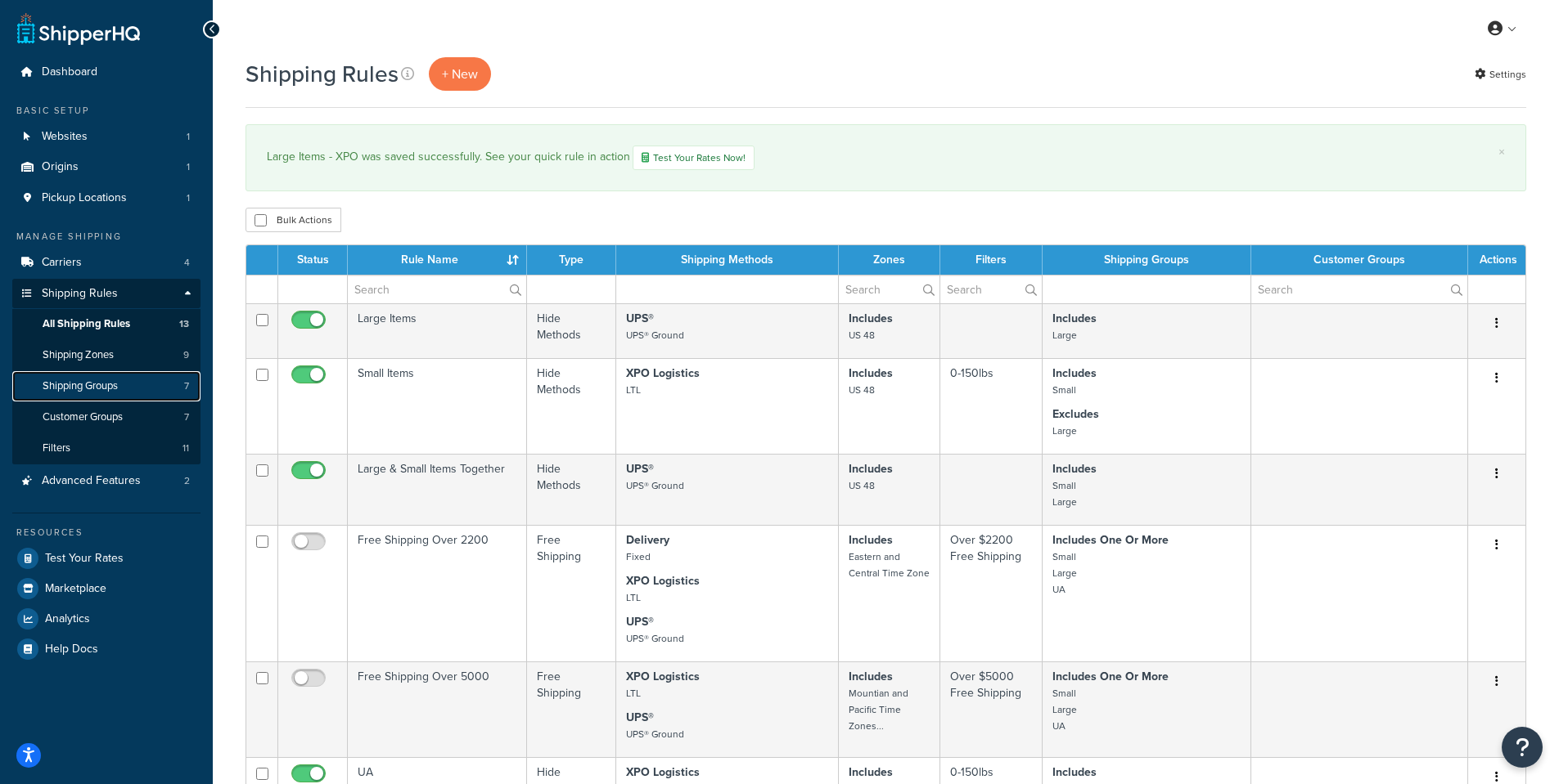
click at [112, 385] on span "Shipping Groups" at bounding box center [80, 386] width 75 height 14
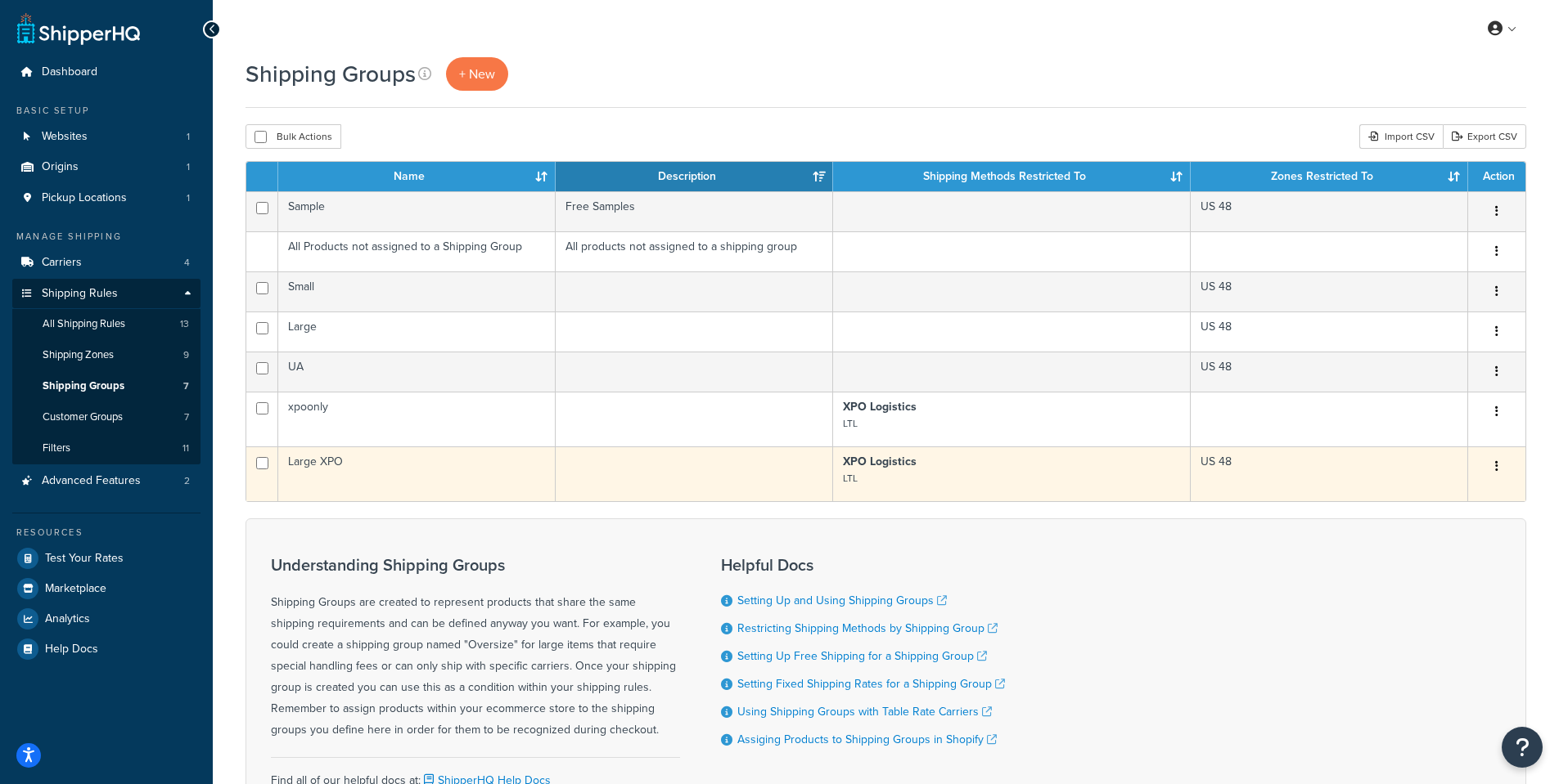
click at [351, 469] on td "Large XPO" at bounding box center [416, 473] width 277 height 55
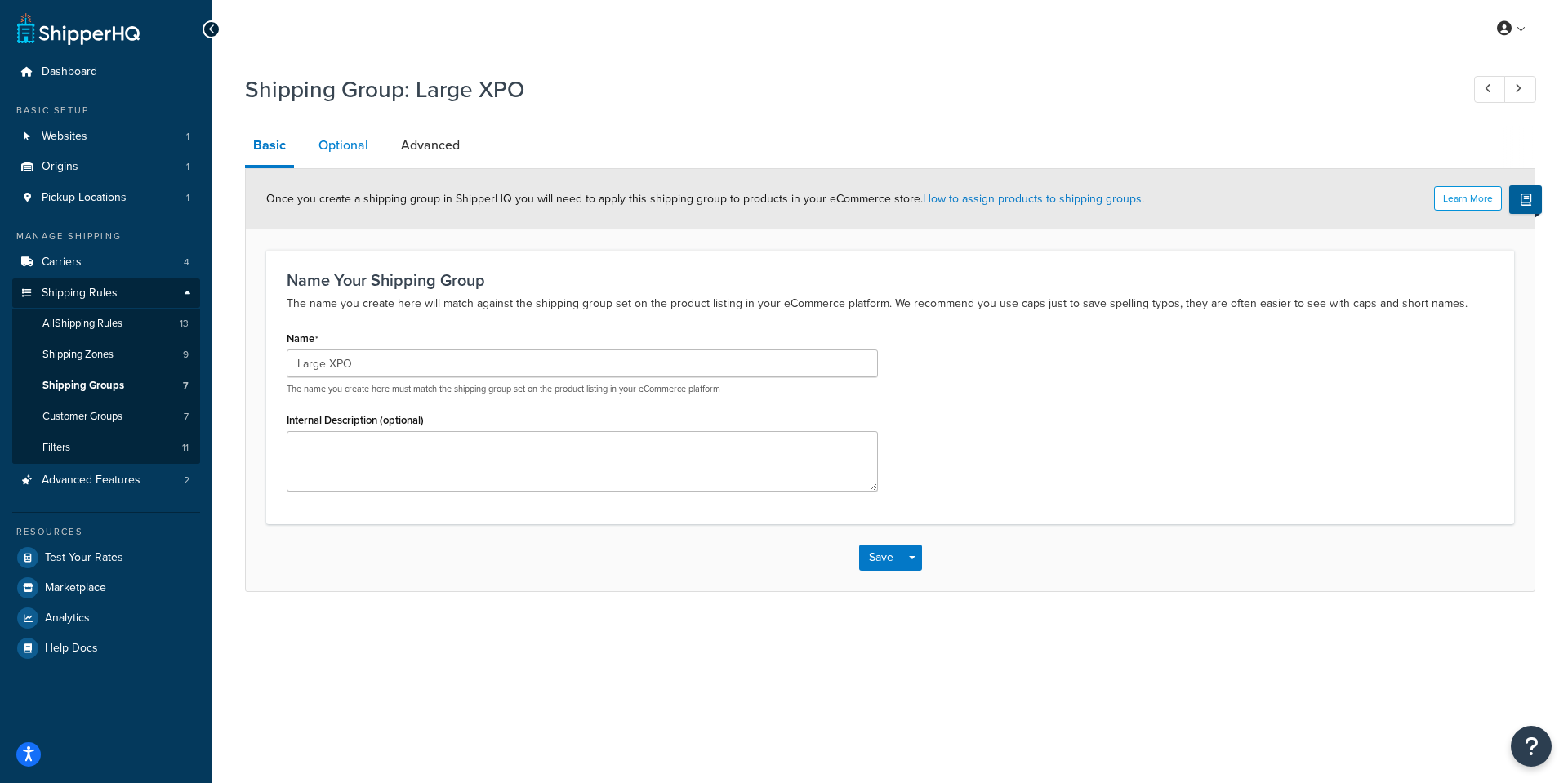
click at [360, 152] on link "Optional" at bounding box center [343, 146] width 66 height 39
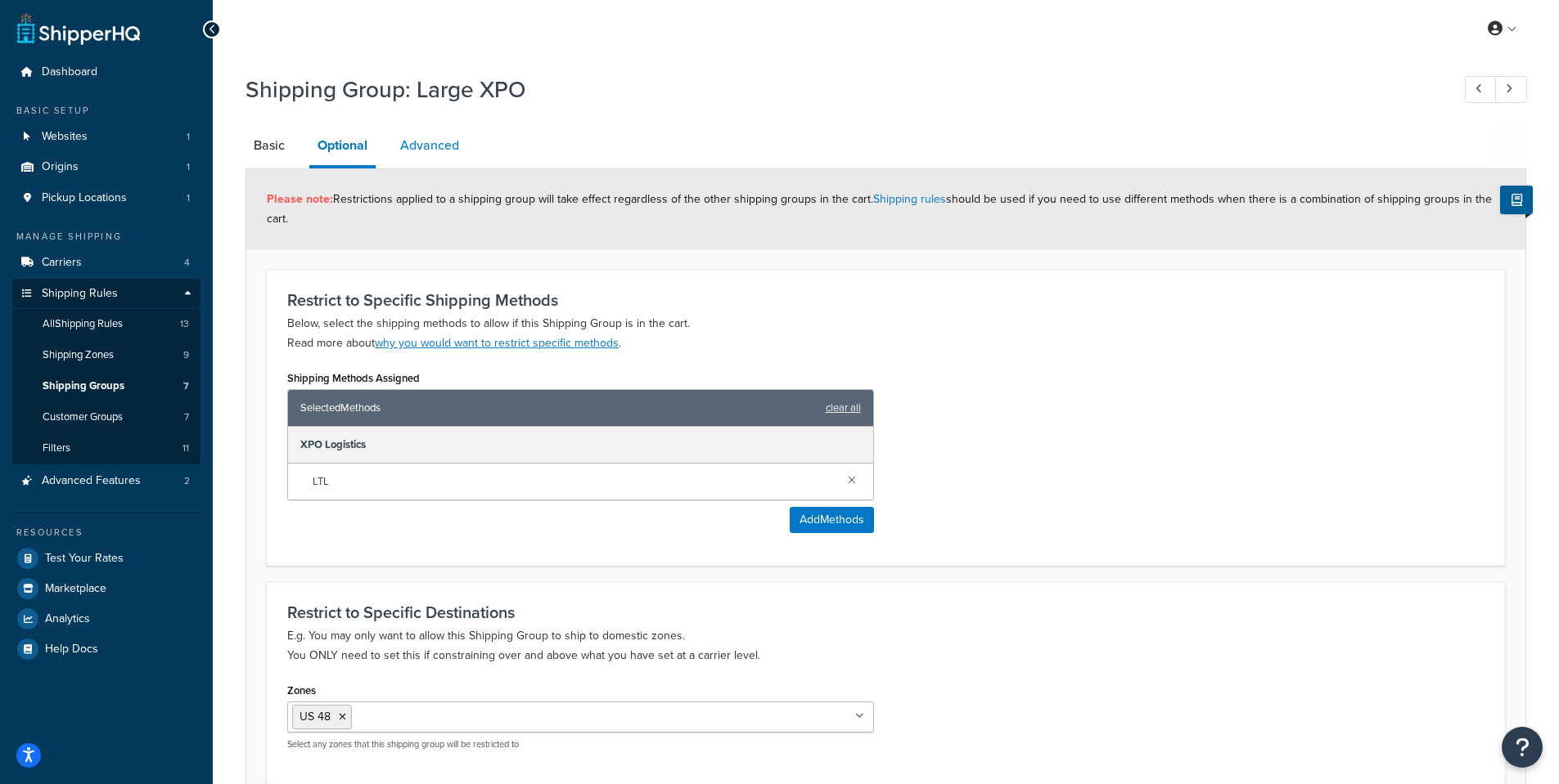
click at [409, 151] on link "Advanced" at bounding box center [430, 146] width 75 height 39
select select "125"
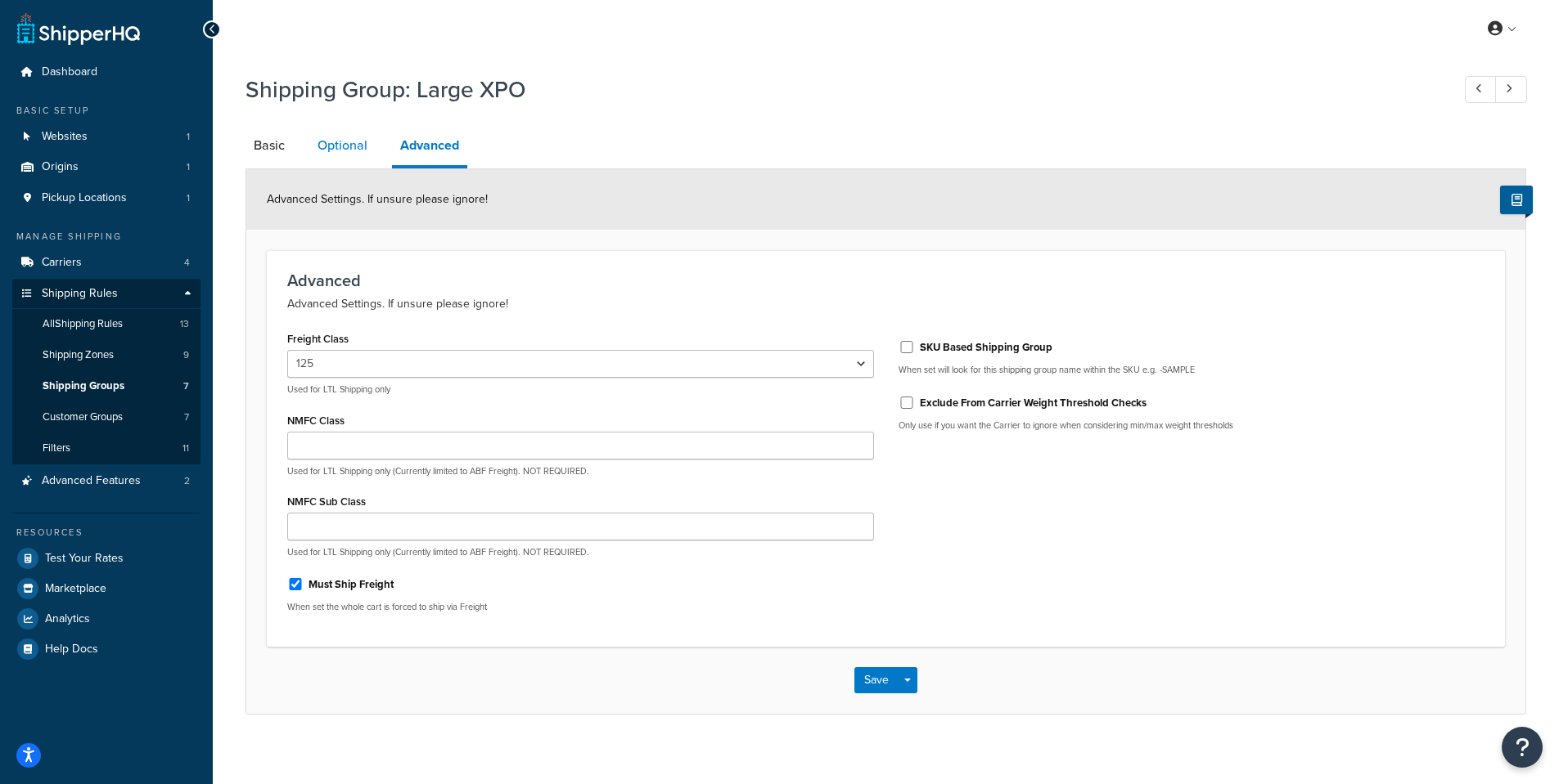
click at [361, 148] on link "Optional" at bounding box center [342, 146] width 66 height 39
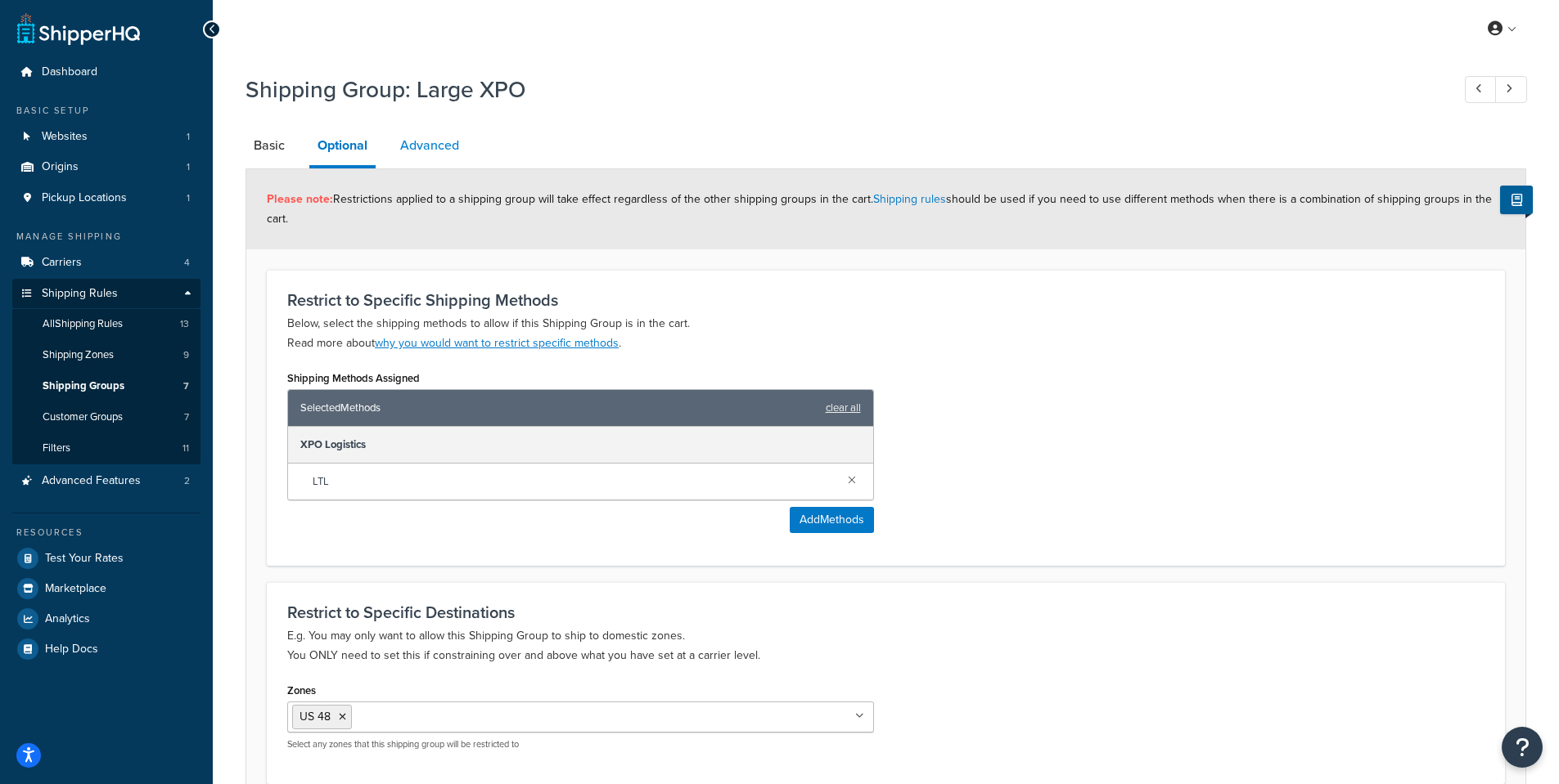
click at [436, 145] on link "Advanced" at bounding box center [430, 146] width 75 height 39
select select "125"
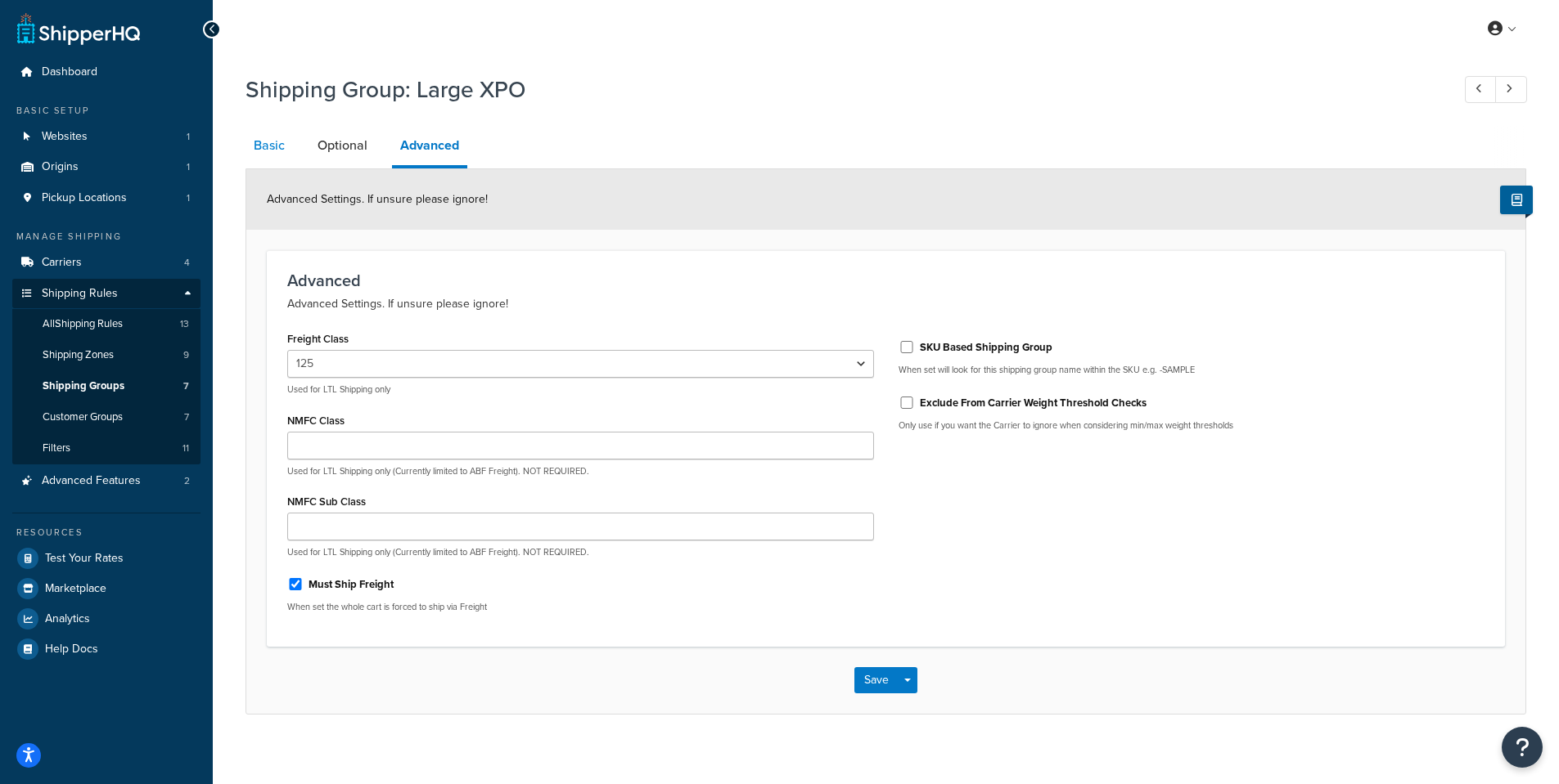
click at [284, 146] on link "Basic" at bounding box center [269, 146] width 48 height 39
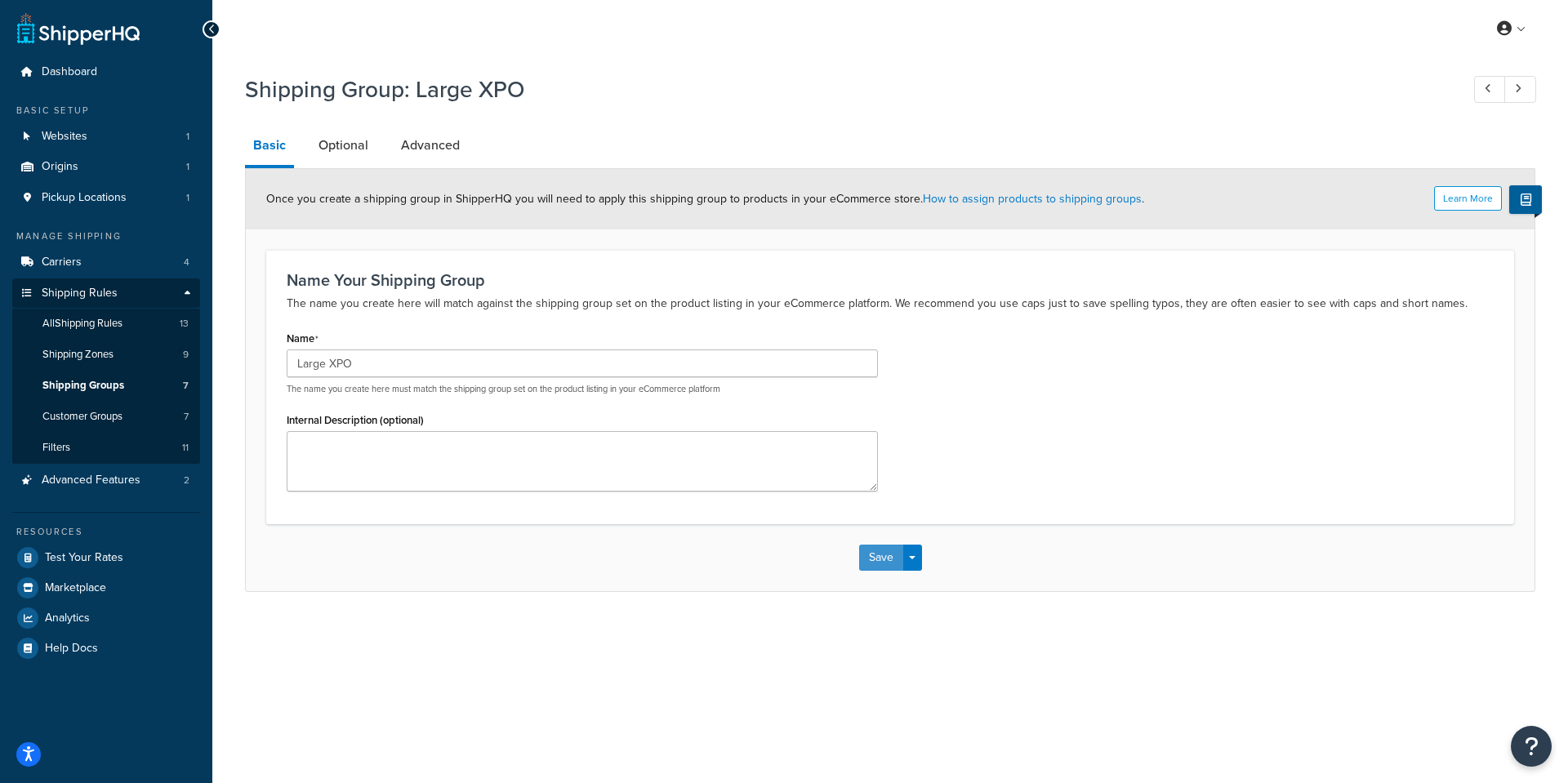
click at [881, 548] on button "Save" at bounding box center [881, 558] width 44 height 26
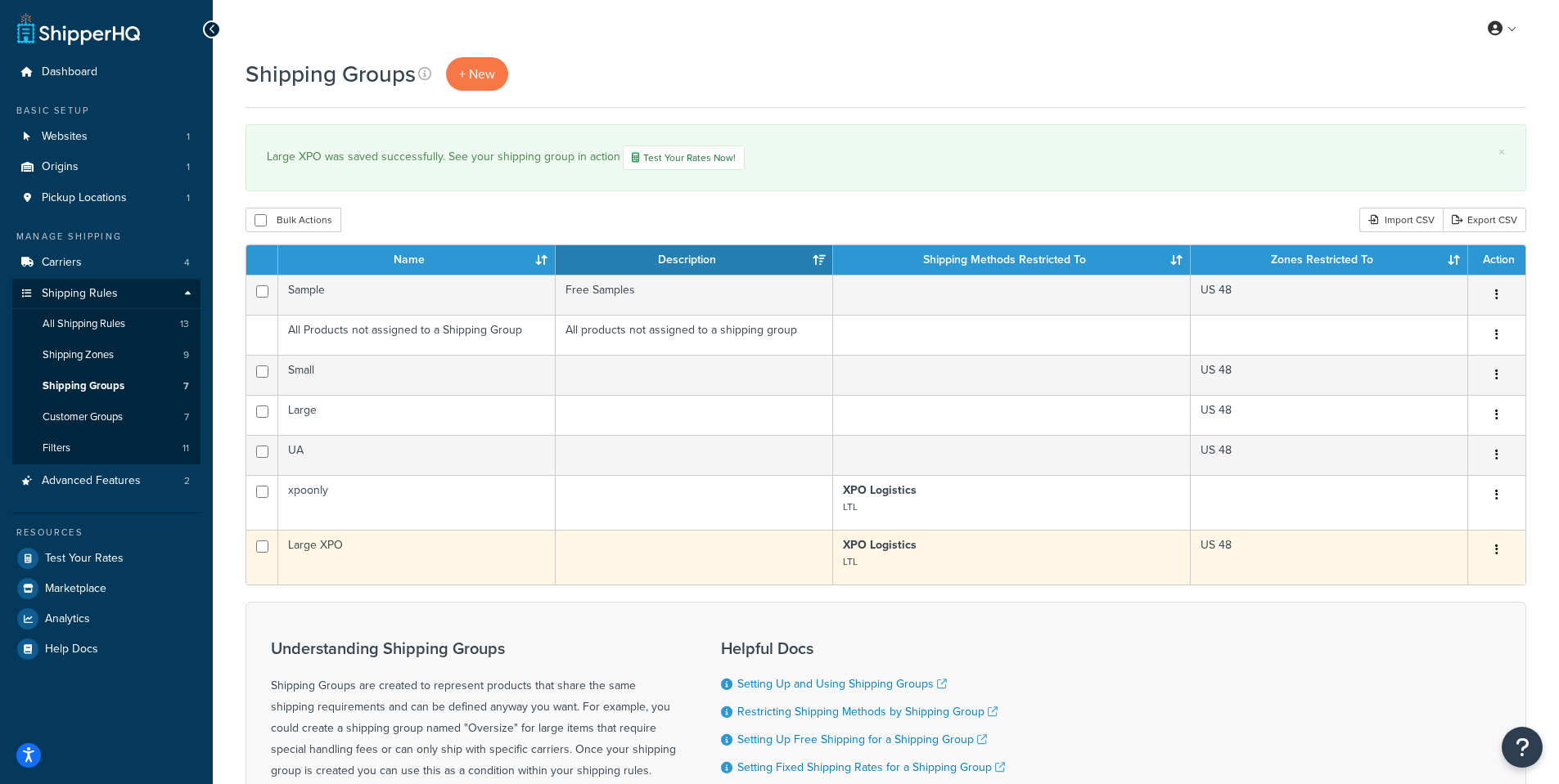
click at [374, 548] on td "Large XPO" at bounding box center [416, 558] width 277 height 55
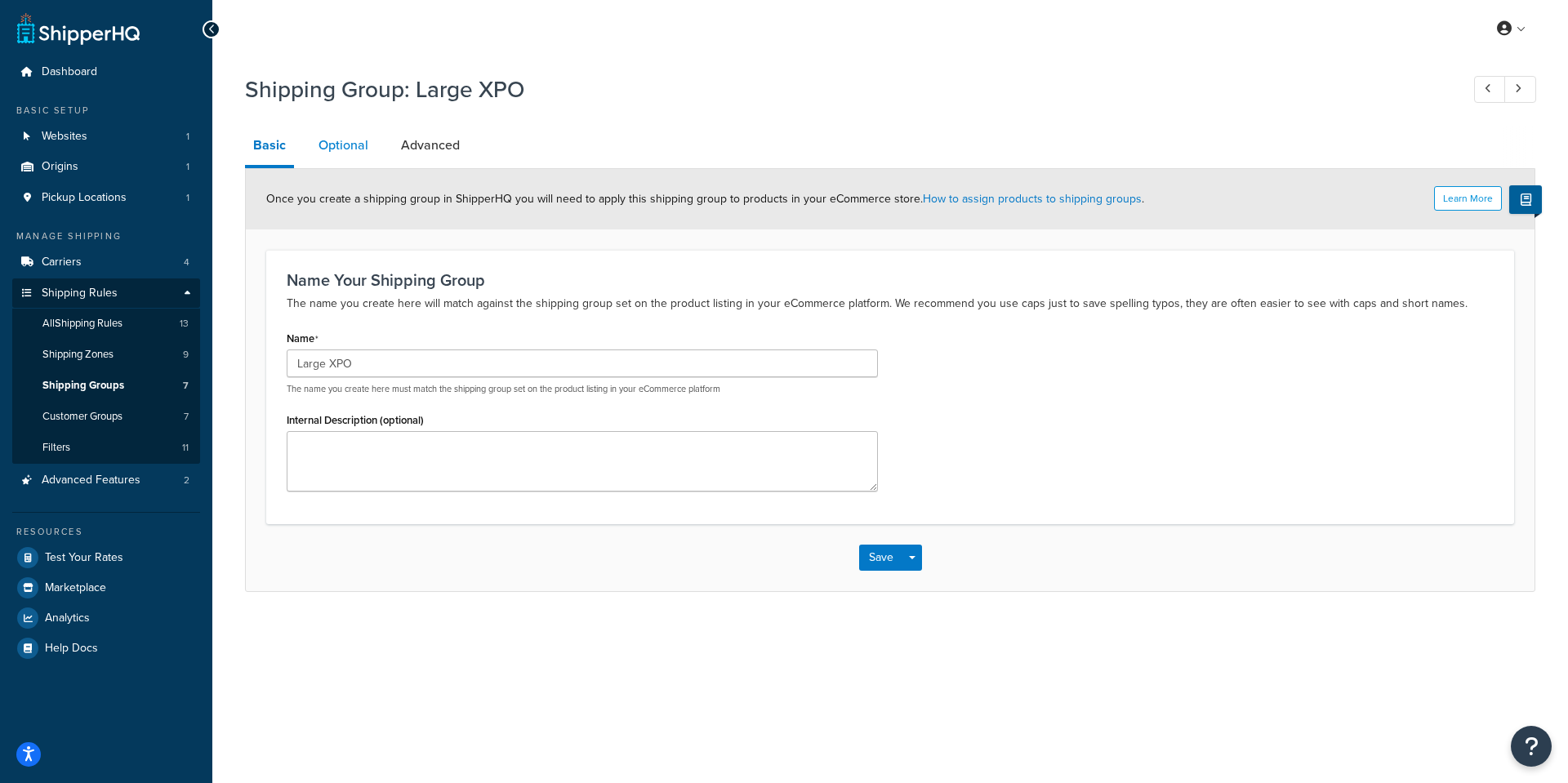
click at [338, 142] on link "Optional" at bounding box center [343, 146] width 66 height 39
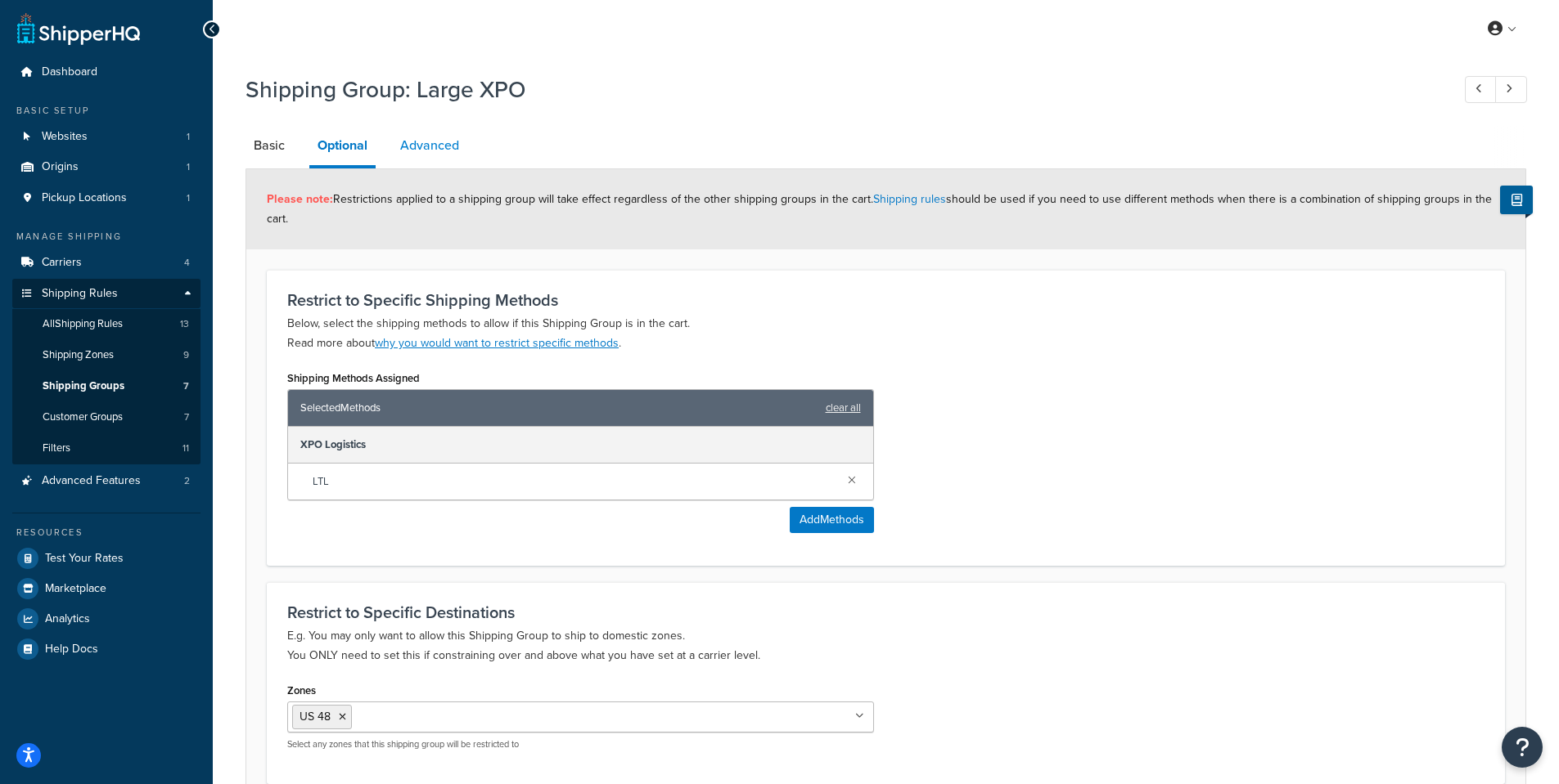
click at [414, 148] on link "Advanced" at bounding box center [430, 146] width 75 height 39
select select "125"
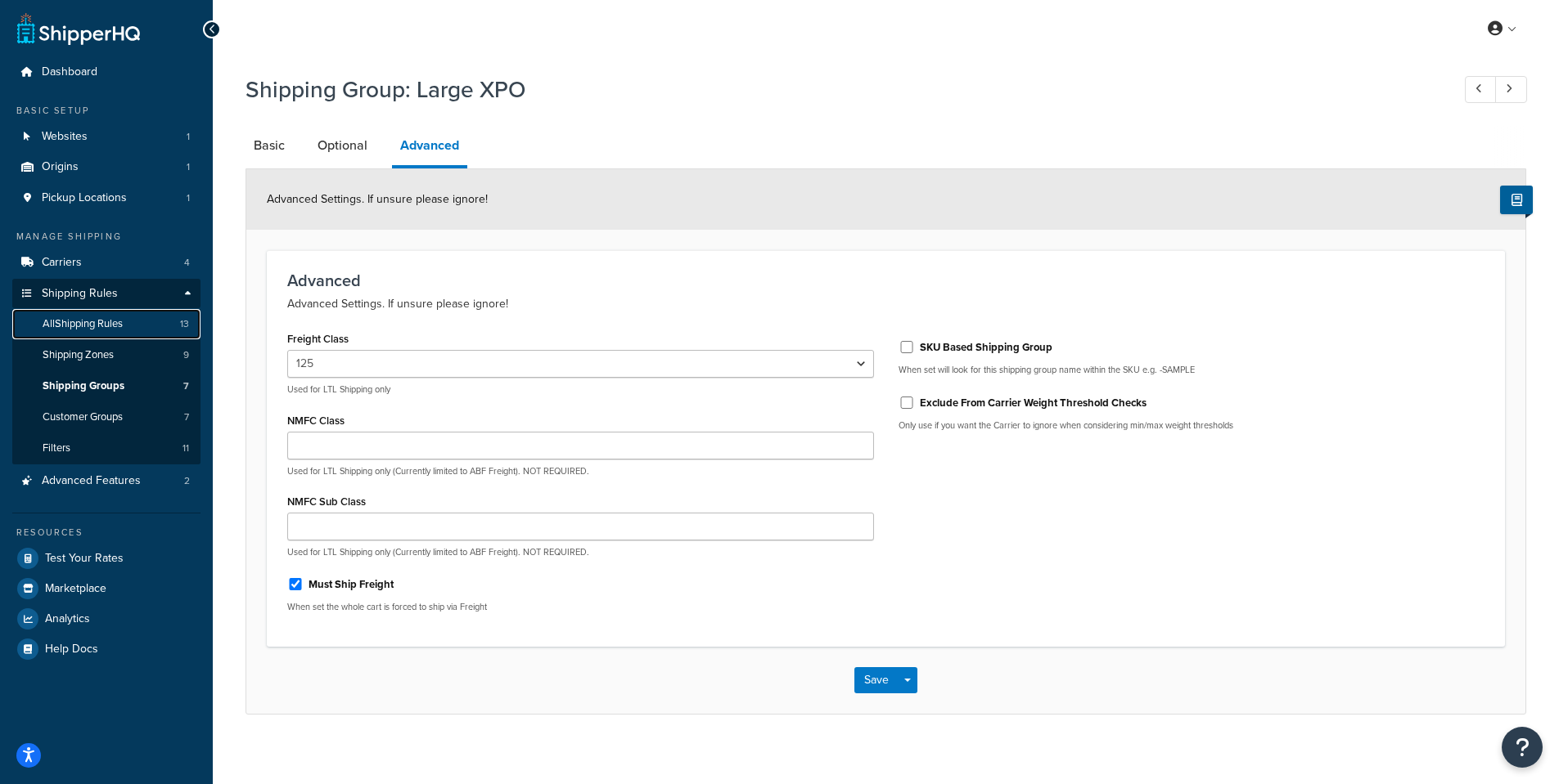
click at [112, 324] on span "All Shipping Rules" at bounding box center [82, 324] width 80 height 14
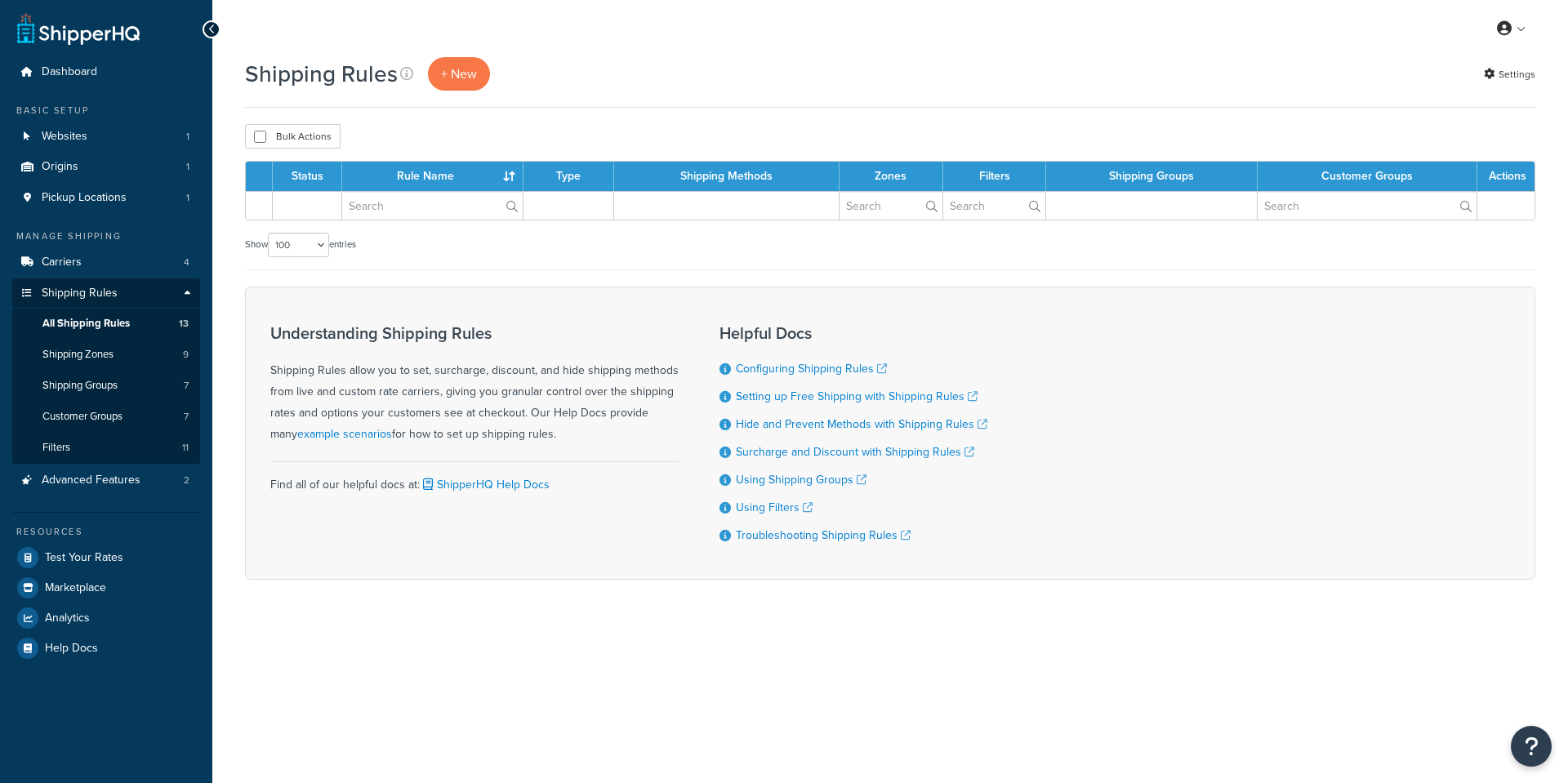
select select "100"
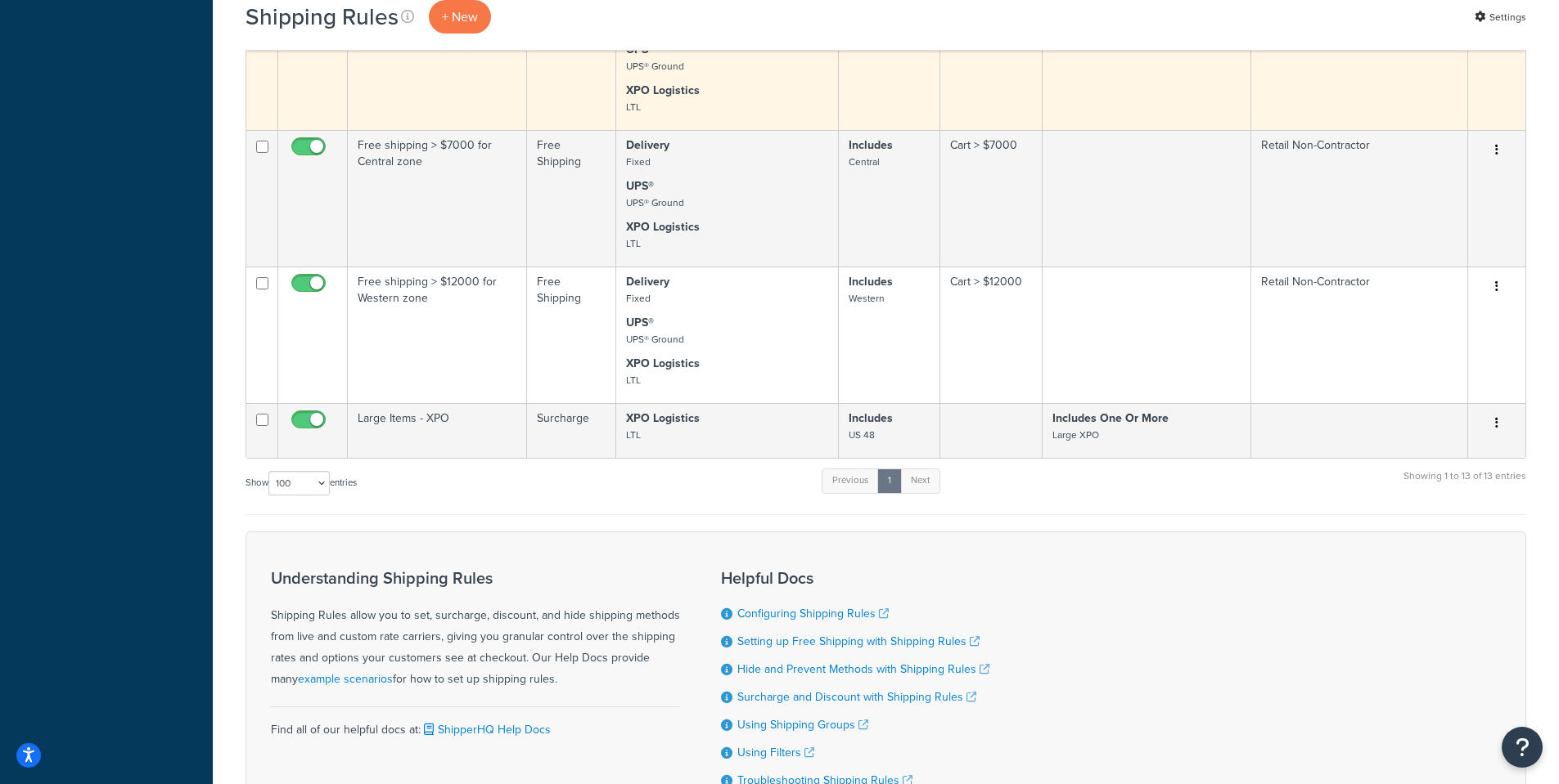
scroll to position [1290, 0]
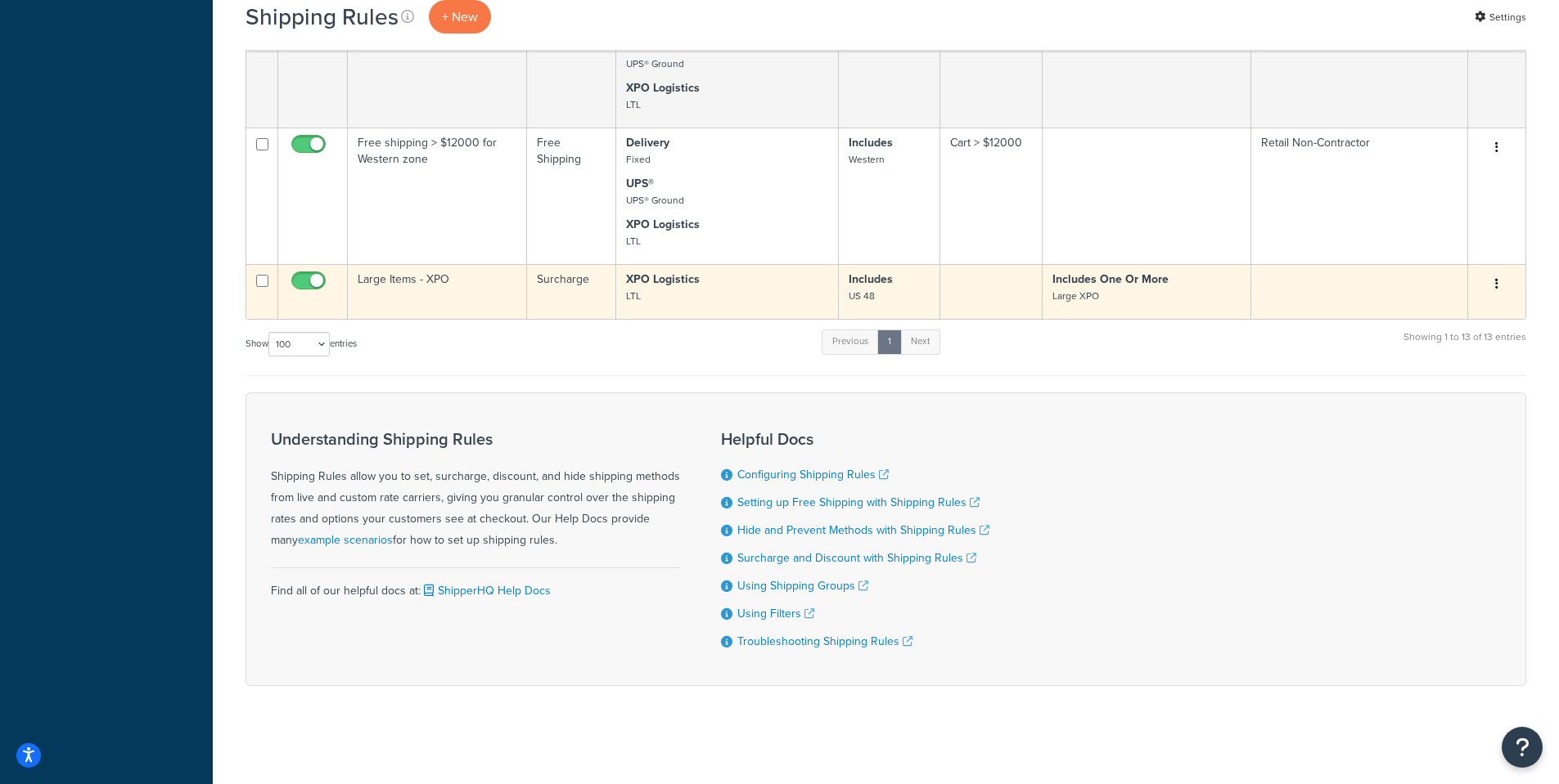
click at [403, 276] on td "Large Items - XPO" at bounding box center [437, 291] width 179 height 55
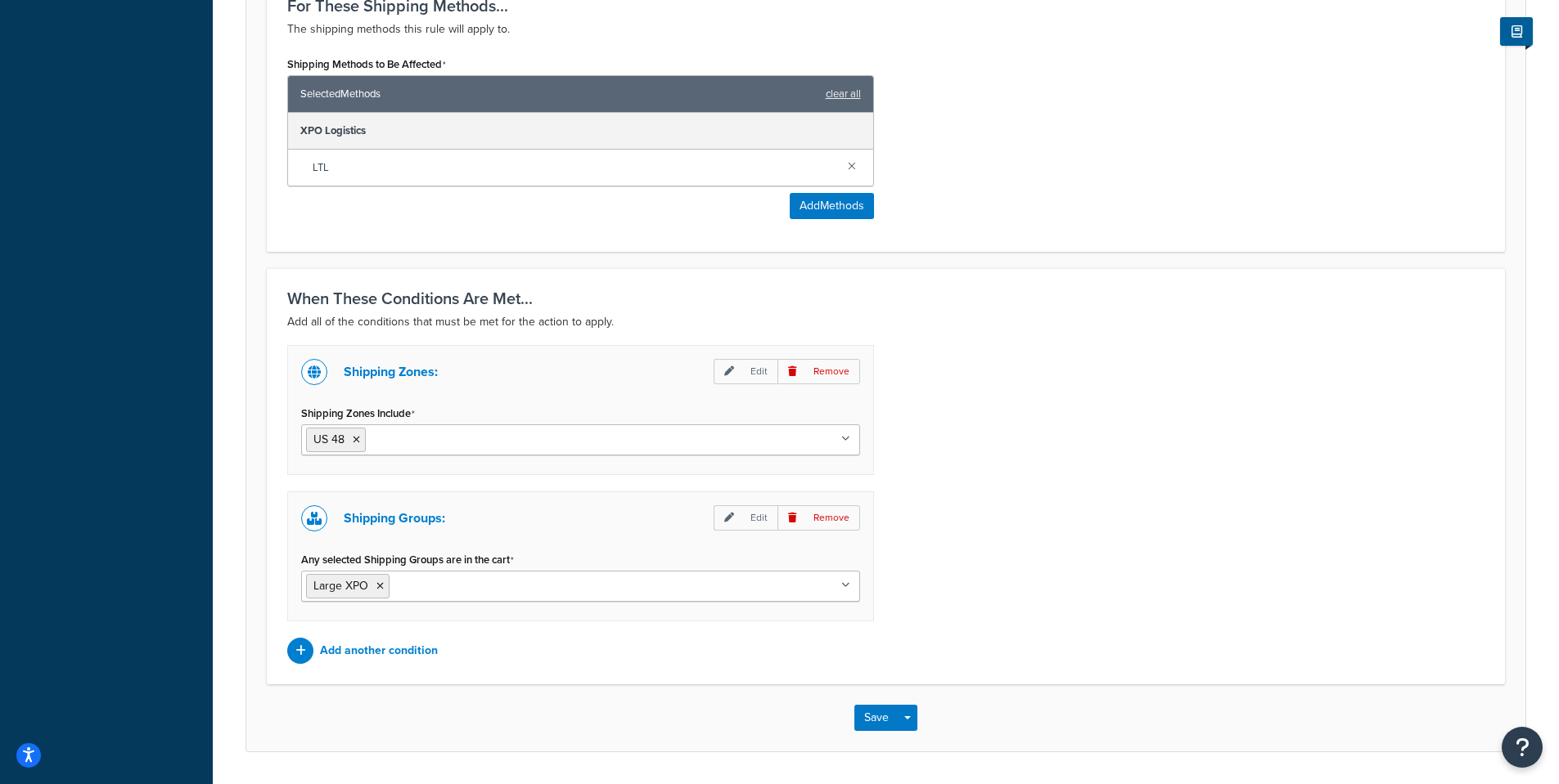
scroll to position [951, 0]
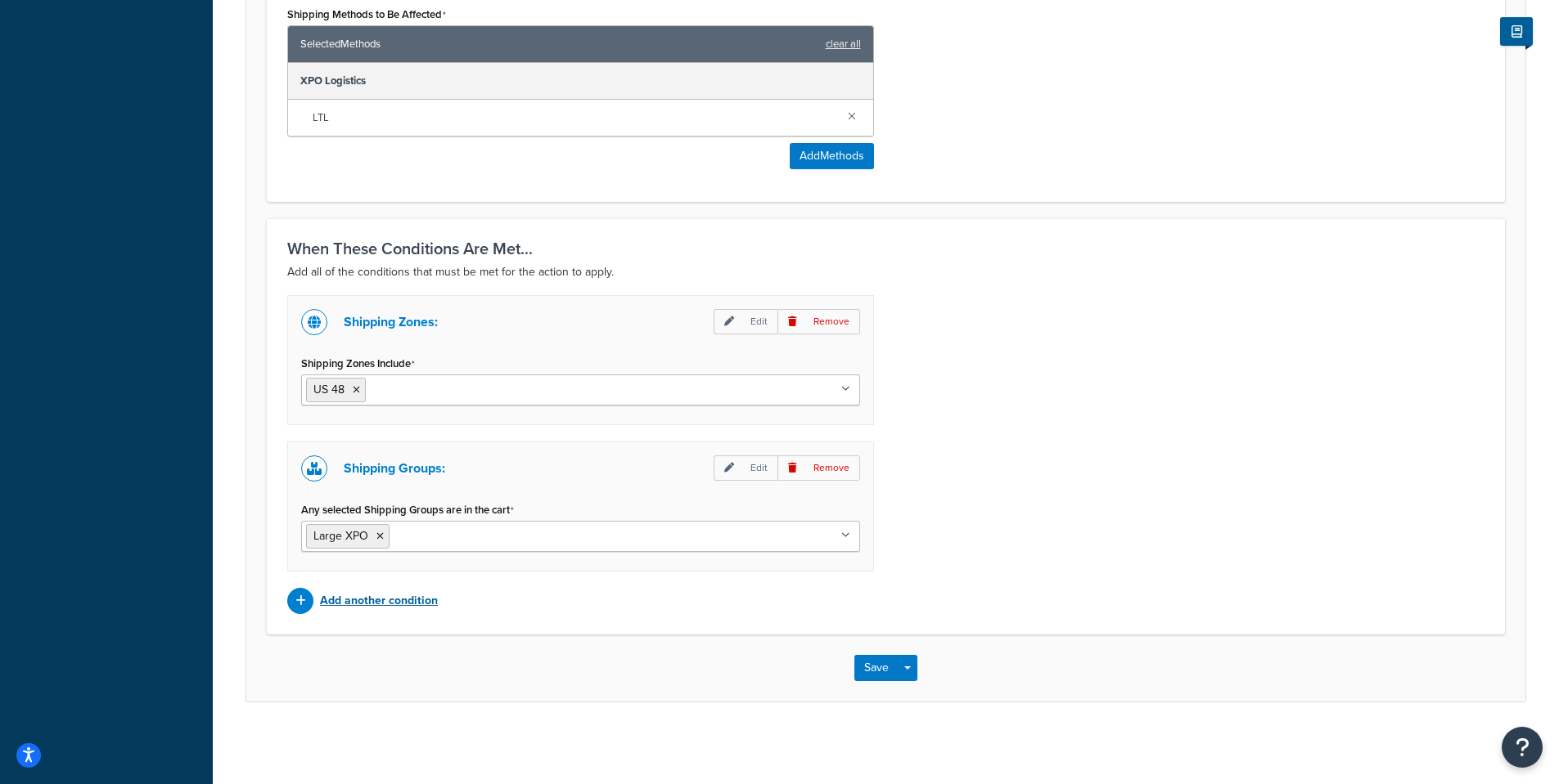
click at [384, 596] on p "Add another condition" at bounding box center [379, 601] width 118 height 22
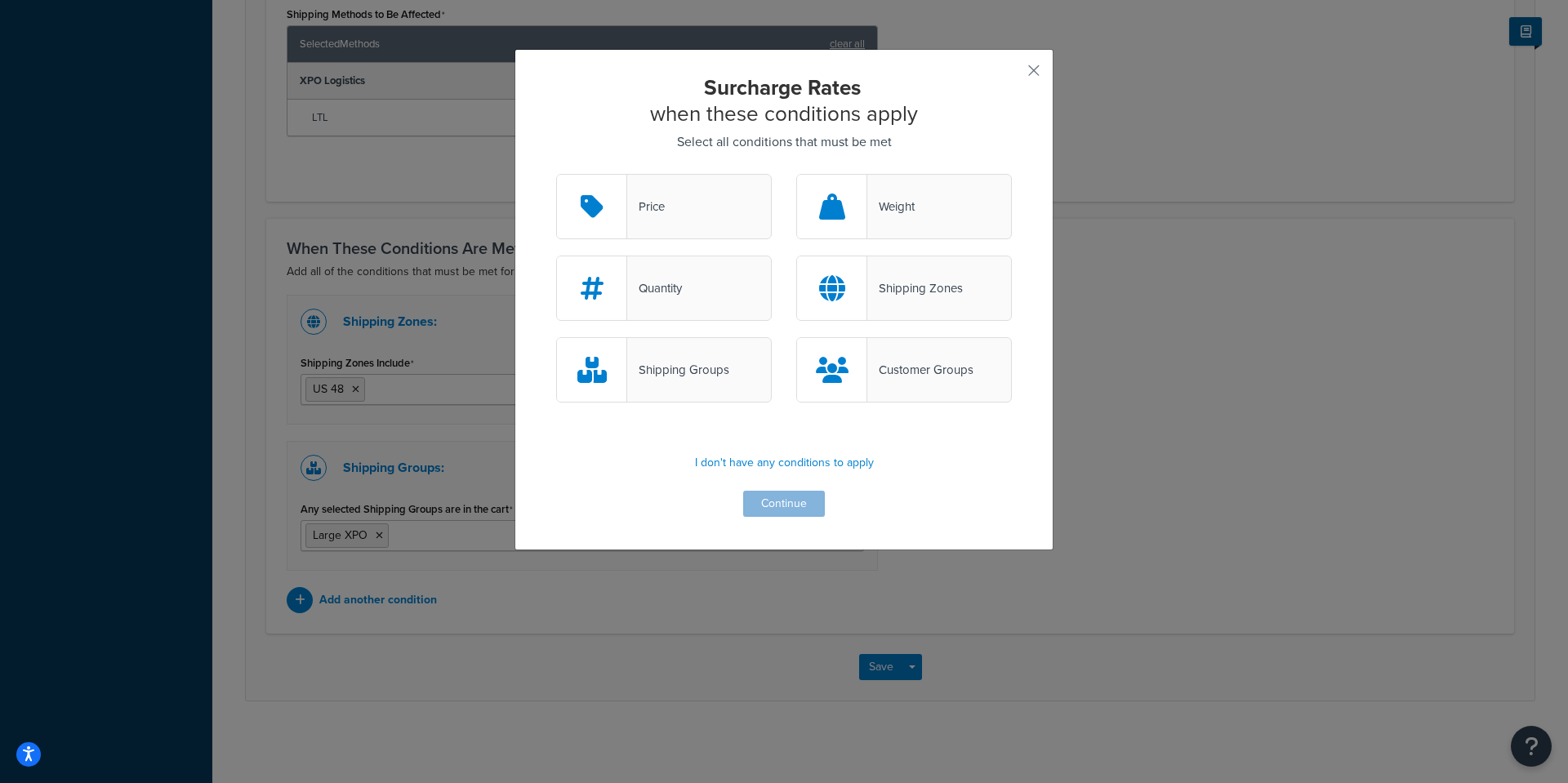
click at [865, 219] on div "Weight" at bounding box center [903, 206] width 216 height 65
click at [0, 0] on input "Weight" at bounding box center [0, 0] width 0 height 0
click at [790, 506] on button "Continue" at bounding box center [784, 504] width 81 height 26
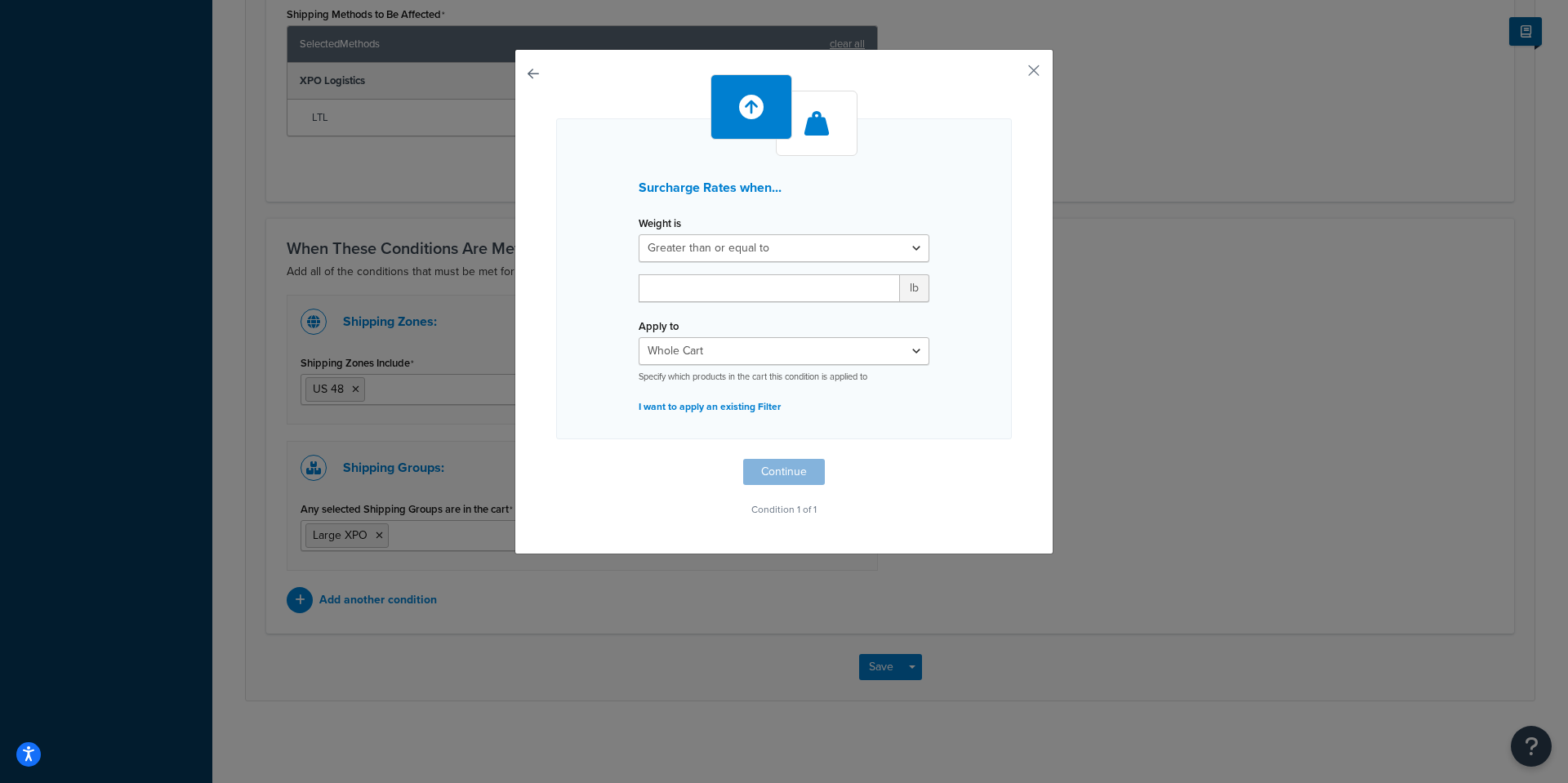
click at [712, 267] on div "Weight is Greater than or equal to Between or equal to Less than or equal to lb" at bounding box center [784, 263] width 315 height 103
click at [718, 278] on input "number" at bounding box center [770, 289] width 261 height 28
type input "150"
click at [778, 476] on button "Continue" at bounding box center [784, 472] width 81 height 26
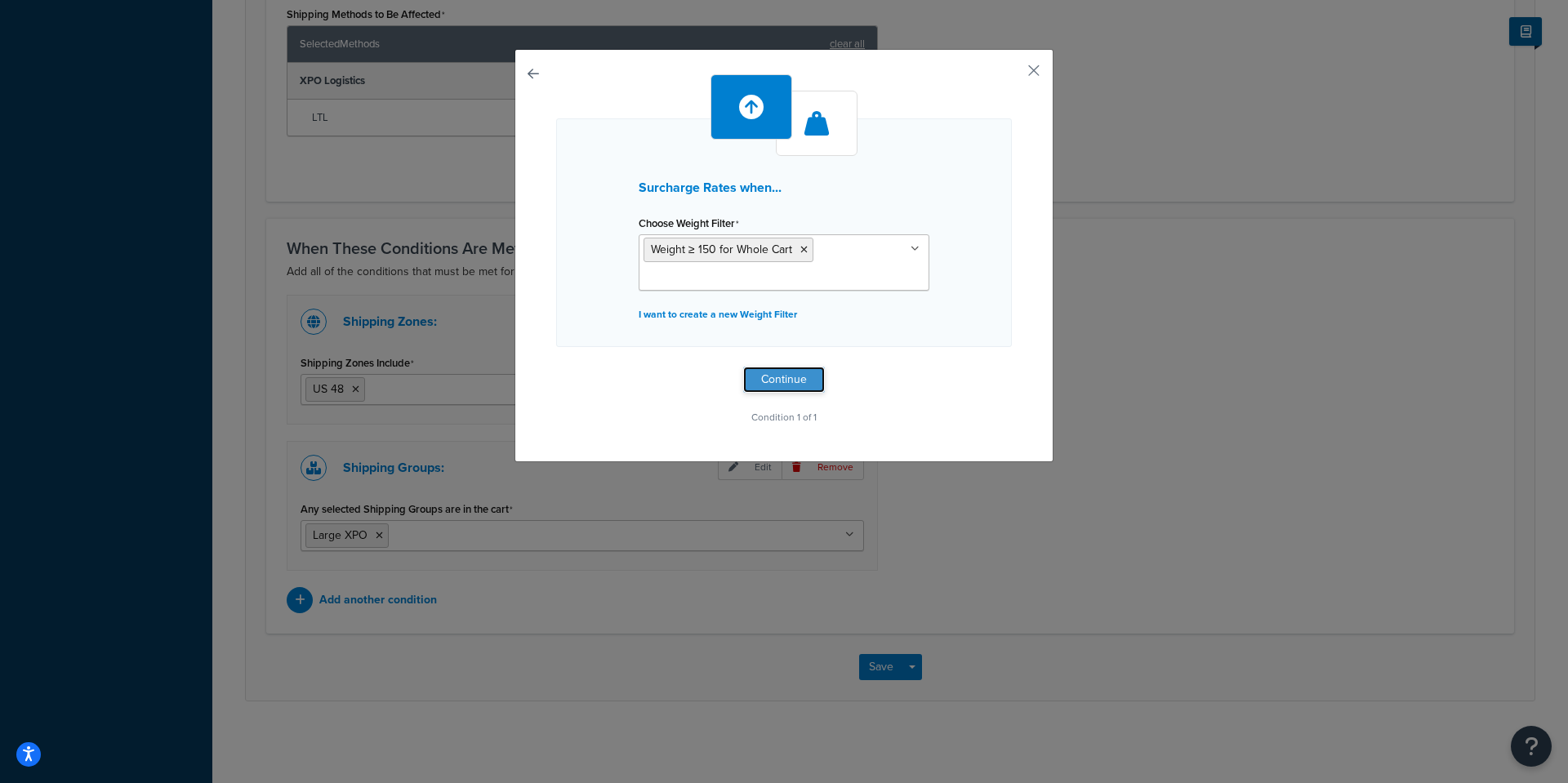
click at [783, 380] on button "Continue" at bounding box center [784, 380] width 81 height 26
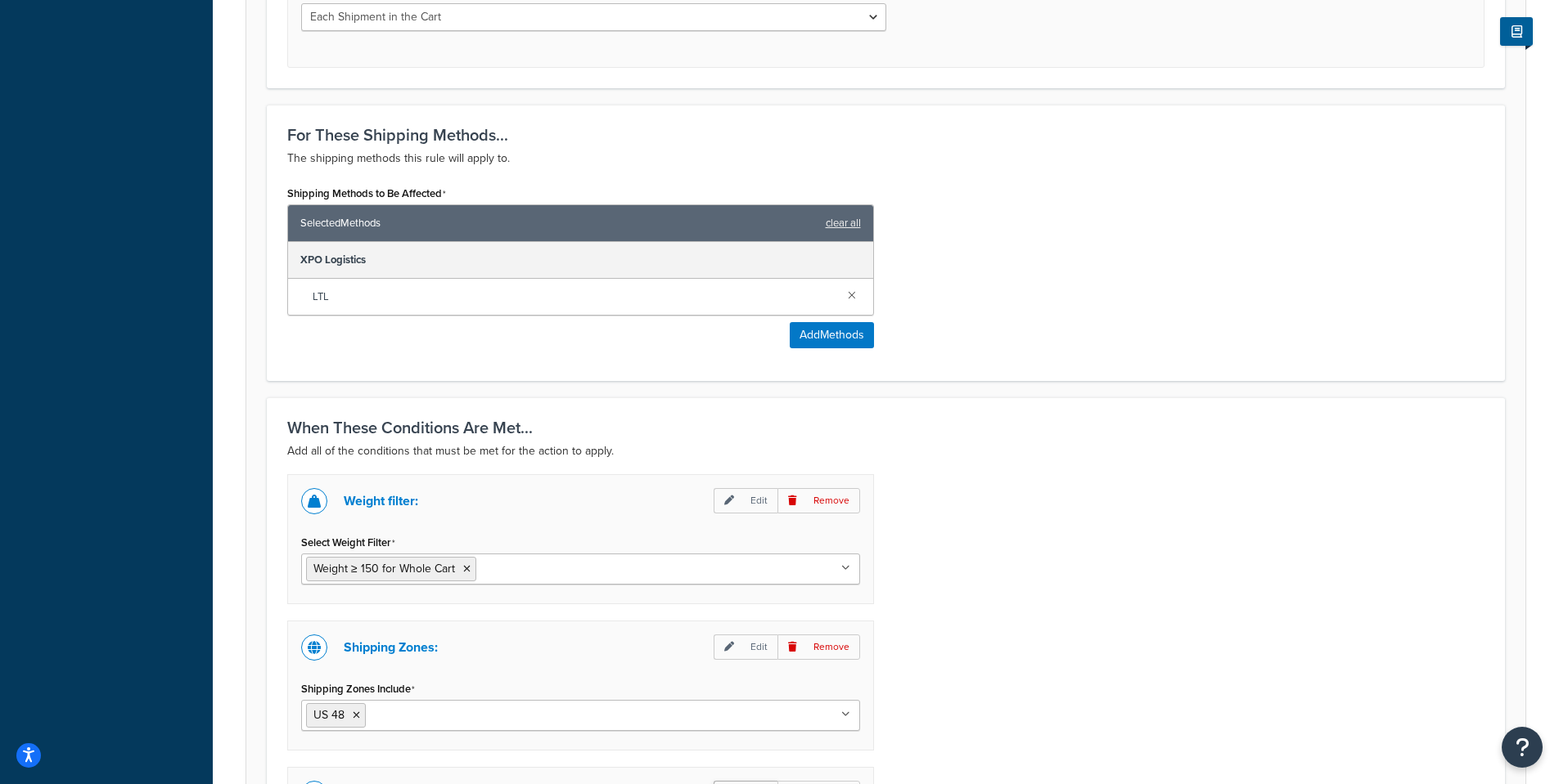
scroll to position [1097, 0]
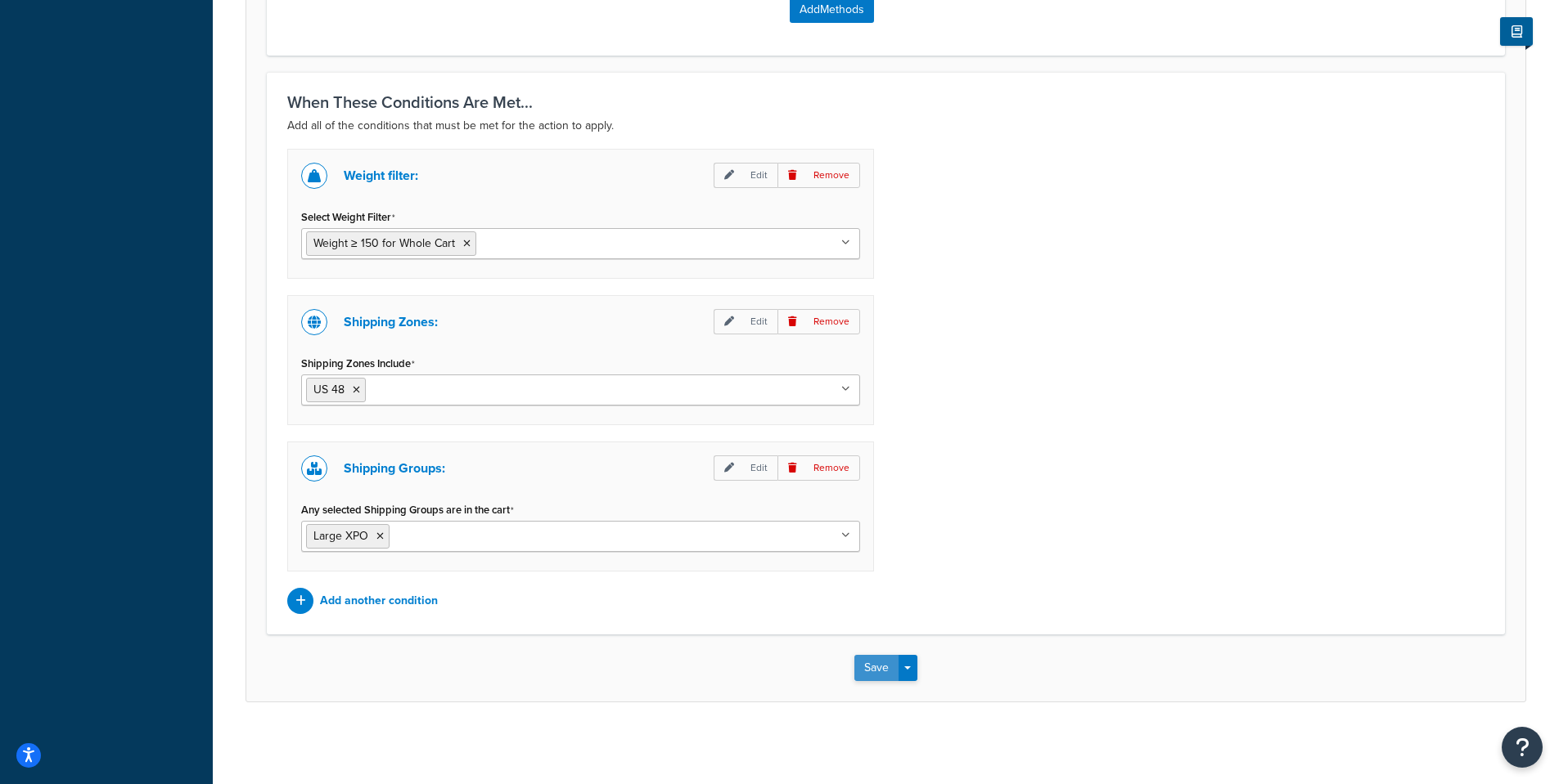
click at [885, 666] on button "Save" at bounding box center [876, 668] width 44 height 26
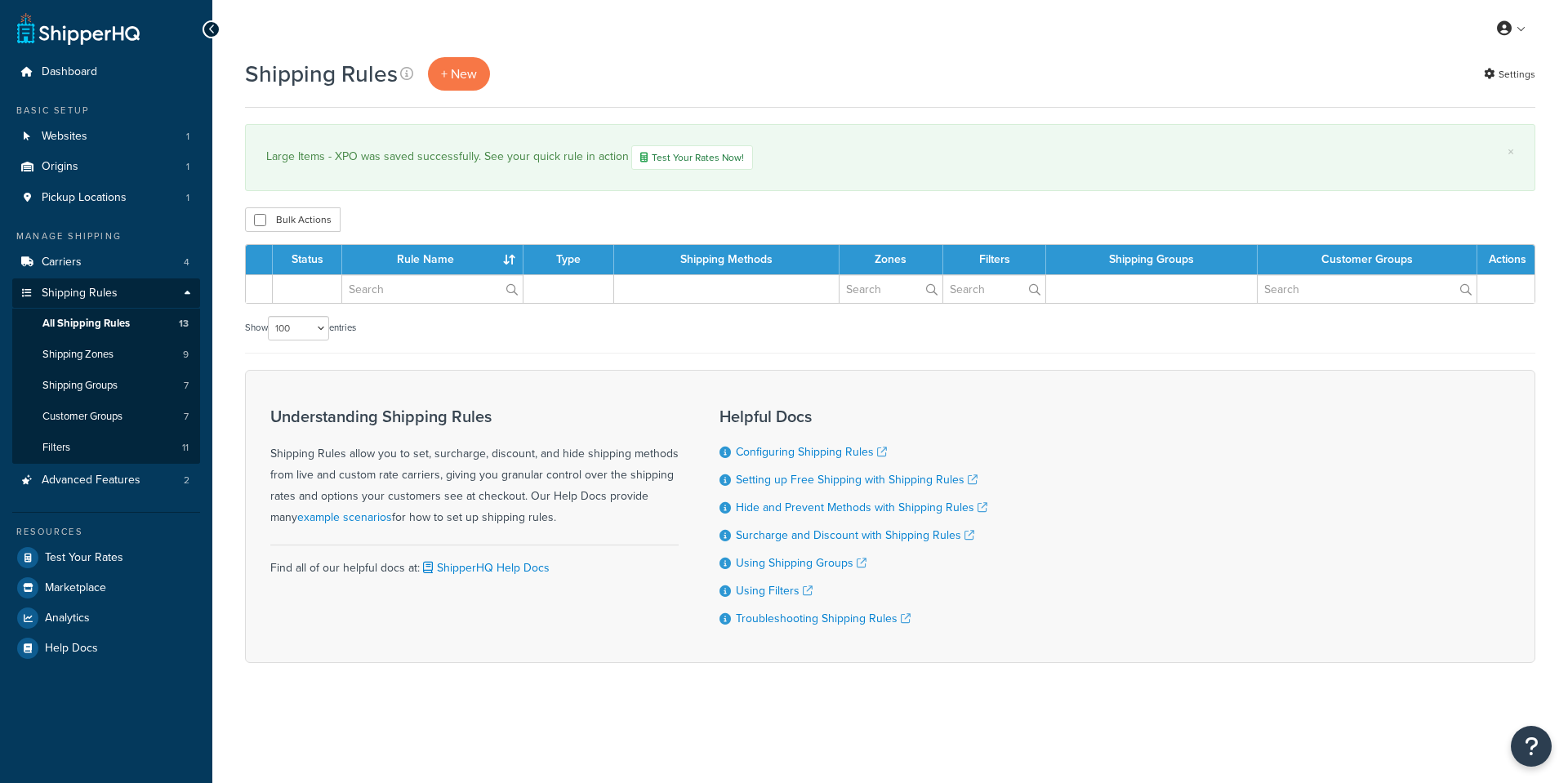
select select "100"
